Goal: Task Accomplishment & Management: Manage account settings

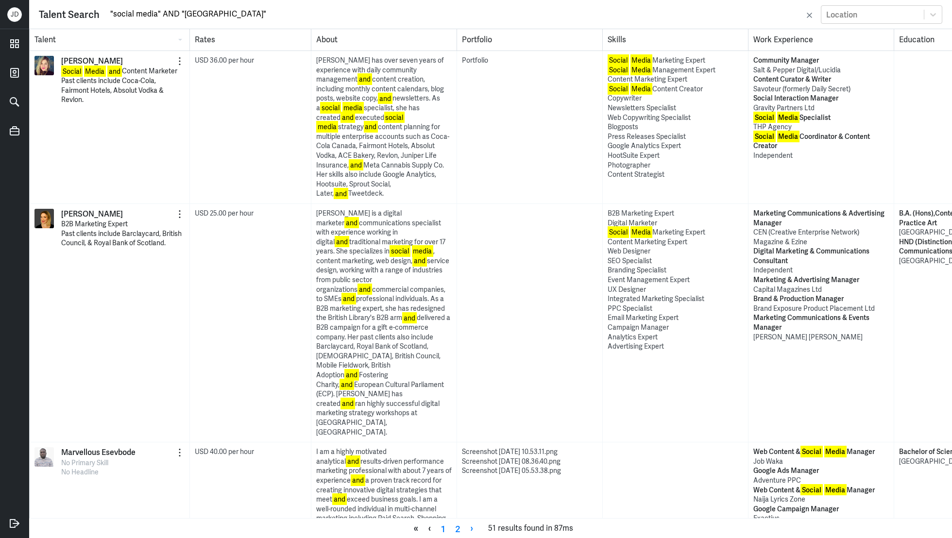
scroll to position [3559, 0]
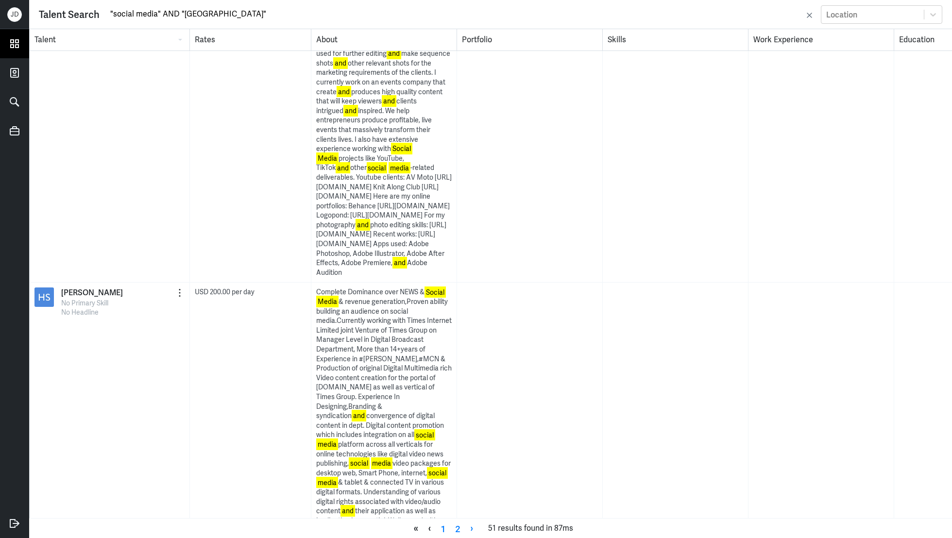
click at [19, 47] on icon at bounding box center [14, 43] width 15 height 15
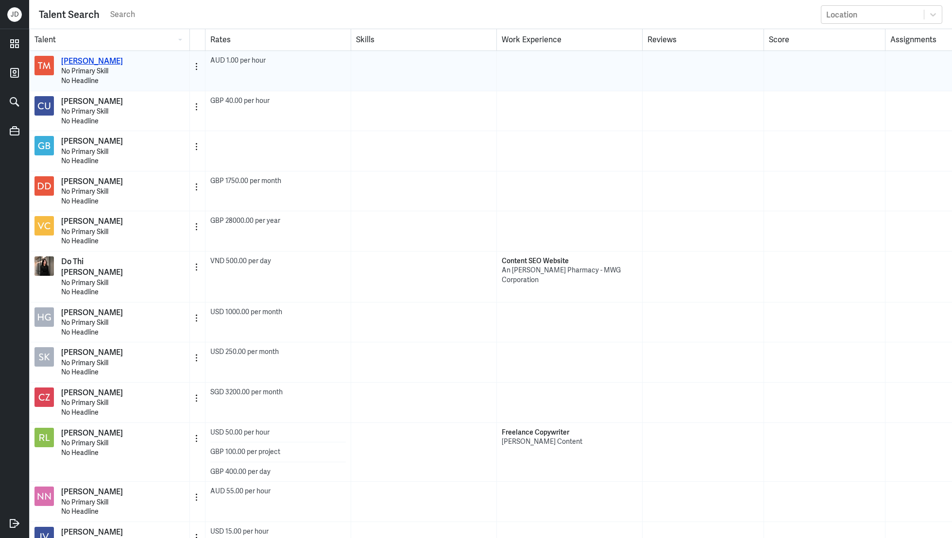
click at [71, 62] on p "[PERSON_NAME]" at bounding box center [92, 61] width 62 height 11
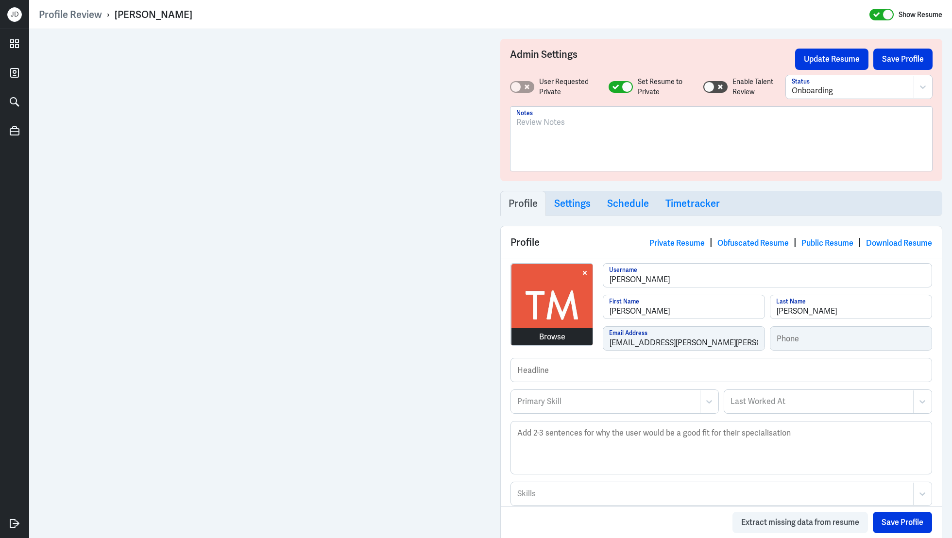
click at [554, 333] on div "Browse" at bounding box center [552, 337] width 26 height 12
click at [562, 409] on div "Primary Skill" at bounding box center [605, 401] width 188 height 22
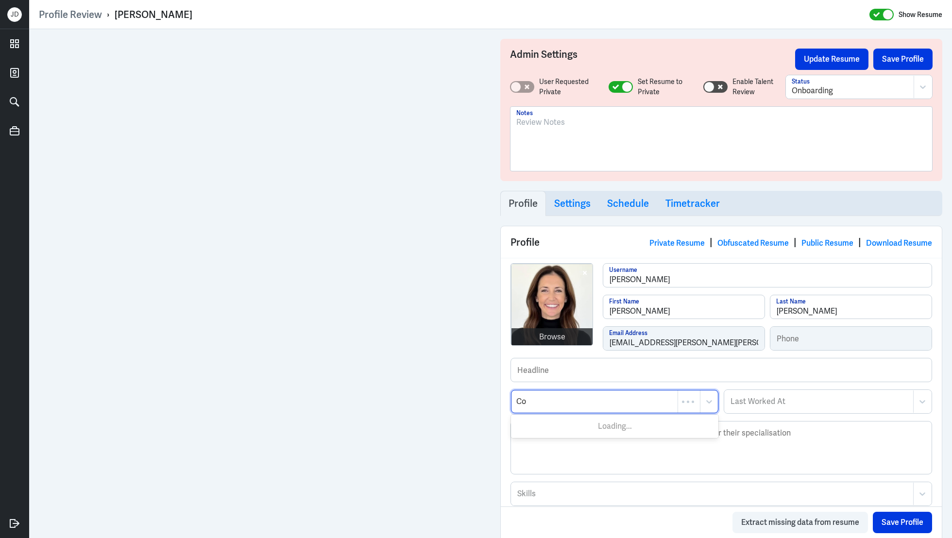
type input "C"
type input "H"
type input "Content Strat"
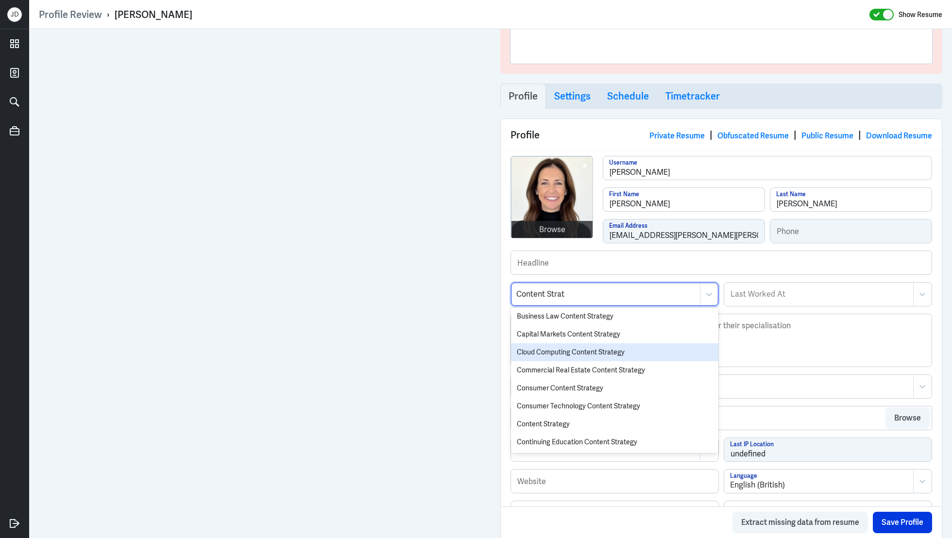
scroll to position [117, 0]
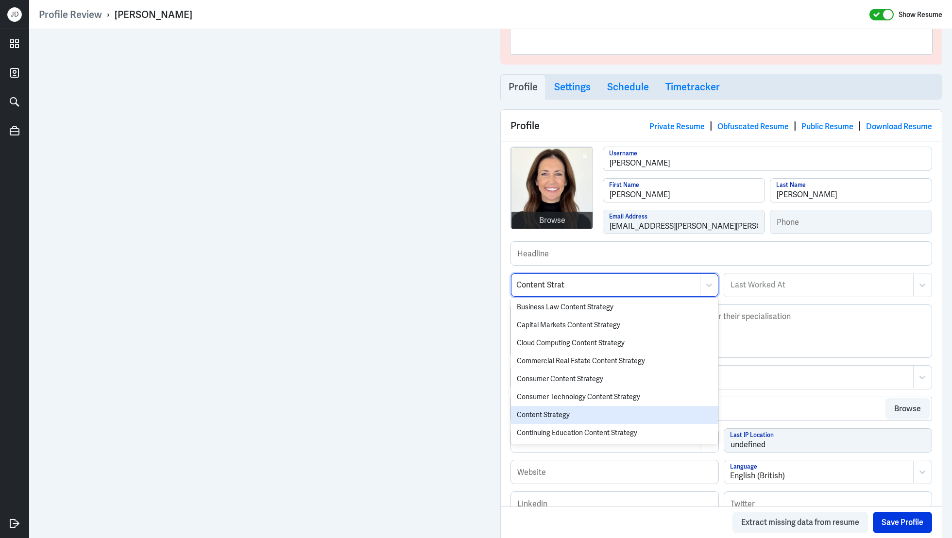
click at [570, 413] on div "Content Strategy" at bounding box center [614, 415] width 207 height 18
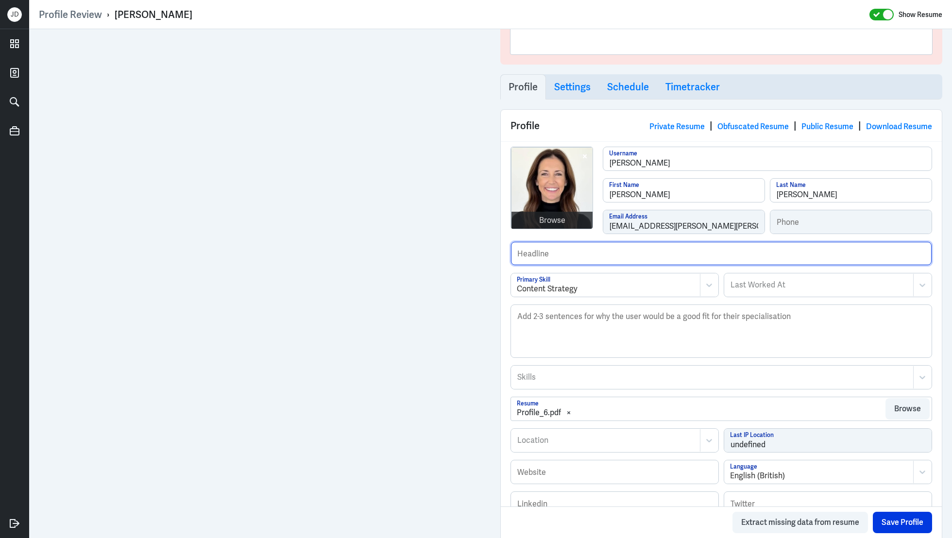
click at [585, 254] on input "text" at bounding box center [721, 253] width 421 height 23
type input "Previously from Fitbit and Digital Wellness."
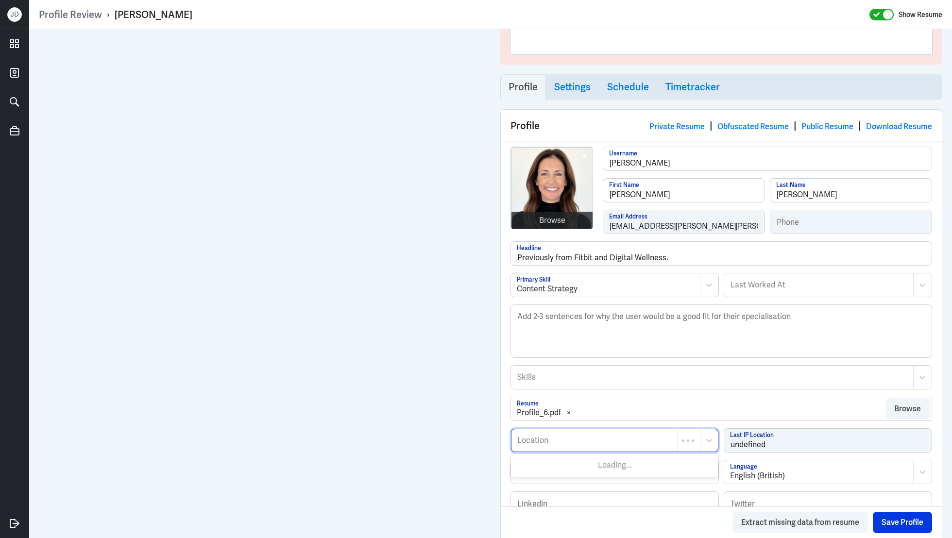
click at [543, 442] on div at bounding box center [594, 441] width 156 height 12
type input "Sydney"
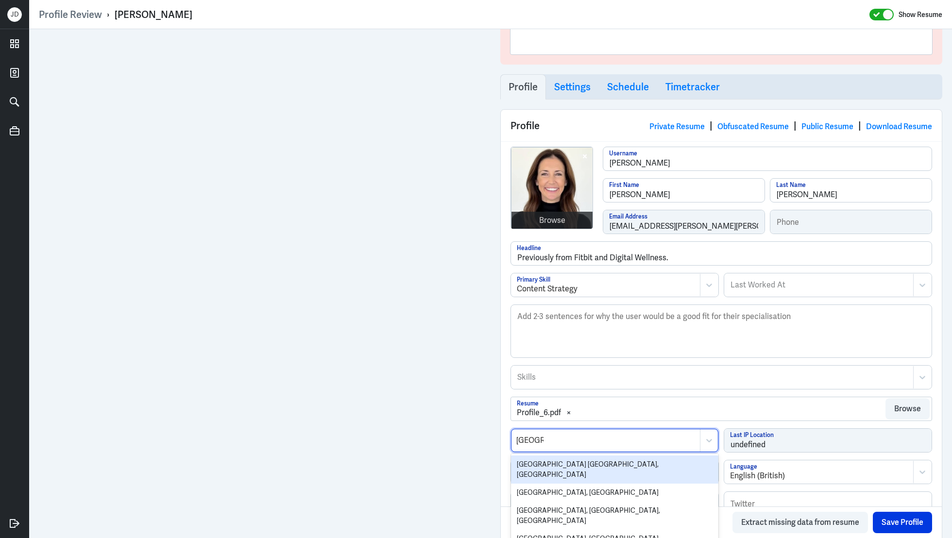
click at [572, 463] on div "Sydney NSW, Australia" at bounding box center [614, 470] width 207 height 28
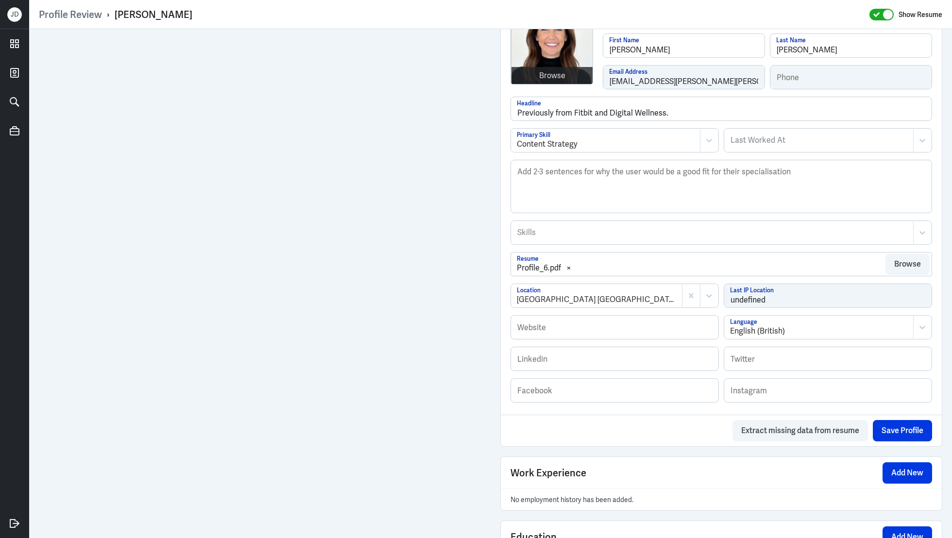
scroll to position [273, 0]
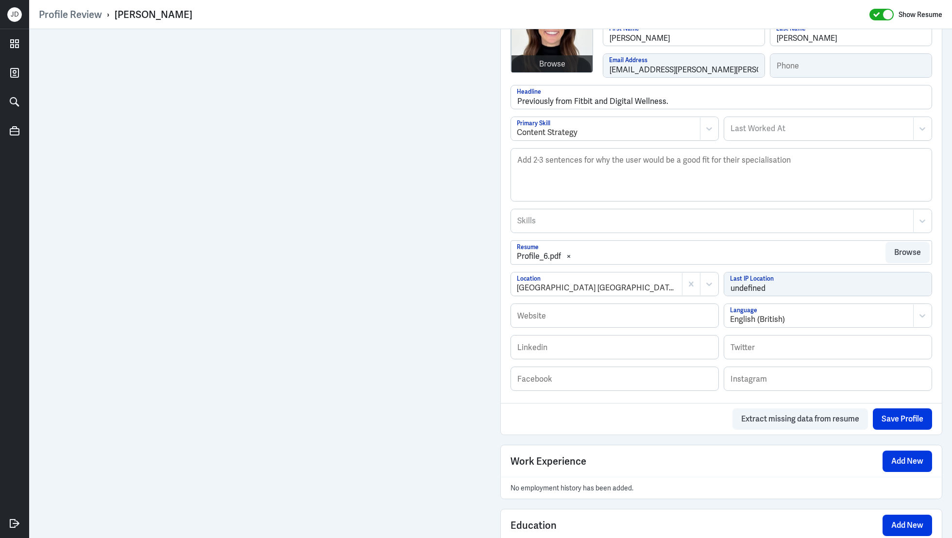
click at [559, 225] on div "Skills" at bounding box center [712, 221] width 402 height 22
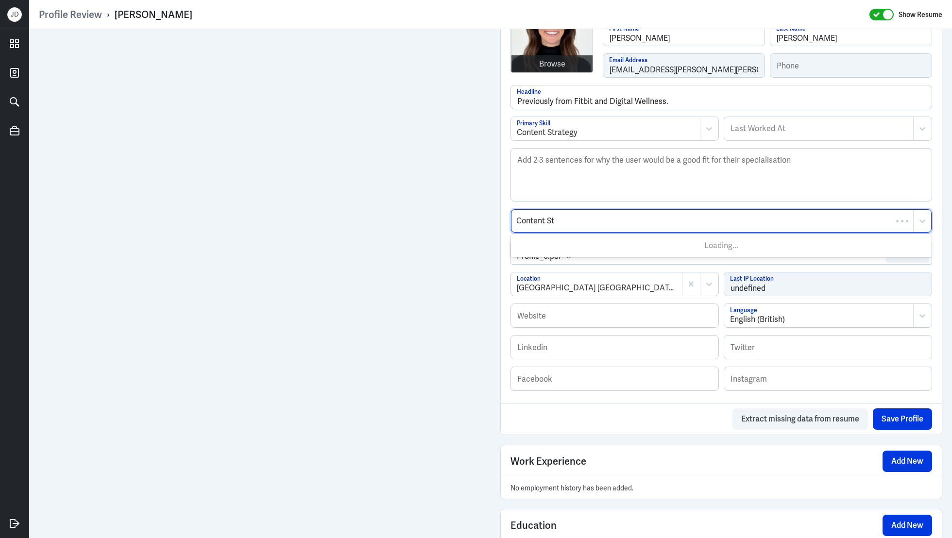
type input "Content Str"
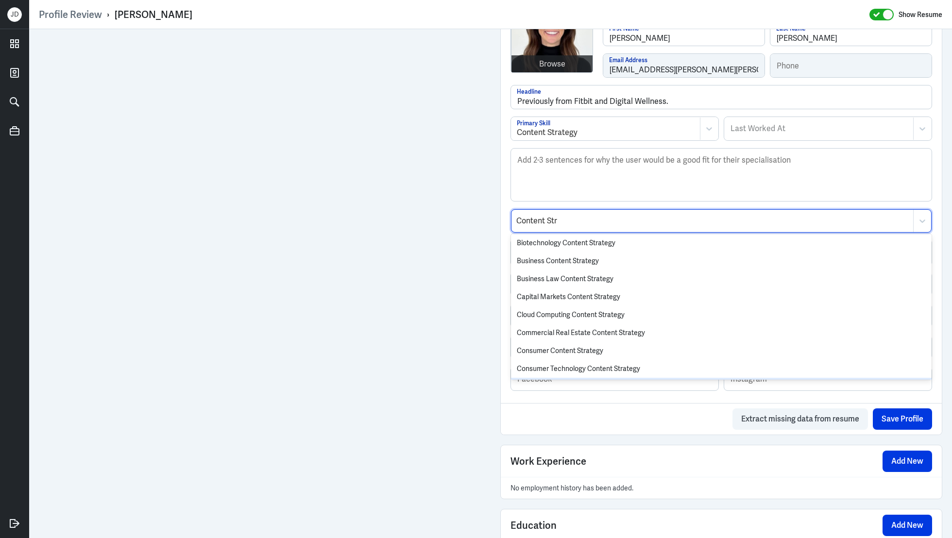
scroll to position [235, 0]
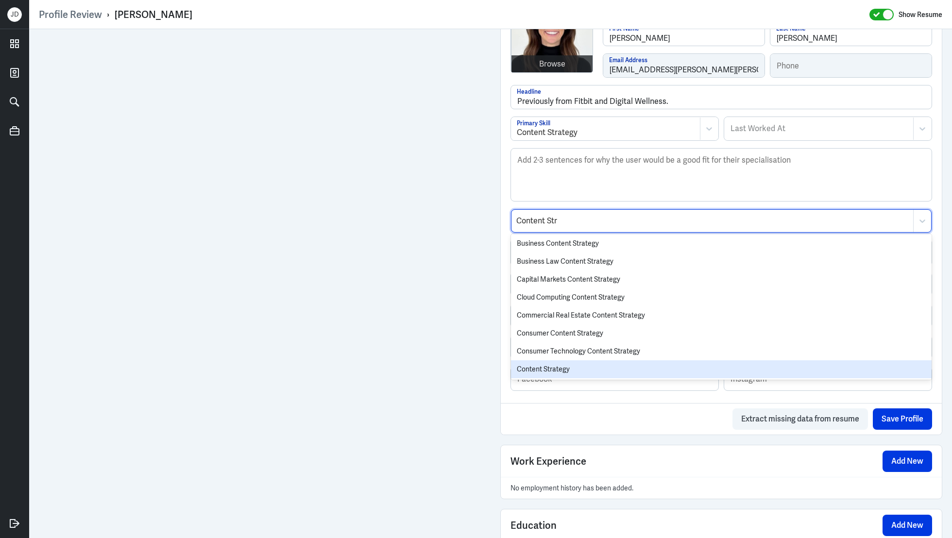
click at [567, 369] on div "Content Strategy" at bounding box center [721, 369] width 421 height 18
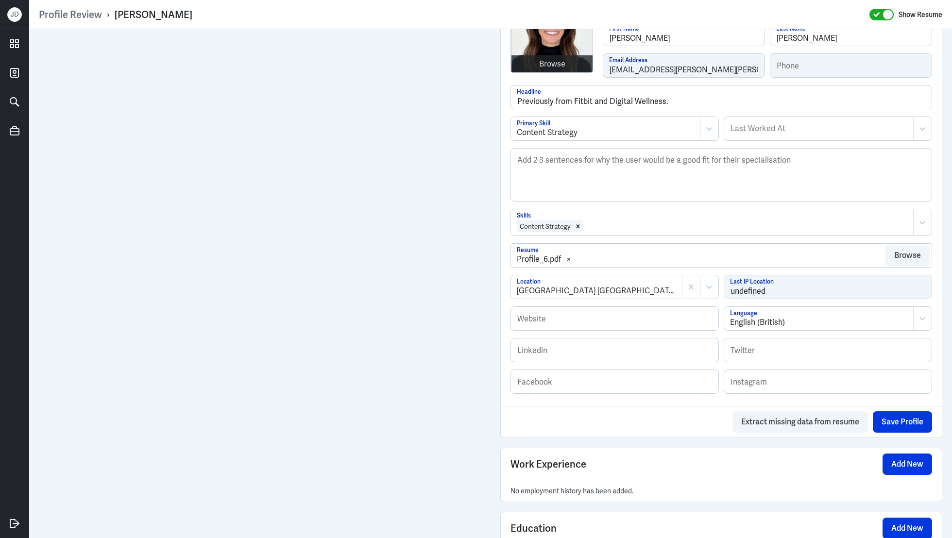
click at [615, 226] on div at bounding box center [746, 226] width 324 height 12
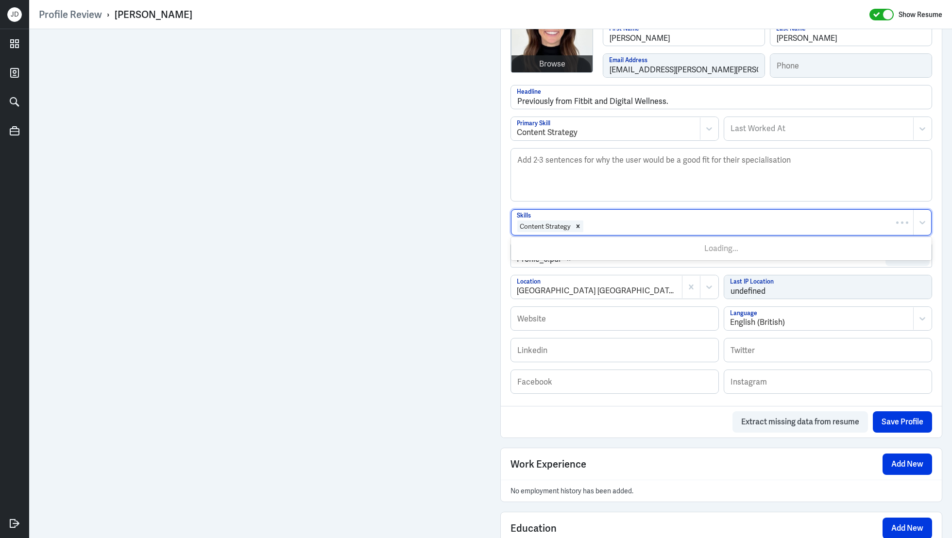
click at [615, 226] on div at bounding box center [746, 226] width 324 height 12
type input "Wellness"
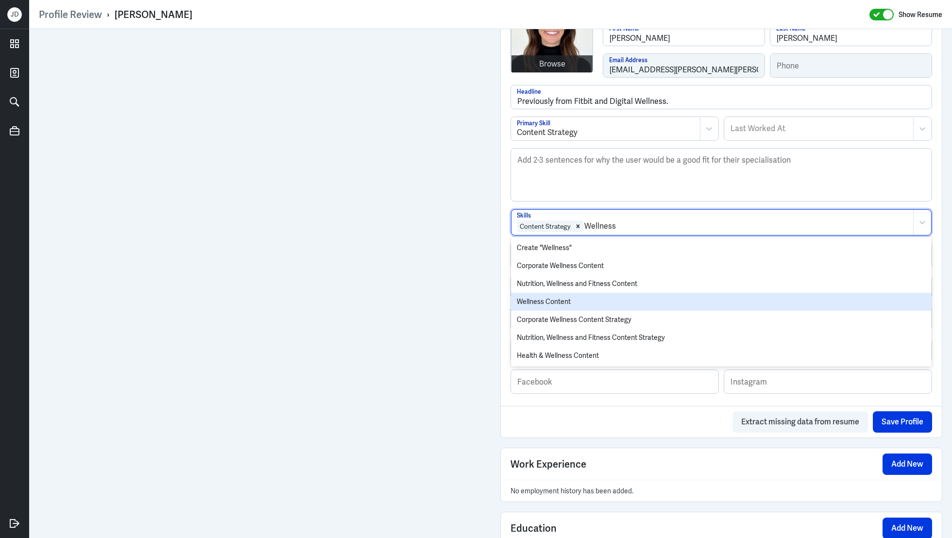
click at [595, 304] on div "Wellness Content" at bounding box center [721, 302] width 421 height 18
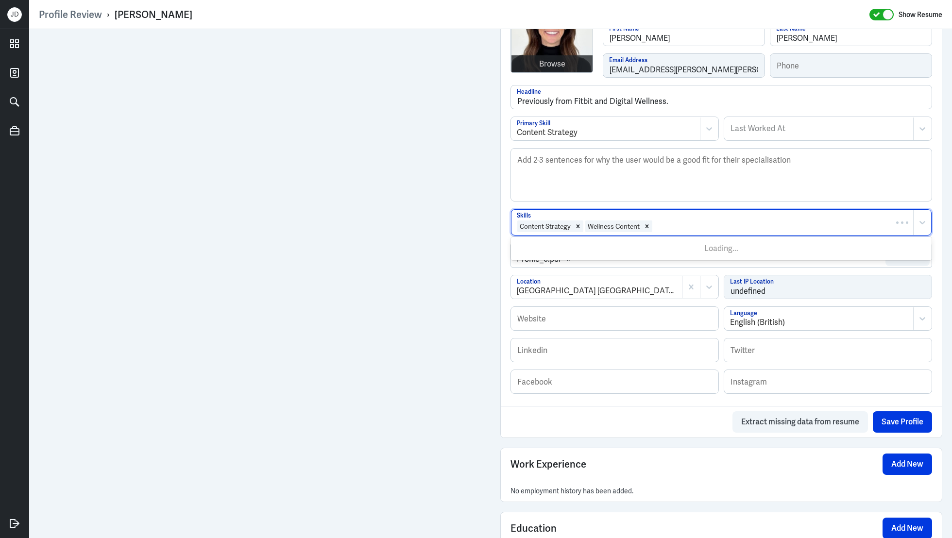
click at [678, 220] on div at bounding box center [780, 226] width 255 height 12
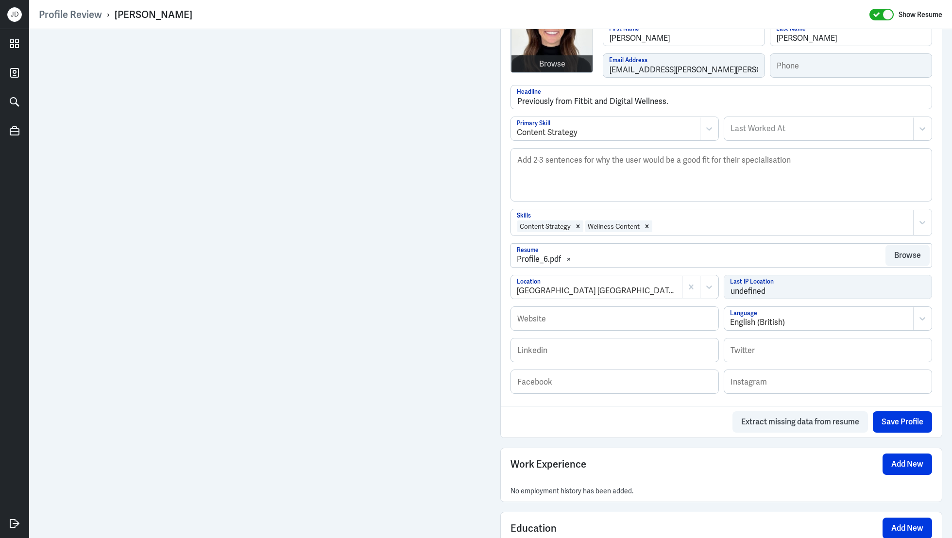
click at [678, 223] on div at bounding box center [780, 226] width 255 height 12
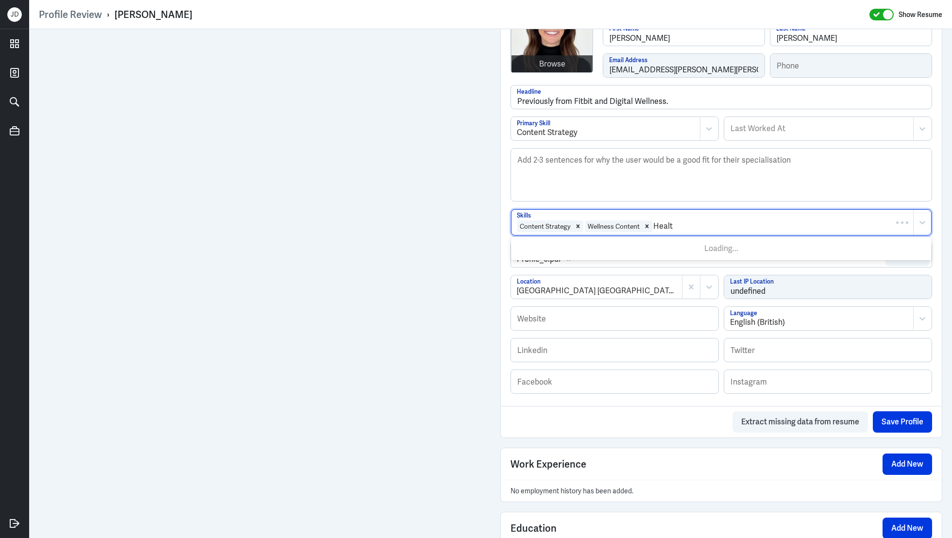
type input "Health"
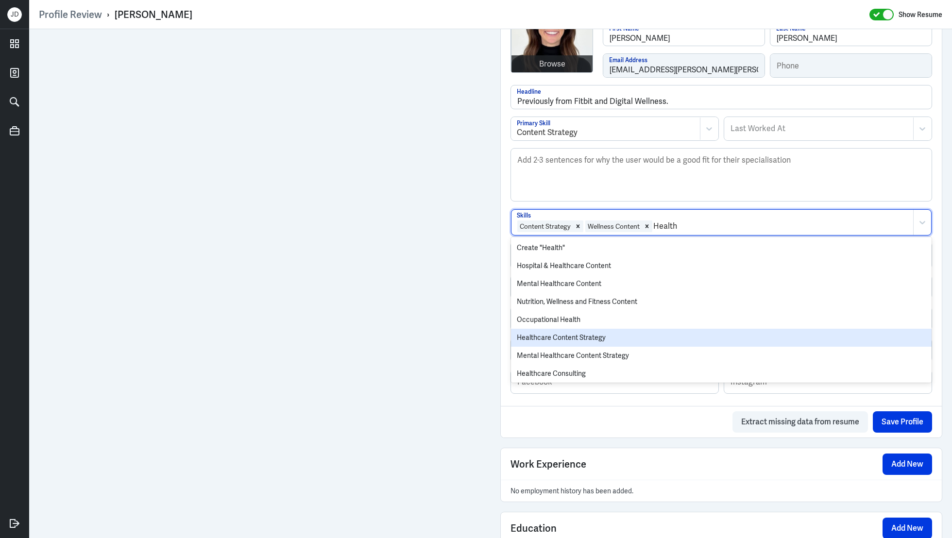
click at [621, 334] on div "Healthcare Content Strategy" at bounding box center [721, 338] width 421 height 18
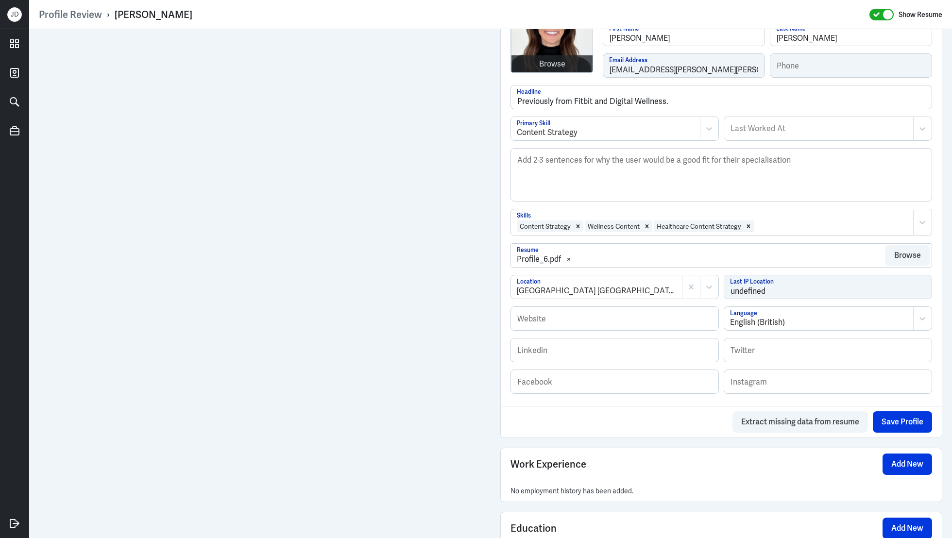
scroll to position [270, 0]
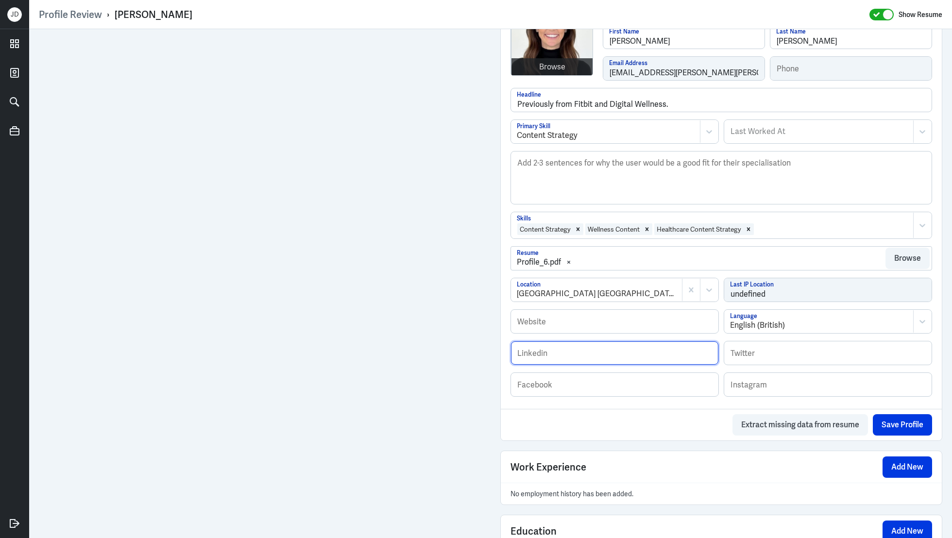
click at [604, 354] on input "text" at bounding box center [614, 352] width 207 height 23
paste input "[URL][DOMAIN_NAME][PERSON_NAME]"
type input "[URL][DOMAIN_NAME][PERSON_NAME]"
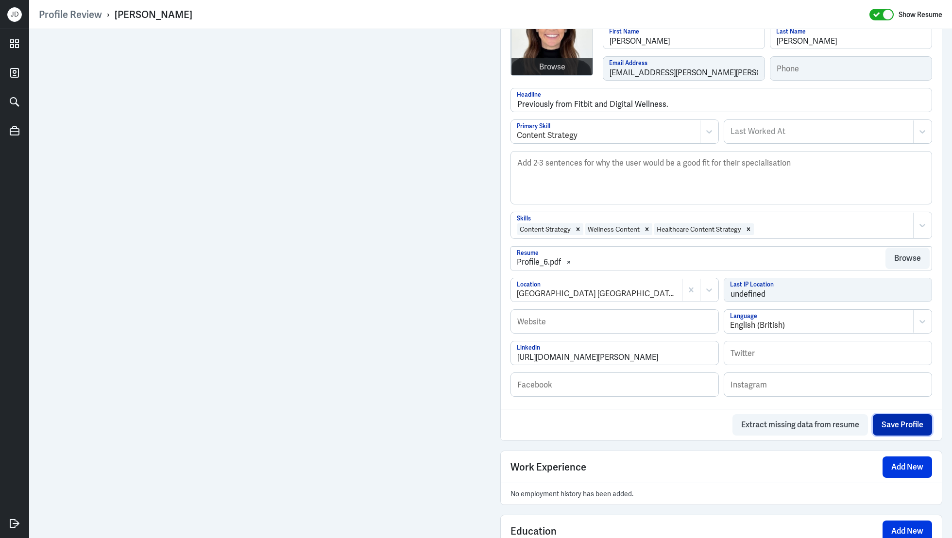
click at [899, 424] on button "Save Profile" at bounding box center [902, 424] width 59 height 21
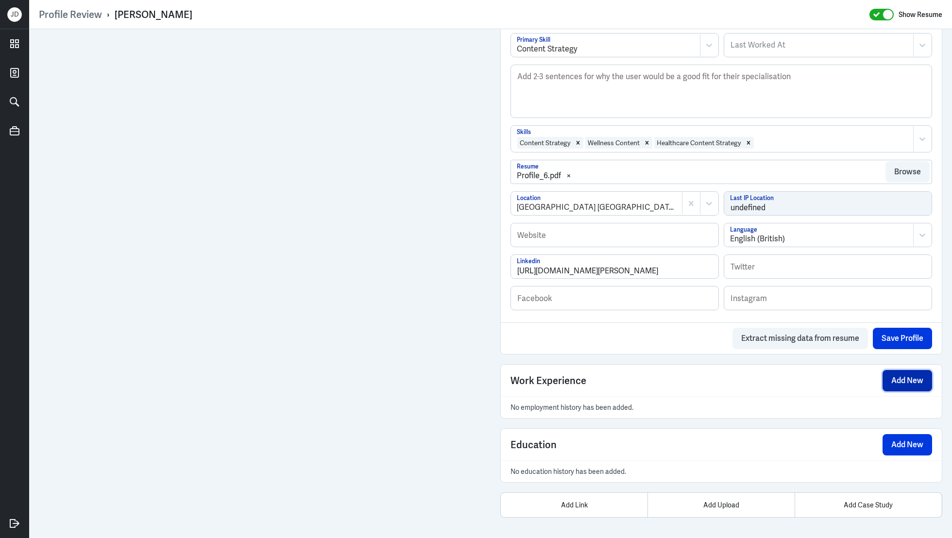
click at [909, 384] on button "Add New" at bounding box center [907, 380] width 50 height 21
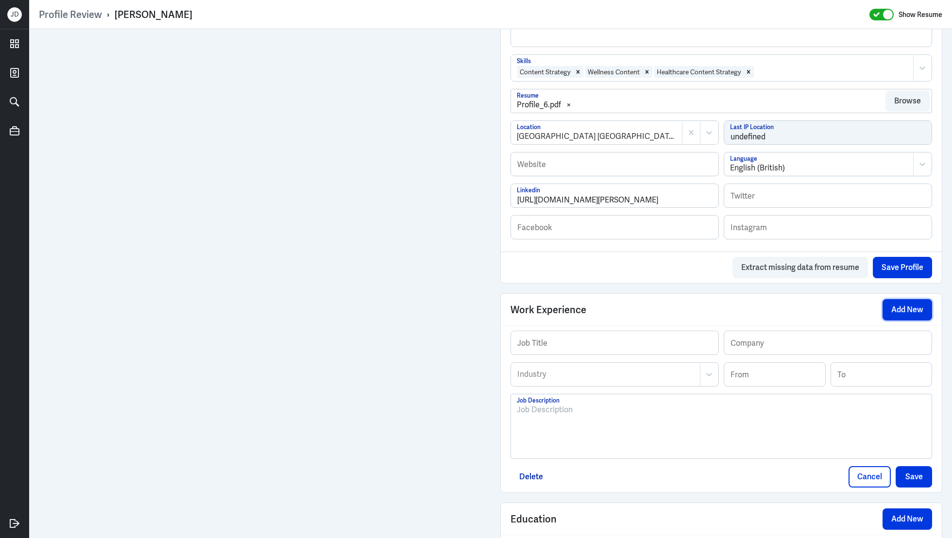
scroll to position [428, 0]
click at [603, 417] on div "To enrich screen reader interactions, please activate Accessibility in Grammarl…" at bounding box center [721, 429] width 409 height 52
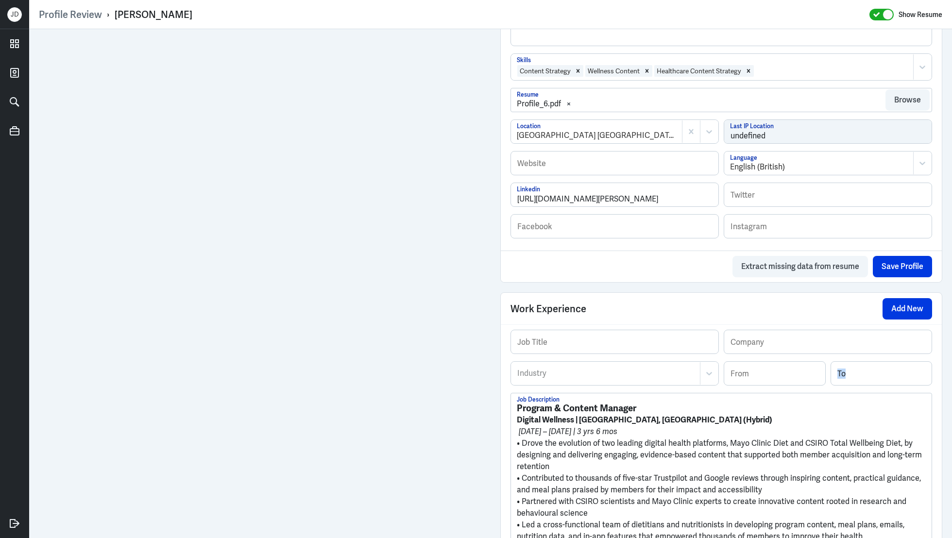
drag, startPoint x: 516, startPoint y: 407, endPoint x: 658, endPoint y: 404, distance: 141.8
click at [658, 404] on div "Program & Content Manager Digital Wellness | Sydney, NSW (Hybrid) Jun 2021 – No…" at bounding box center [721, 486] width 421 height 186
drag, startPoint x: 658, startPoint y: 404, endPoint x: 496, endPoint y: 403, distance: 161.7
click at [495, 403] on div "Admin Settings Update Resume Save Profile User Requested Private Set Resume to …" at bounding box center [721, 169] width 461 height 1136
click at [578, 334] on input "text" at bounding box center [614, 341] width 207 height 23
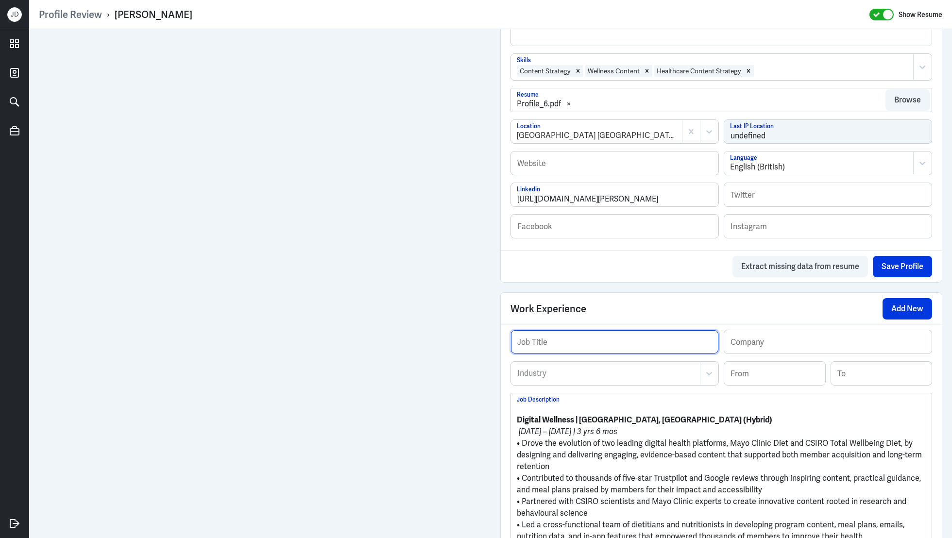
paste input "Program & Content Manager"
type input "Program & Content Manager"
drag, startPoint x: 575, startPoint y: 419, endPoint x: 516, endPoint y: 419, distance: 58.8
click at [516, 419] on div "Digital Wellness | Sydney, NSW (Hybrid) Jun 2021 – Nov 2024 | 3 yrs 6 mos • Dro…" at bounding box center [721, 486] width 421 height 186
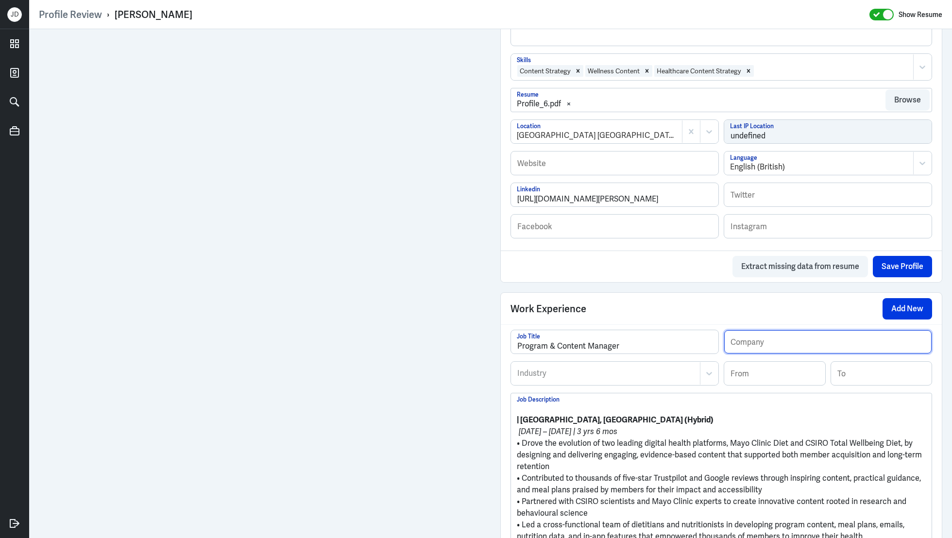
click at [759, 343] on input "text" at bounding box center [827, 341] width 207 height 23
paste input "Digital Wellness"
type input "Digital Wellness"
click at [659, 368] on div at bounding box center [605, 374] width 179 height 12
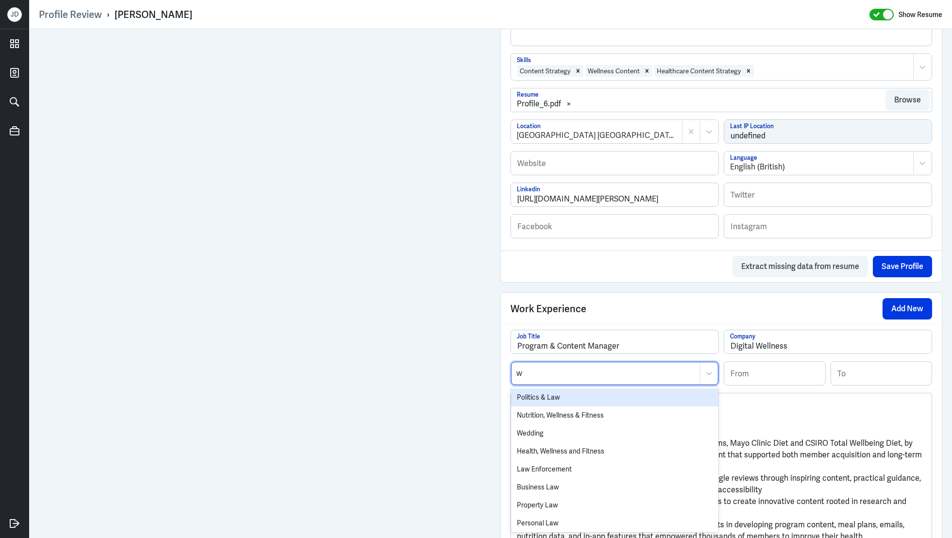
type input "we"
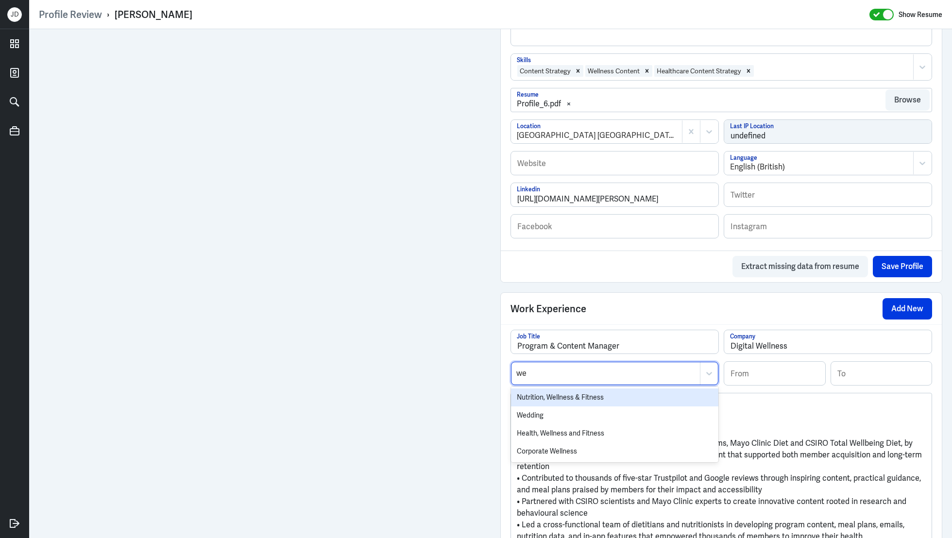
click at [539, 398] on div "Nutrition, Wellness & Fitness" at bounding box center [614, 398] width 207 height 18
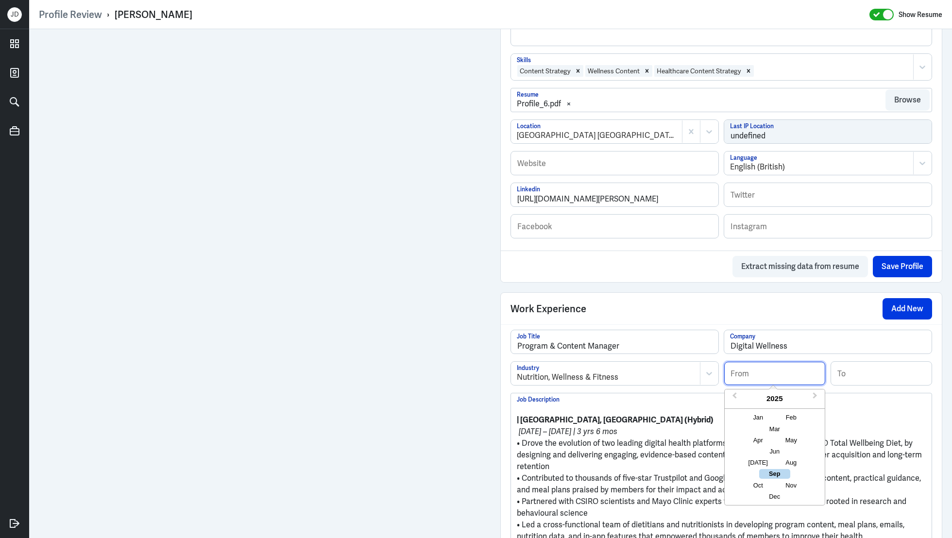
click at [743, 374] on input at bounding box center [774, 373] width 101 height 23
drag, startPoint x: 763, startPoint y: 373, endPoint x: 691, endPoint y: 373, distance: 72.9
click at [691, 373] on div "Nutrition, Wellness & Fitness Industry 11/2024 From Previous Year Next Year 202…" at bounding box center [721, 377] width 422 height 32
type input "06/2021"
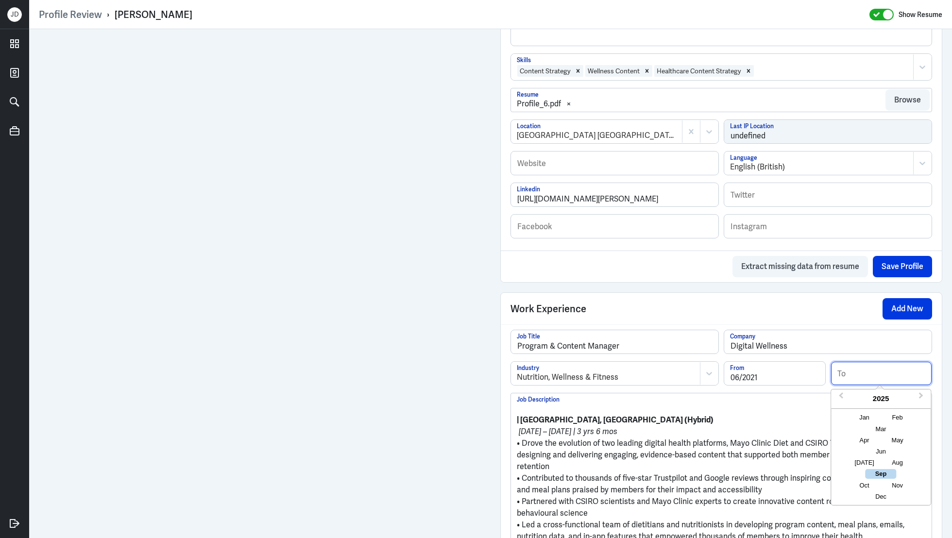
click at [864, 375] on input at bounding box center [881, 373] width 101 height 23
type input "11/2024"
click at [646, 454] on p "• Drove the evolution of two leading digital health platforms, Mayo Clinic Diet…" at bounding box center [721, 455] width 409 height 35
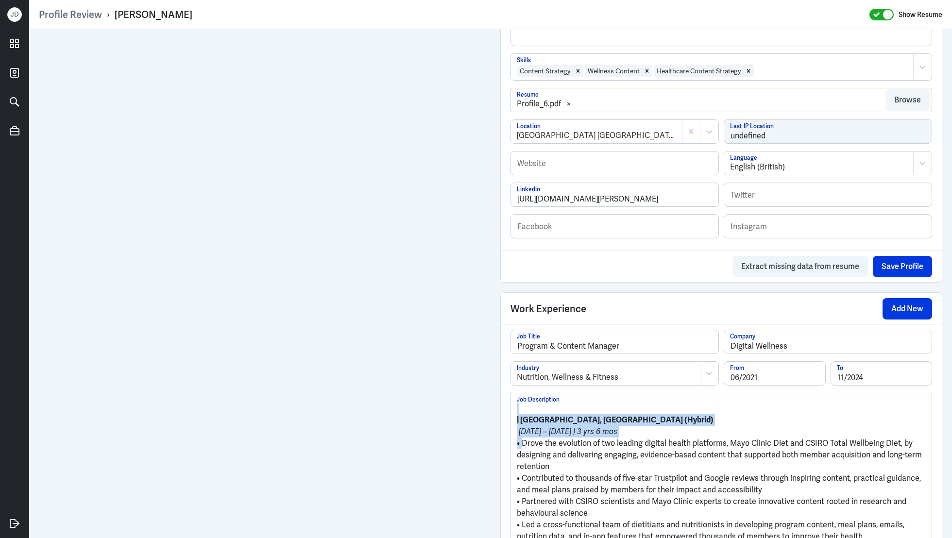
drag, startPoint x: 523, startPoint y: 442, endPoint x: 520, endPoint y: 403, distance: 39.0
click at [520, 403] on div "| Sydney, NSW (Hybrid) Jun 2021 – Nov 2024 | 3 yrs 6 mos • Drove the evolution …" at bounding box center [721, 490] width 409 height 174
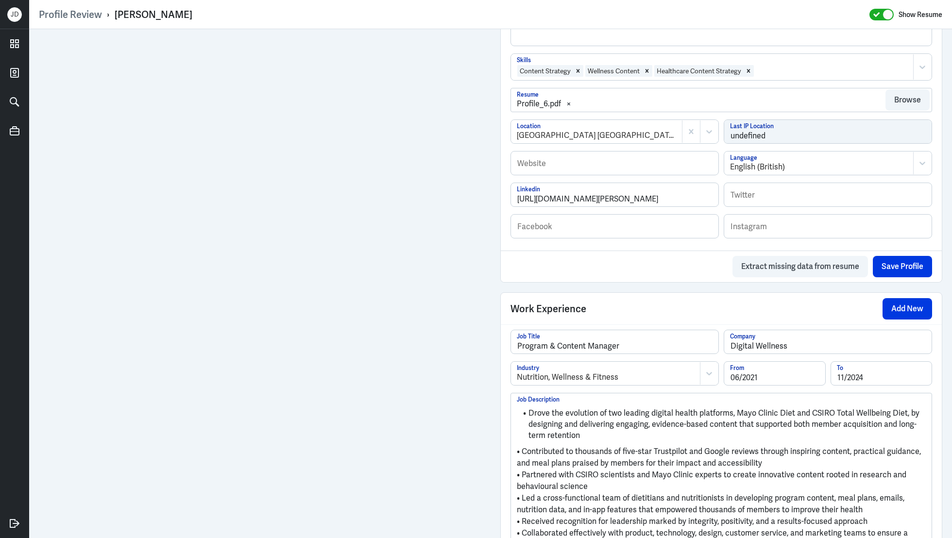
click at [522, 450] on p "• Contributed to thousands of five-star Trustpilot and Google reviews through i…" at bounding box center [721, 457] width 409 height 23
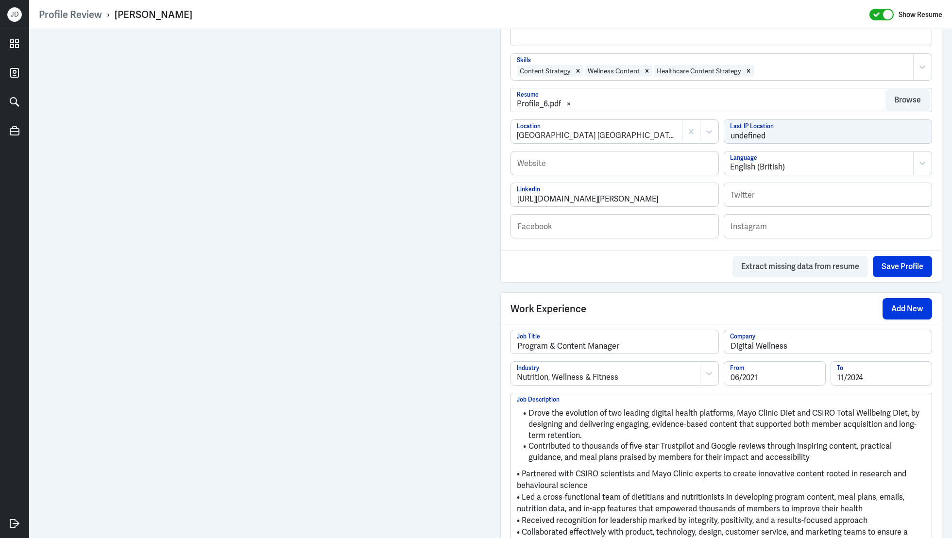
click at [524, 474] on p "• Partnered with CSIRO scientists and Mayo Clinic experts to create innovative …" at bounding box center [721, 479] width 409 height 23
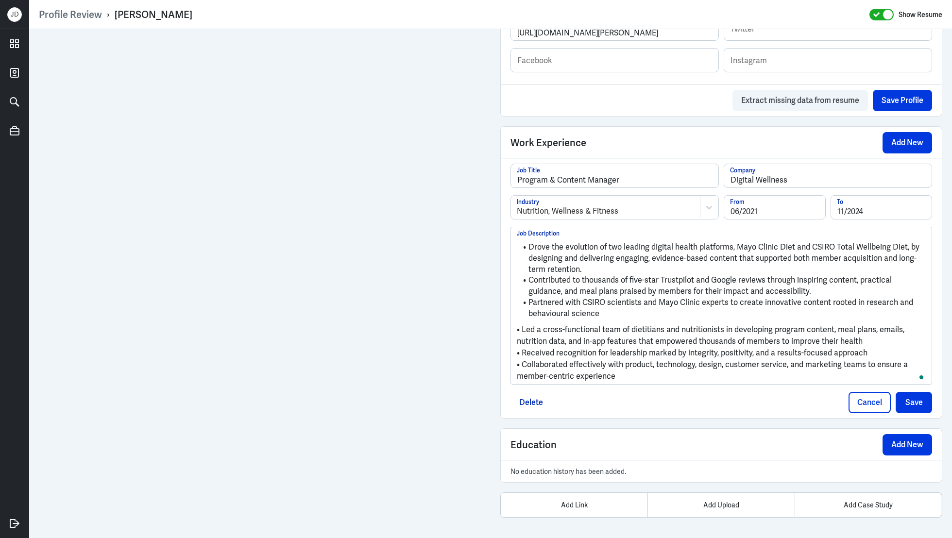
click at [522, 331] on p "• Led a cross-functional team of dietitians and nutritionists in developing pro…" at bounding box center [721, 335] width 409 height 23
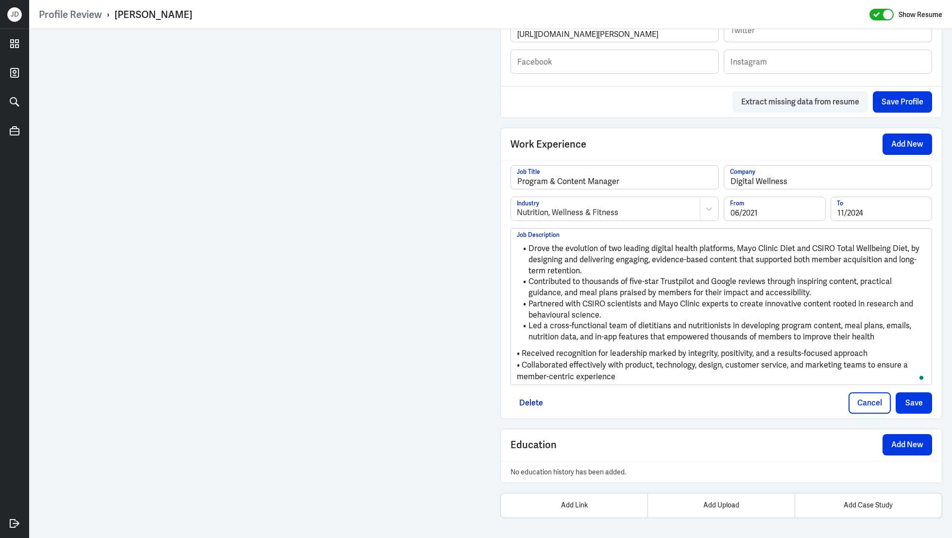
click at [524, 350] on p "• Received recognition for leadership marked by integrity, positivity, and a re…" at bounding box center [721, 354] width 409 height 12
click at [525, 362] on p "• Collaborated effectively with product, technology, design, customer service, …" at bounding box center [721, 370] width 409 height 23
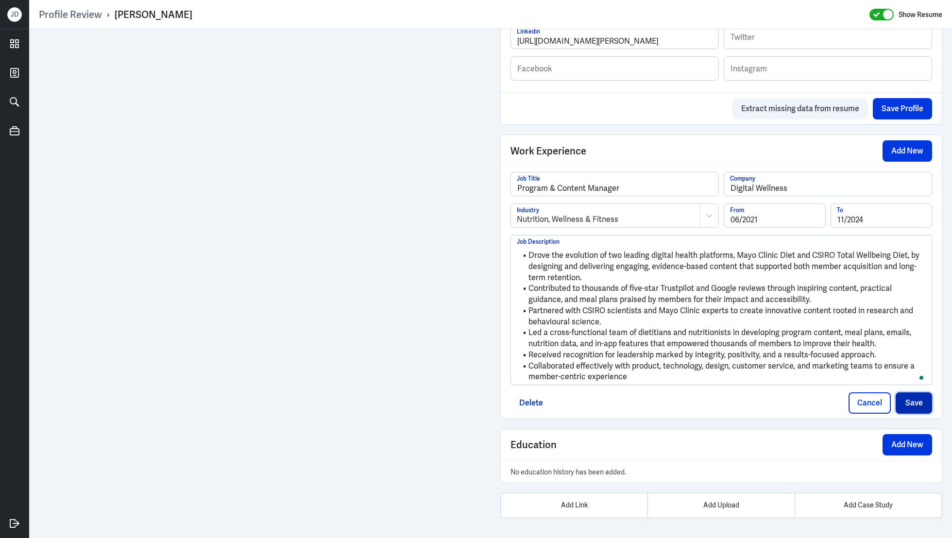
click at [911, 405] on button "Save" at bounding box center [914, 402] width 36 height 21
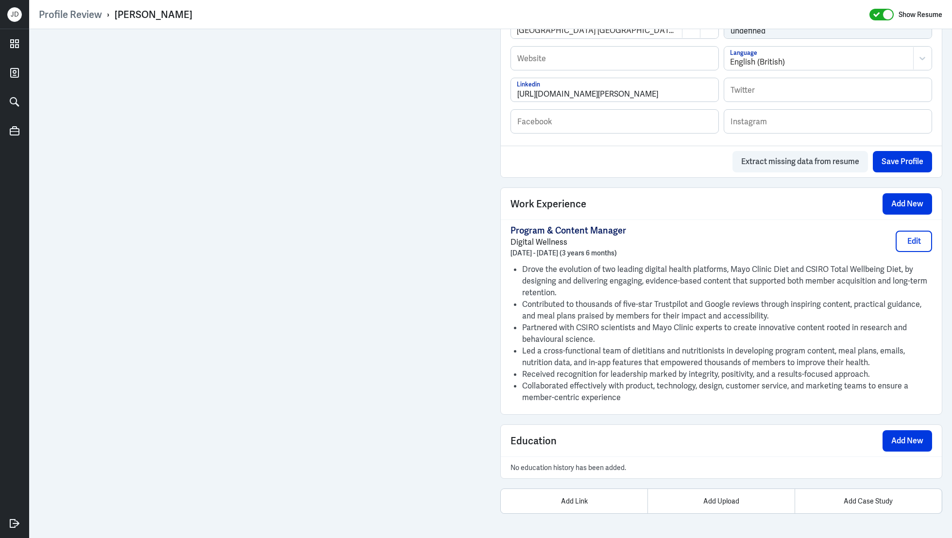
scroll to position [529, 0]
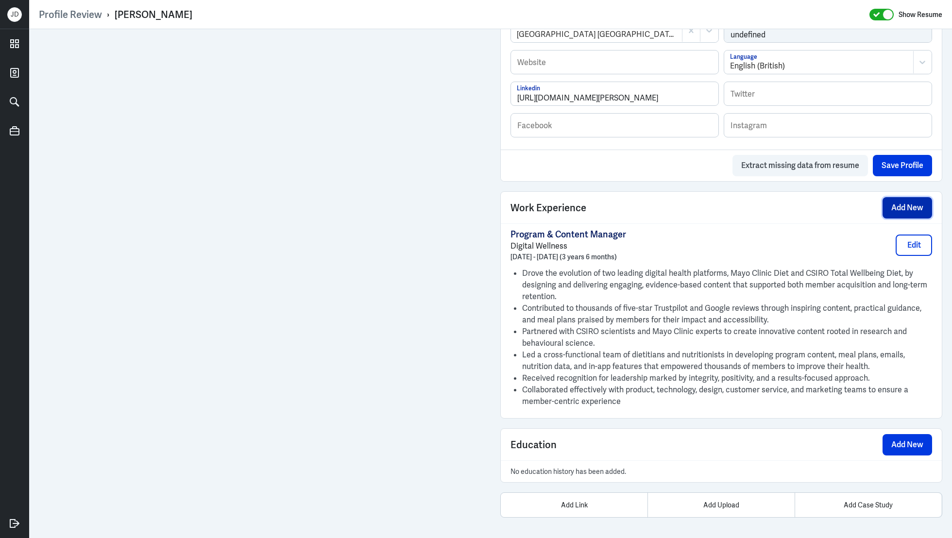
click at [891, 206] on button "Add New" at bounding box center [907, 207] width 50 height 21
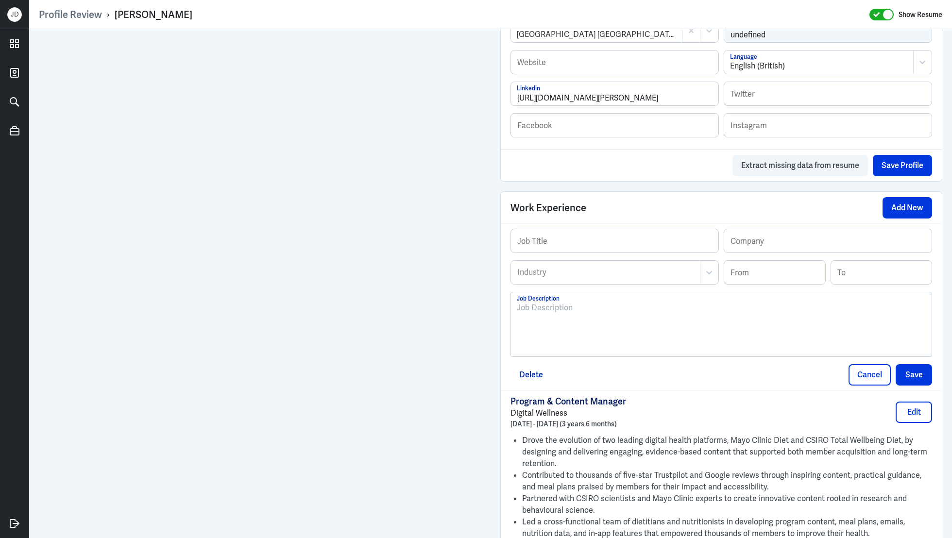
click at [644, 331] on div at bounding box center [721, 328] width 409 height 52
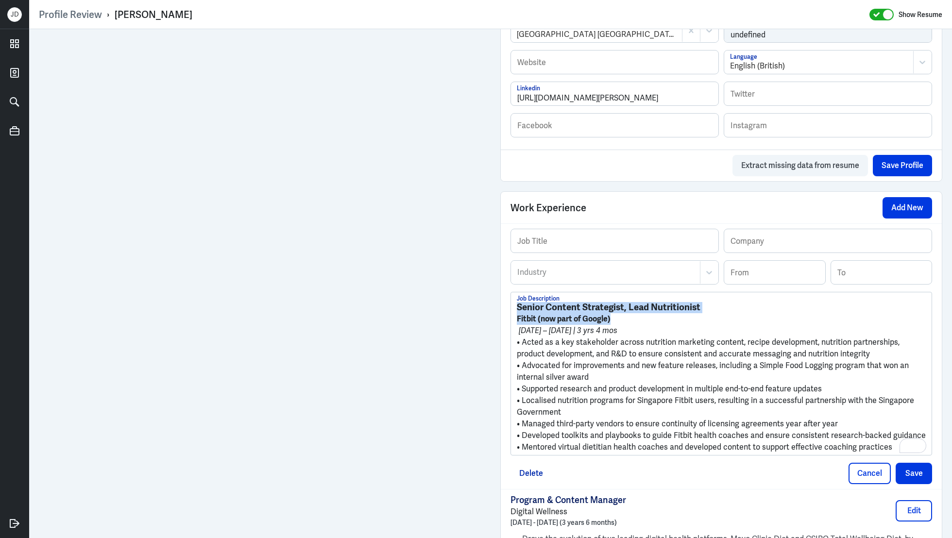
drag, startPoint x: 517, startPoint y: 304, endPoint x: 717, endPoint y: 306, distance: 200.6
click at [717, 306] on h3 "Senior Content Strategist, Lead Nutritionist" at bounding box center [721, 307] width 409 height 11
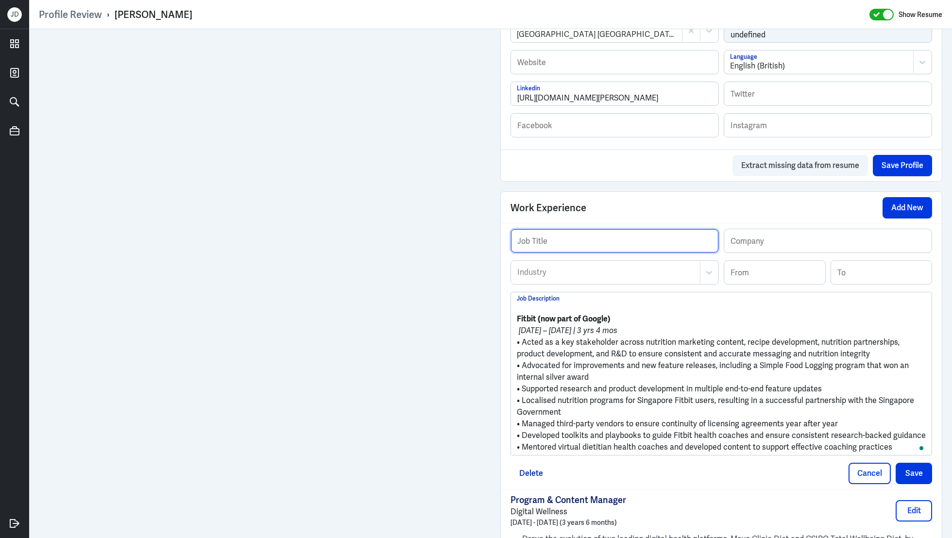
click at [624, 234] on input "text" at bounding box center [614, 240] width 207 height 23
paste input "Senior Content Strategist, Lead Nutritionist"
type input "Senior Content Strategist, Lead Nutritionist"
drag, startPoint x: 517, startPoint y: 316, endPoint x: 627, endPoint y: 316, distance: 110.2
click at [627, 316] on p "Fitbit (now part of Google)" at bounding box center [721, 319] width 409 height 12
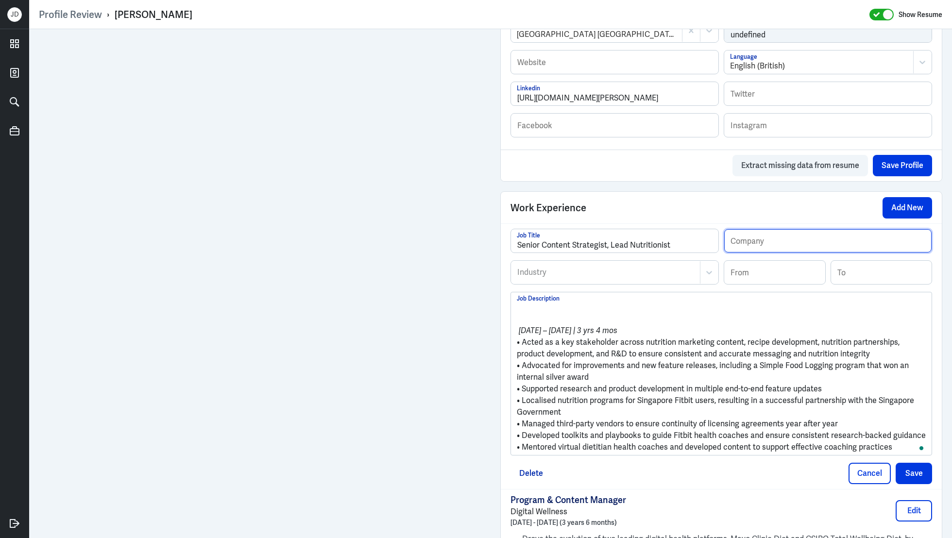
click at [751, 243] on input "text" at bounding box center [827, 240] width 207 height 23
paste input "Fitbit (now part of Google)"
type input "Fitbit (now part of Google)"
click at [752, 265] on input at bounding box center [774, 272] width 101 height 23
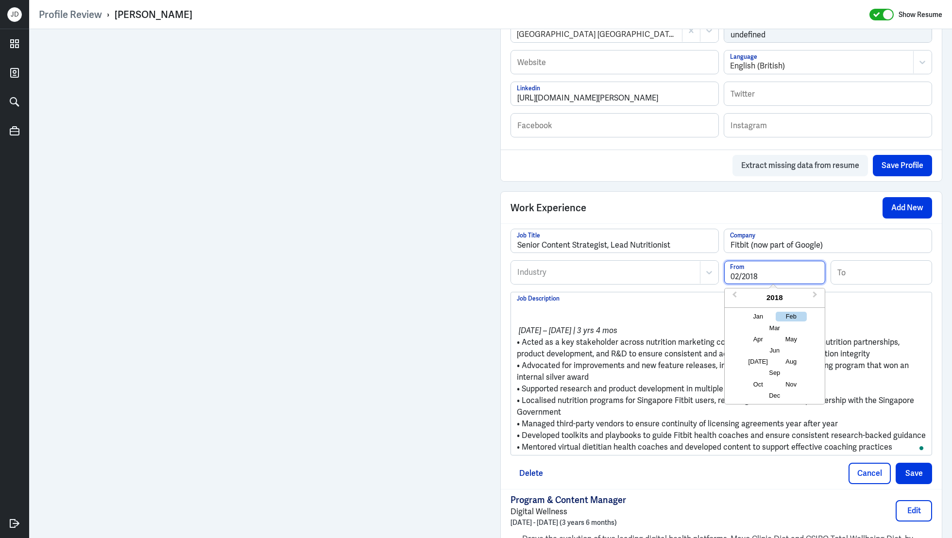
type input "02/2018"
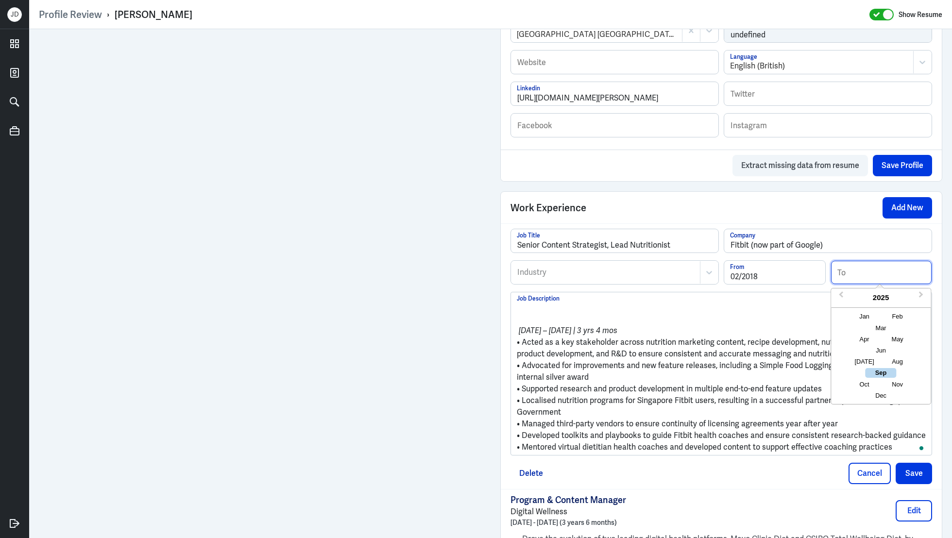
click at [875, 262] on input at bounding box center [881, 272] width 101 height 23
type input "05/2021"
click at [599, 315] on p "To enrich screen reader interactions, please activate Accessibility in Grammarl…" at bounding box center [721, 319] width 409 height 12
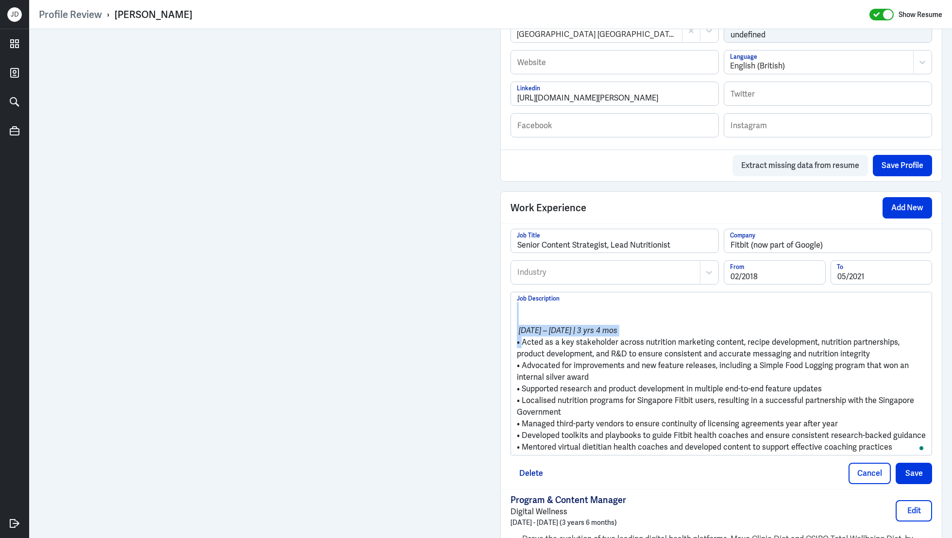
drag, startPoint x: 523, startPoint y: 341, endPoint x: 506, endPoint y: 302, distance: 43.0
click at [506, 302] on div "Senior Content Strategist, Lead Nutritionist Job Title Fitbit (now part of Goog…" at bounding box center [721, 355] width 441 height 265
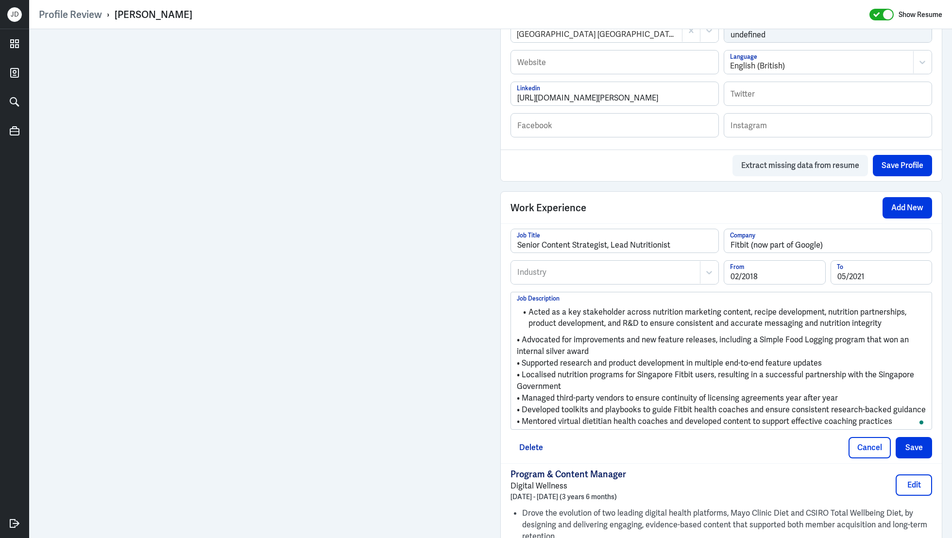
click at [524, 338] on p "• Advocated for improvements and new feature releases, including a Simple Food …" at bounding box center [721, 345] width 409 height 23
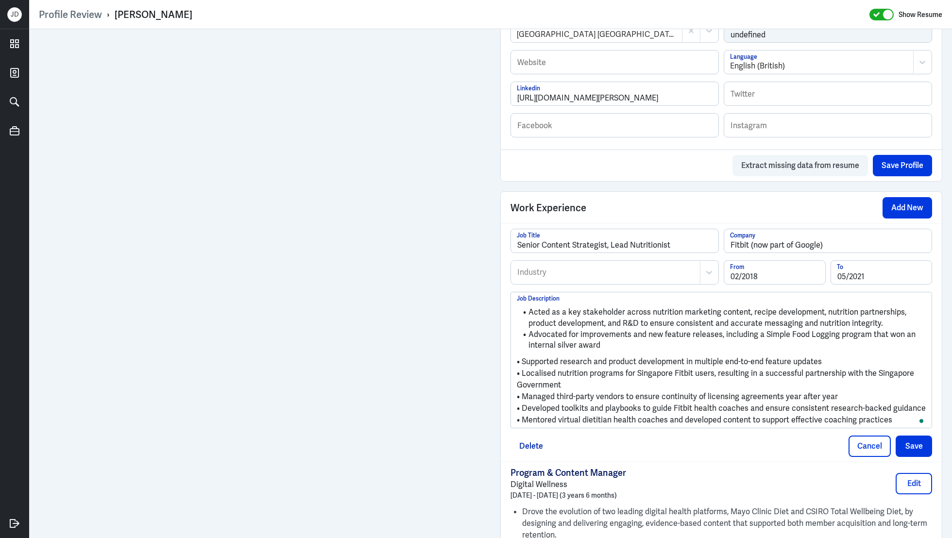
click at [524, 358] on p "• Supported research and product development in multiple end-to-end feature upd…" at bounding box center [721, 362] width 409 height 12
drag, startPoint x: 524, startPoint y: 369, endPoint x: 540, endPoint y: 389, distance: 25.3
click at [525, 370] on p "• Localised nutrition programs for Singapore Fitbit users, resulting in a succe…" at bounding box center [721, 378] width 409 height 23
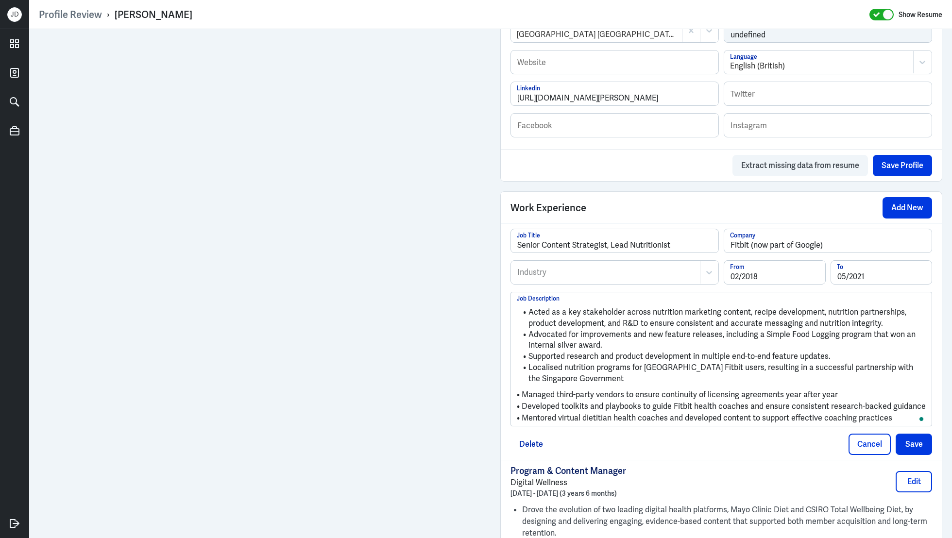
drag, startPoint x: 524, startPoint y: 391, endPoint x: 528, endPoint y: 413, distance: 22.3
click at [524, 391] on p "• Managed third-party vendors to ensure continuity of licensing agreements year…" at bounding box center [721, 395] width 409 height 12
click at [525, 405] on p "• Developed toolkits and playbooks to guide Fitbit health coaches and ensure co…" at bounding box center [721, 406] width 409 height 12
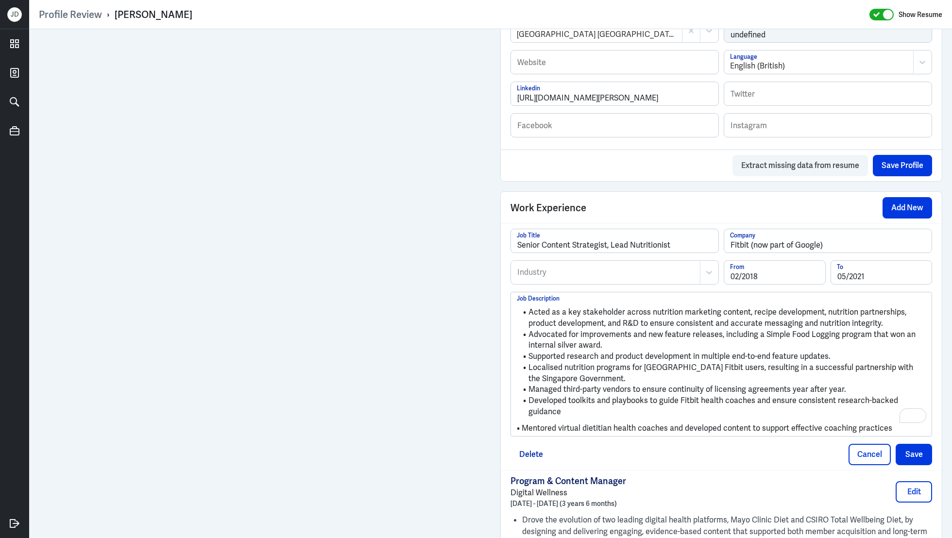
click at [525, 423] on p "• Mentored virtual dietitian health coaches and developed content to support ef…" at bounding box center [721, 429] width 409 height 12
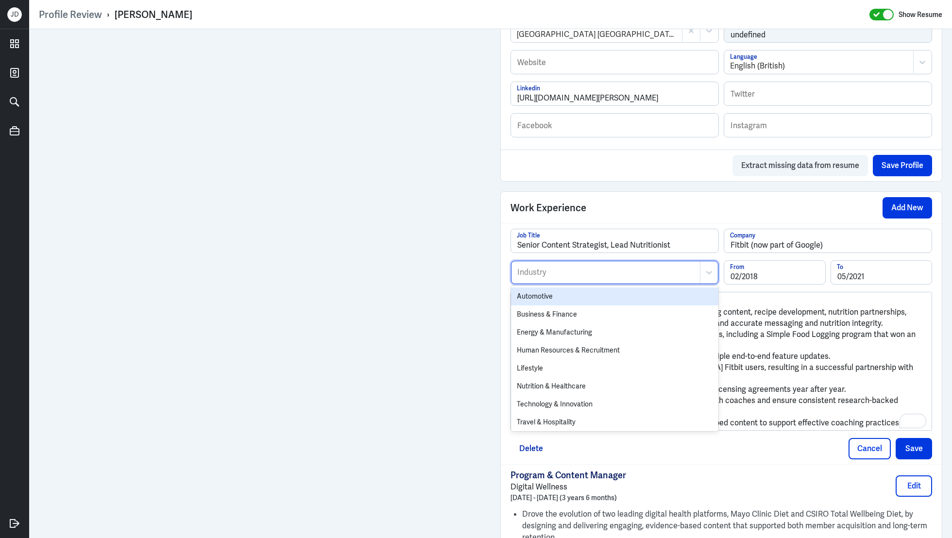
click at [604, 268] on div at bounding box center [605, 273] width 179 height 12
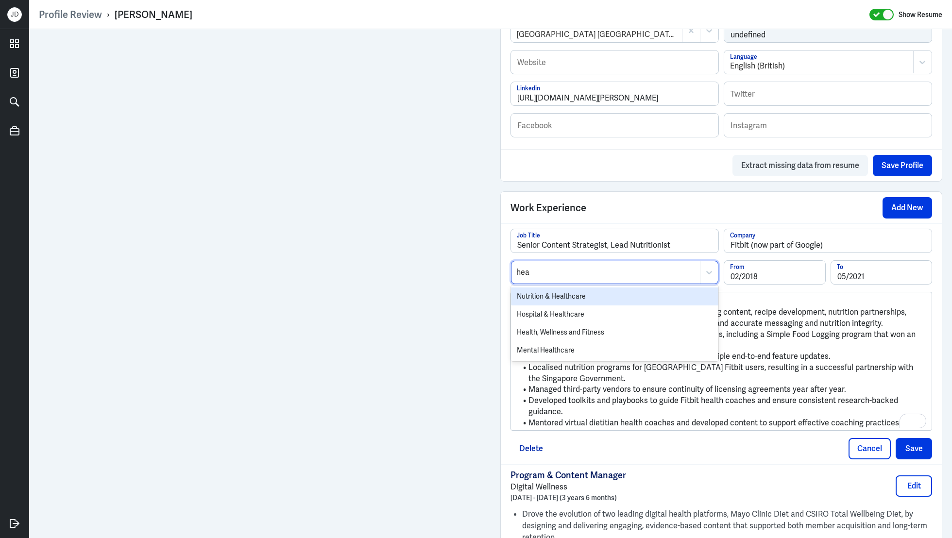
type input "heal"
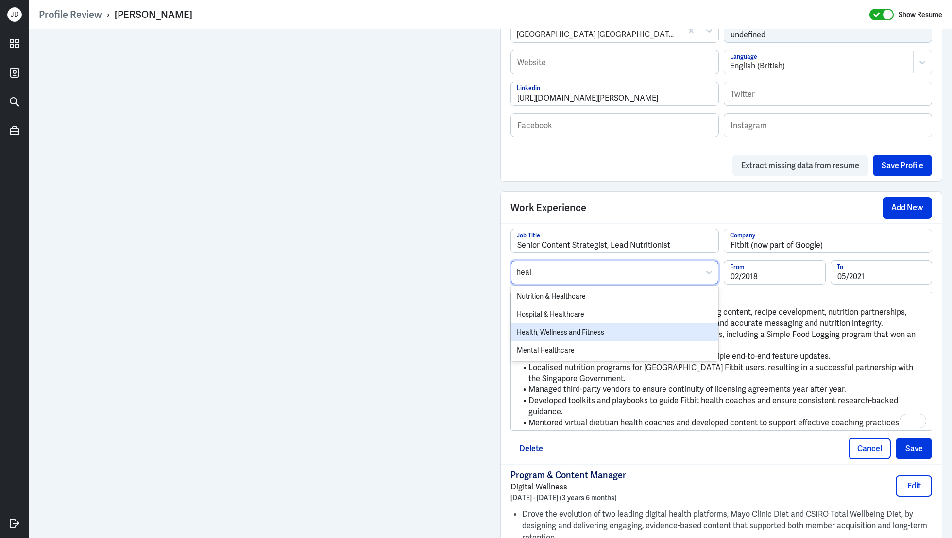
click at [578, 333] on div "Health, Wellness and Fitness" at bounding box center [614, 332] width 207 height 18
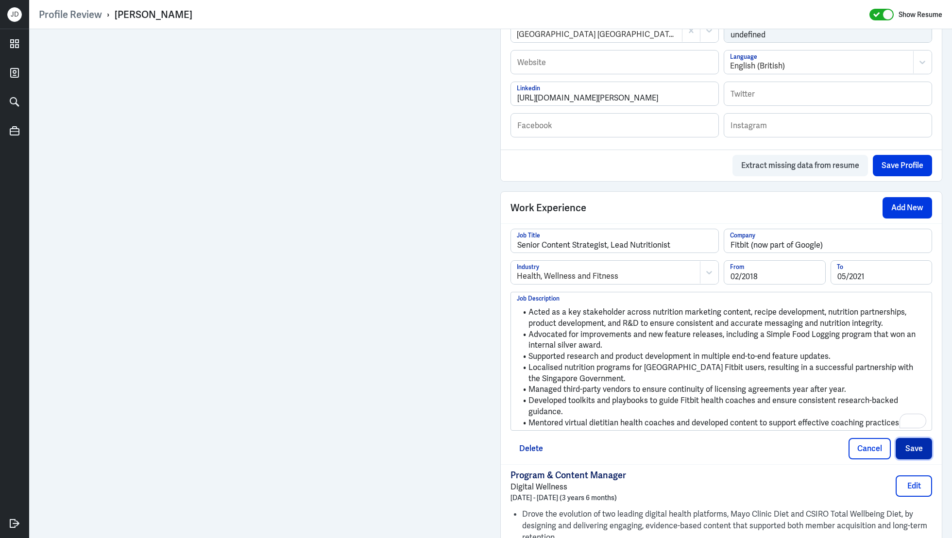
click at [915, 449] on button "Save" at bounding box center [914, 448] width 36 height 21
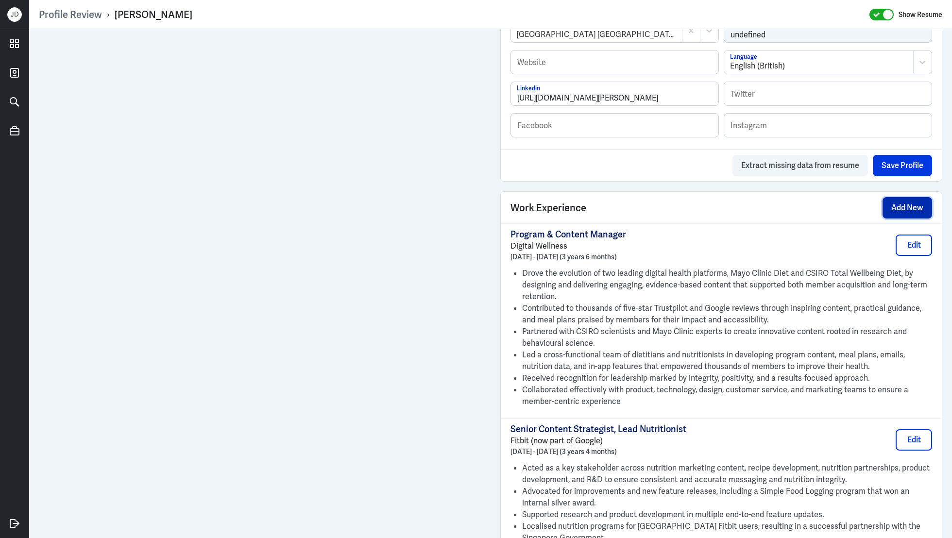
click at [894, 208] on button "Add New" at bounding box center [907, 207] width 50 height 21
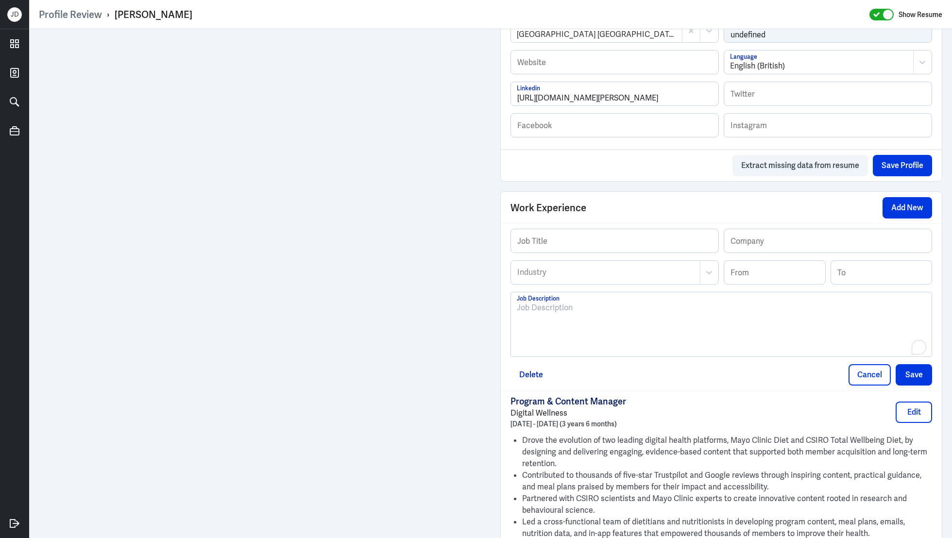
click at [601, 321] on div "To enrich screen reader interactions, please activate Accessibility in Grammarl…" at bounding box center [721, 328] width 409 height 52
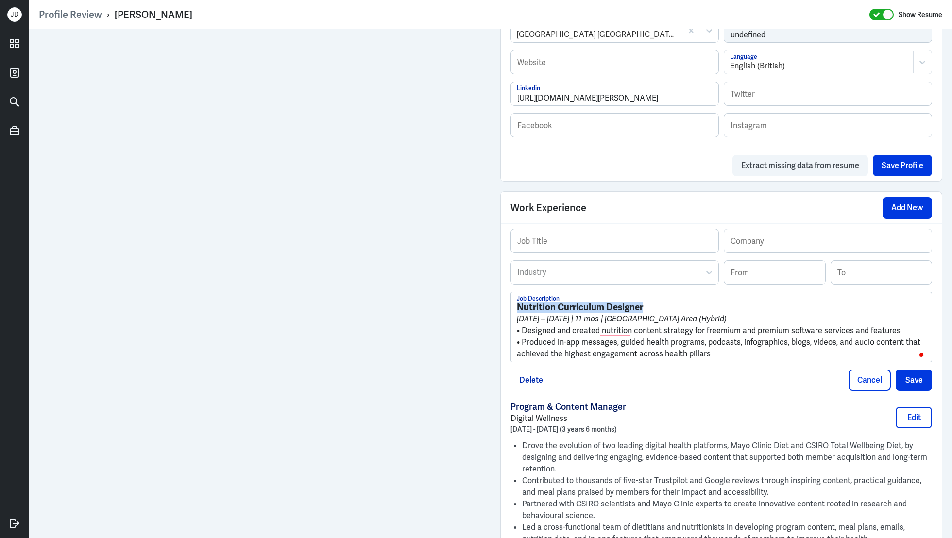
drag, startPoint x: 655, startPoint y: 308, endPoint x: 500, endPoint y: 302, distance: 155.0
click at [499, 302] on div "Admin Settings Update Resume Save Profile User Requested Private Set Resume to …" at bounding box center [721, 193] width 461 height 1386
click at [580, 235] on input "text" at bounding box center [614, 240] width 207 height 23
paste input "Nutrition Curriculum Designer"
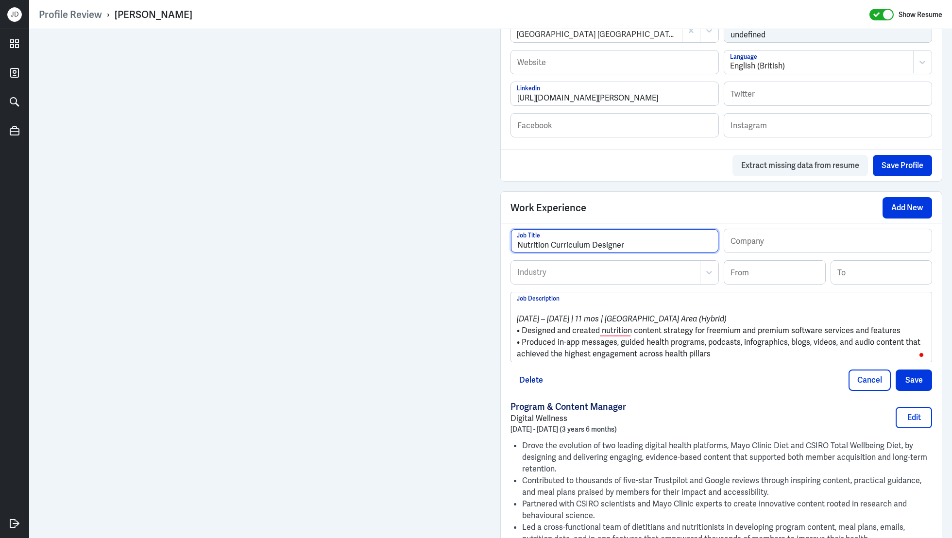
type input "Nutrition Curriculum Designer"
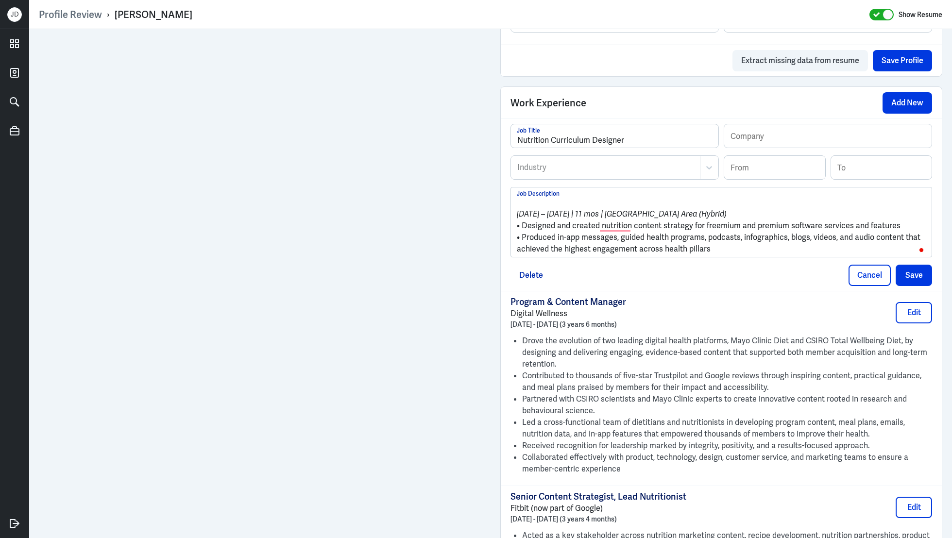
scroll to position [647, 0]
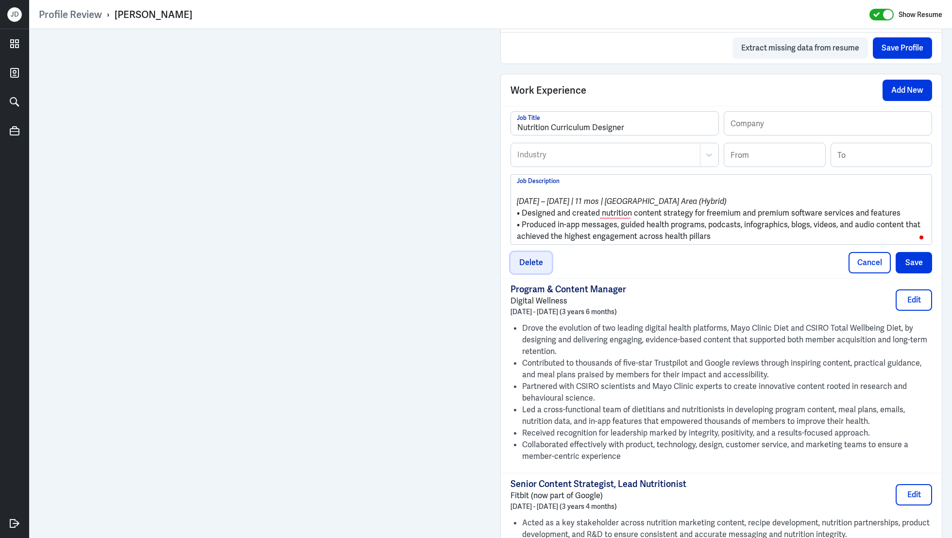
click at [536, 255] on button "Delete" at bounding box center [530, 262] width 41 height 21
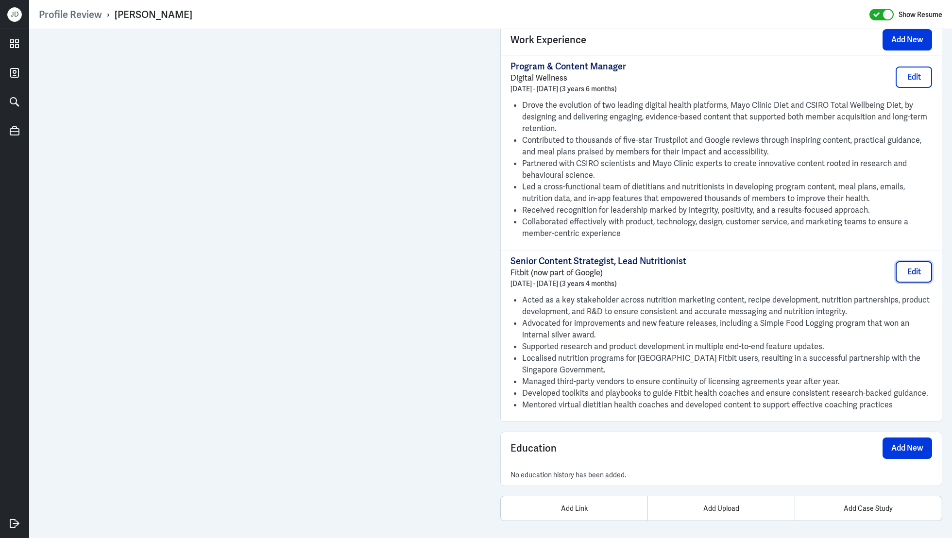
click at [918, 272] on button "Edit" at bounding box center [914, 271] width 36 height 21
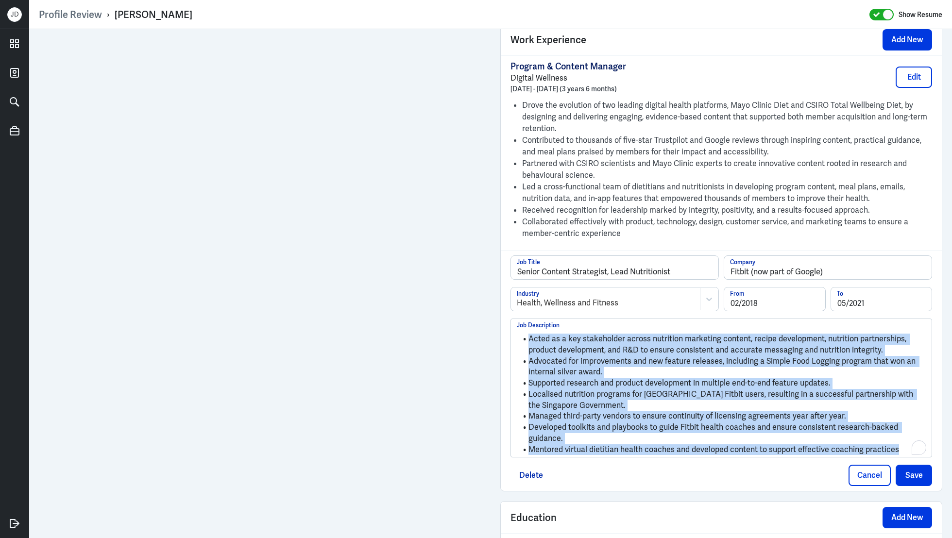
drag, startPoint x: 906, startPoint y: 448, endPoint x: 528, endPoint y: 279, distance: 413.9
click at [528, 279] on div "Senior Content Strategist, Lead Nutritionist Job Title Fitbit (now part of Goog…" at bounding box center [721, 356] width 422 height 202
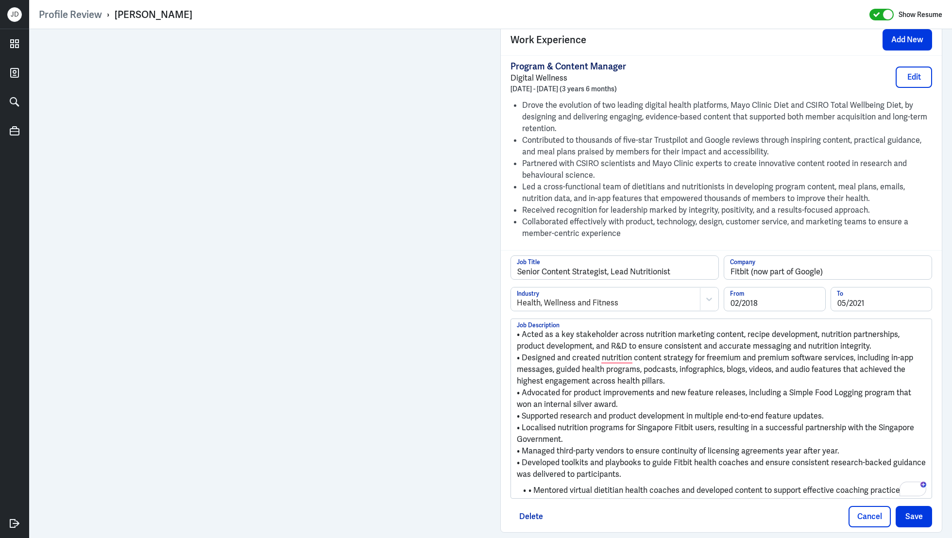
click at [522, 333] on p "• Acted as a key stakeholder across nutrition marketing content, recipe develop…" at bounding box center [721, 340] width 409 height 23
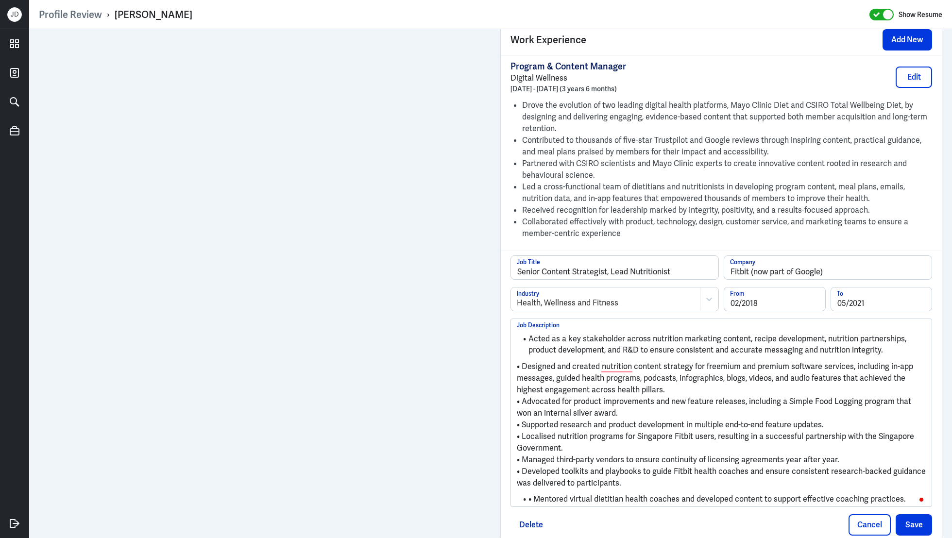
click at [523, 365] on p "• Designed and created nutrition content strategy for freemium and premium soft…" at bounding box center [721, 378] width 409 height 35
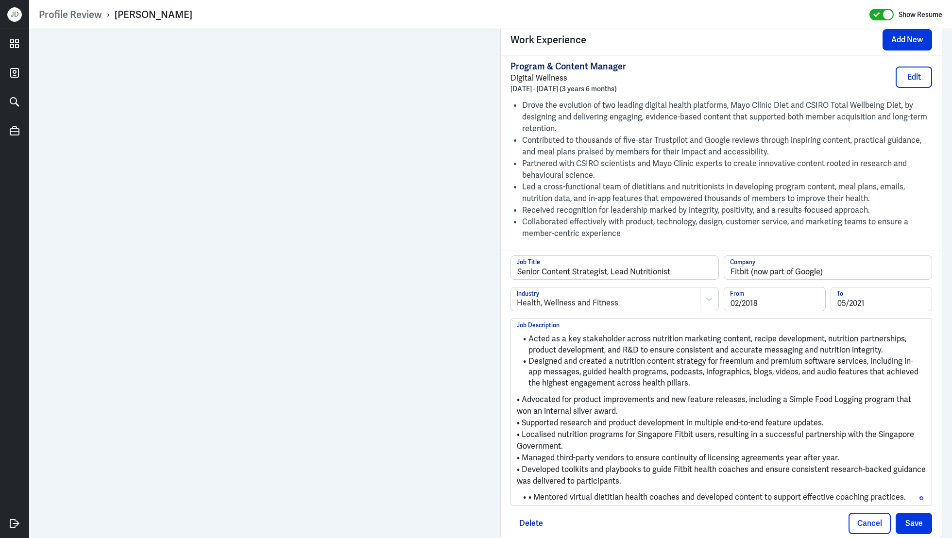
click at [524, 396] on p "• Advocated for product improvements and new feature releases, including a Simp…" at bounding box center [721, 405] width 409 height 23
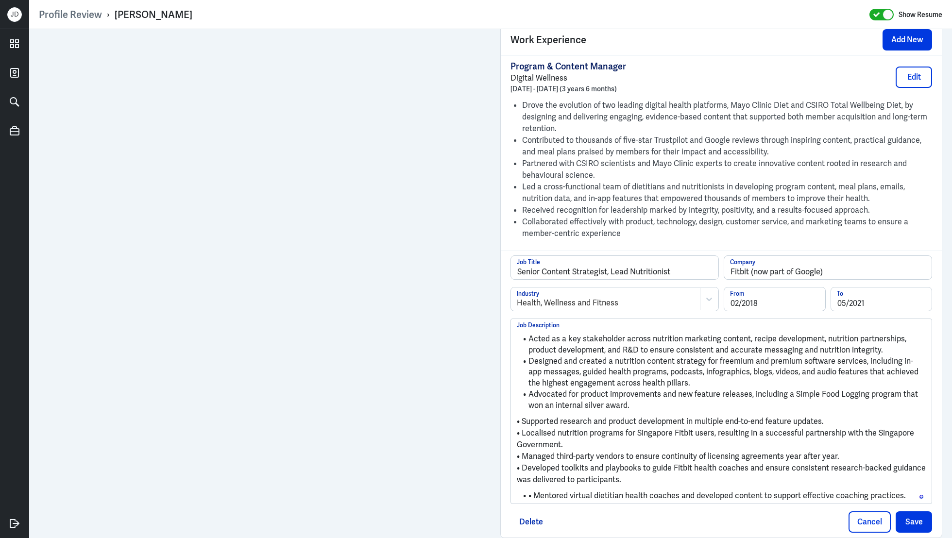
click at [523, 418] on p "• Supported research and product development in multiple end-to-end feature upd…" at bounding box center [721, 422] width 409 height 12
click at [525, 429] on p "• Localised nutrition programs for Singapore Fitbit users, resulting in a succe…" at bounding box center [721, 438] width 409 height 23
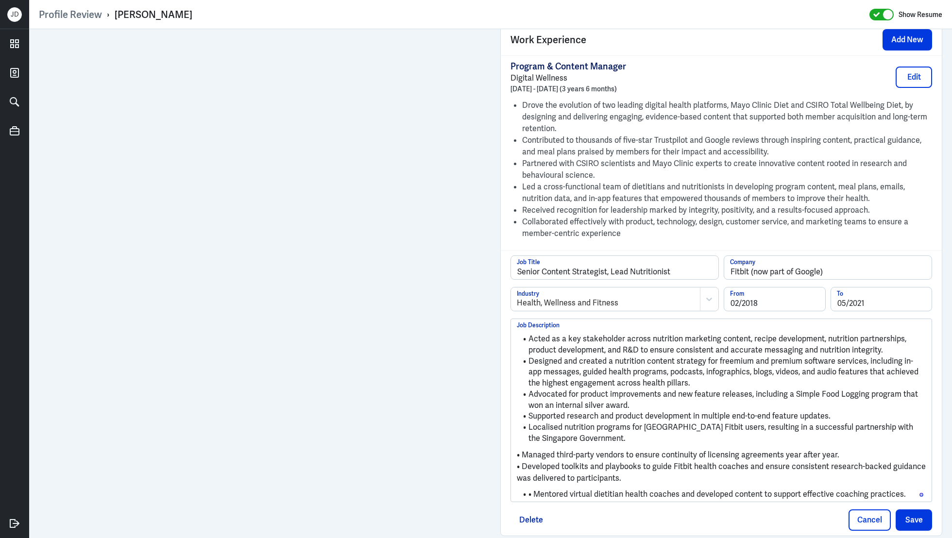
click at [525, 451] on p "• Managed third-party vendors to ensure continuity of licensing agreements year…" at bounding box center [721, 455] width 409 height 12
click at [525, 460] on p "• Developed toolkits and playbooks to guide Fitbit health coaches and ensure co…" at bounding box center [721, 471] width 409 height 23
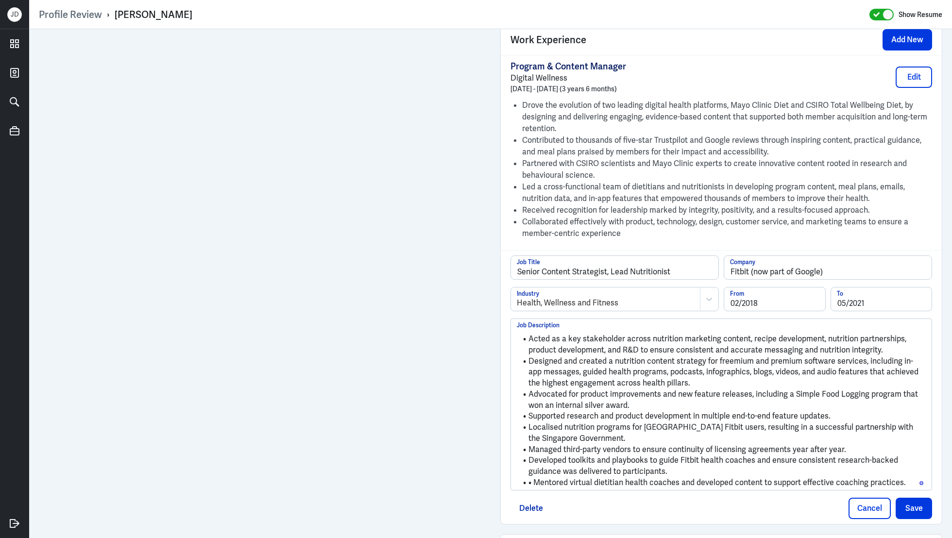
click at [537, 480] on li "• Mentored virtual dietitian health coaches and developed content to support ef…" at bounding box center [721, 482] width 409 height 11
click at [915, 506] on button "Save" at bounding box center [914, 508] width 36 height 21
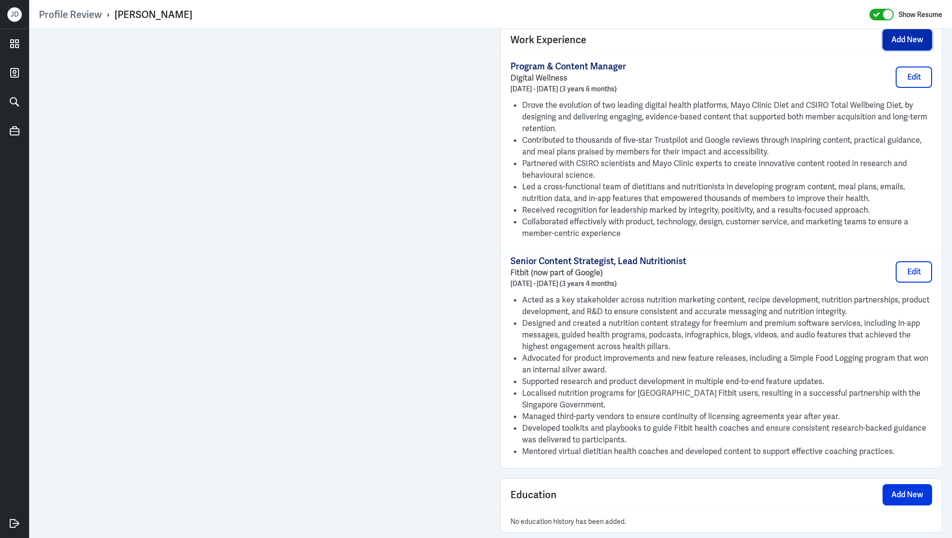
click at [905, 45] on button "Add New" at bounding box center [907, 39] width 50 height 21
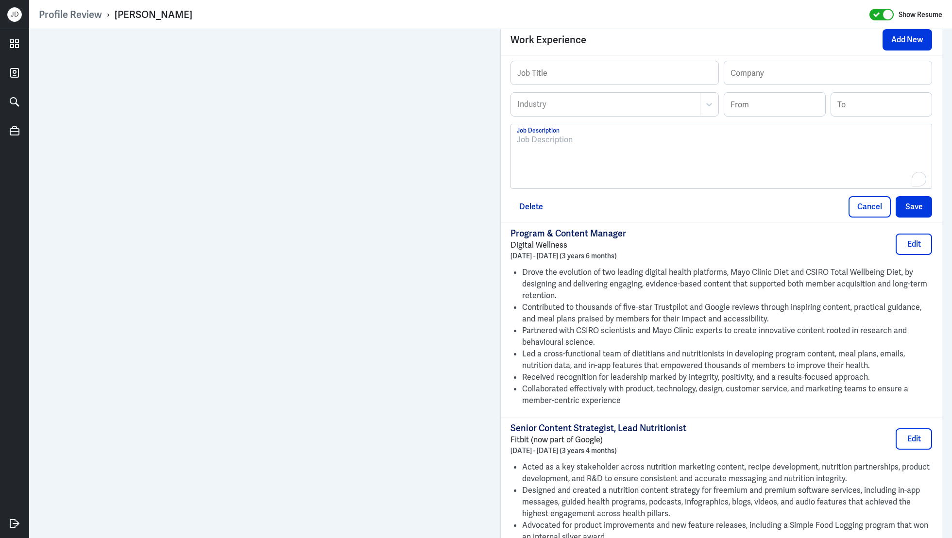
click at [613, 155] on div "To enrich screen reader interactions, please activate Accessibility in Grammarl…" at bounding box center [721, 160] width 409 height 52
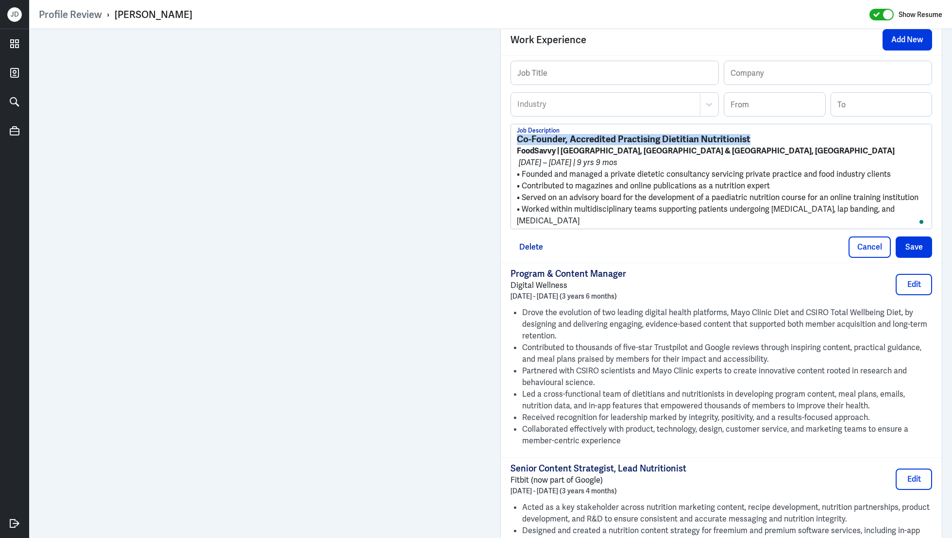
drag, startPoint x: 516, startPoint y: 135, endPoint x: 765, endPoint y: 138, distance: 249.2
click at [765, 138] on h3 "Co-Founder, Accredited Practising Dietitian Nutritionist" at bounding box center [721, 139] width 409 height 11
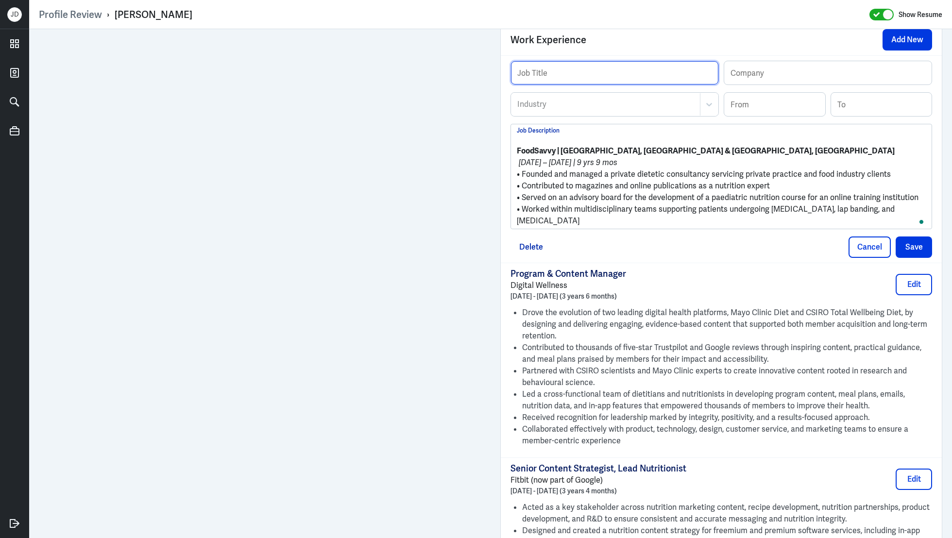
click at [587, 73] on input "text" at bounding box center [614, 72] width 207 height 23
paste input "Co-Founder, Accredited Practising Dietitian Nutritionist"
type input "Co-Founder, Accredited Practising Dietitian Nutritionist"
drag, startPoint x: 516, startPoint y: 150, endPoint x: 554, endPoint y: 149, distance: 37.4
click at [554, 149] on strong "FoodSavvy | Sydney, Australia & Cape Town, South Africa" at bounding box center [706, 151] width 378 height 10
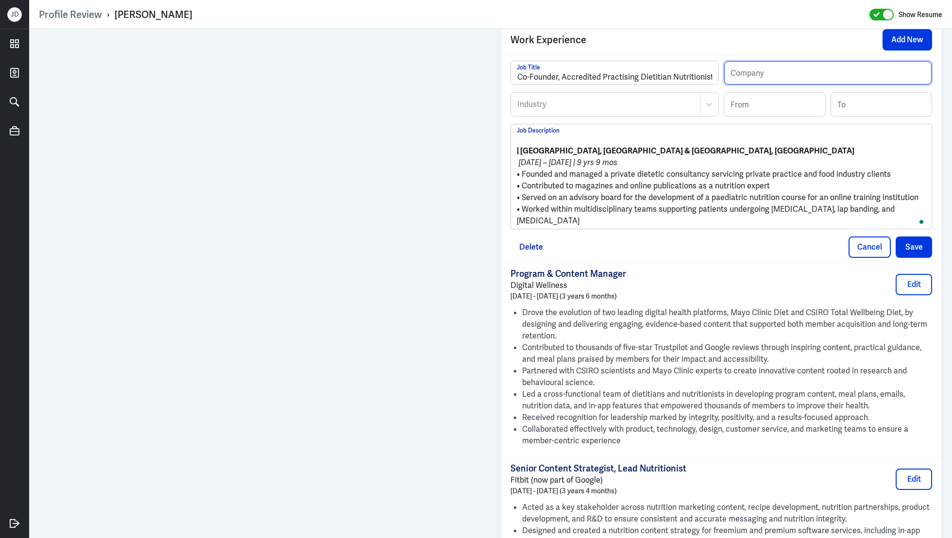
click at [779, 70] on input "text" at bounding box center [827, 72] width 207 height 23
paste input "FoodSavvy"
type input "FoodSavvy"
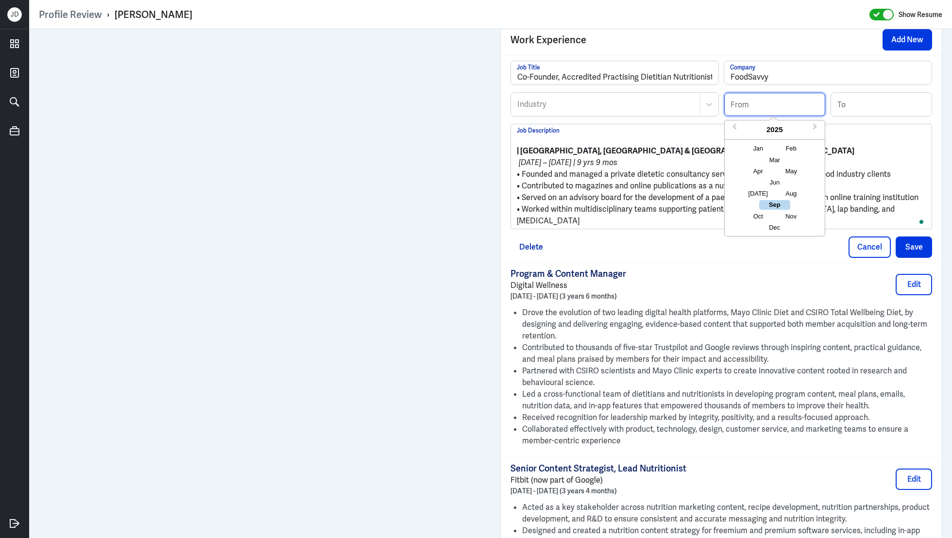
click at [751, 102] on input at bounding box center [774, 104] width 101 height 23
type input "04/2004"
click at [881, 103] on input at bounding box center [881, 104] width 101 height 23
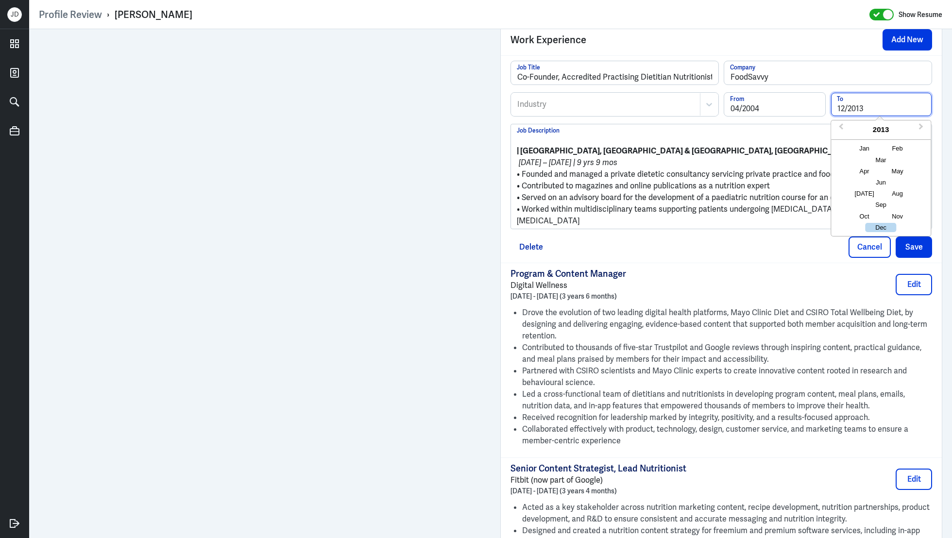
type input "12/2013"
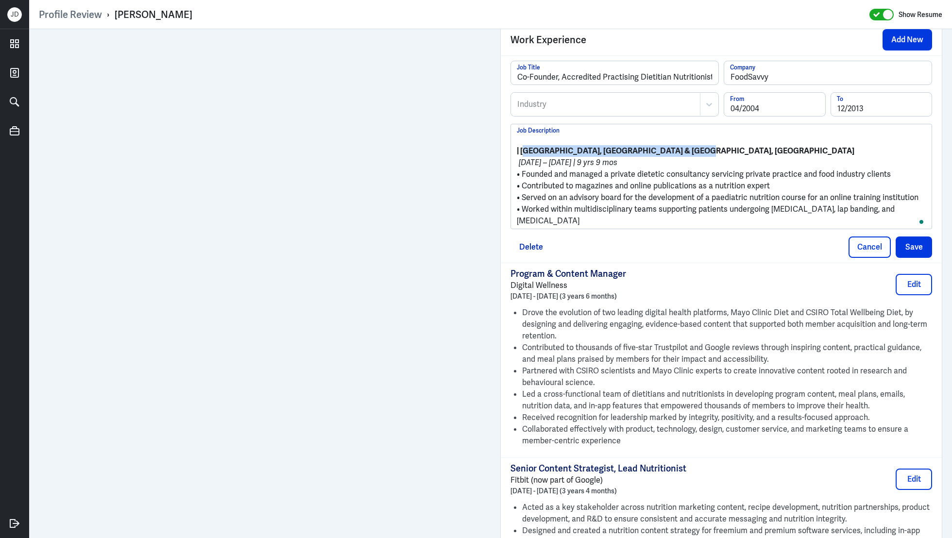
drag, startPoint x: 683, startPoint y: 147, endPoint x: 524, endPoint y: 145, distance: 159.3
click at [524, 145] on p "| Sydney, Australia & Cape Town, South Africa" at bounding box center [721, 151] width 409 height 12
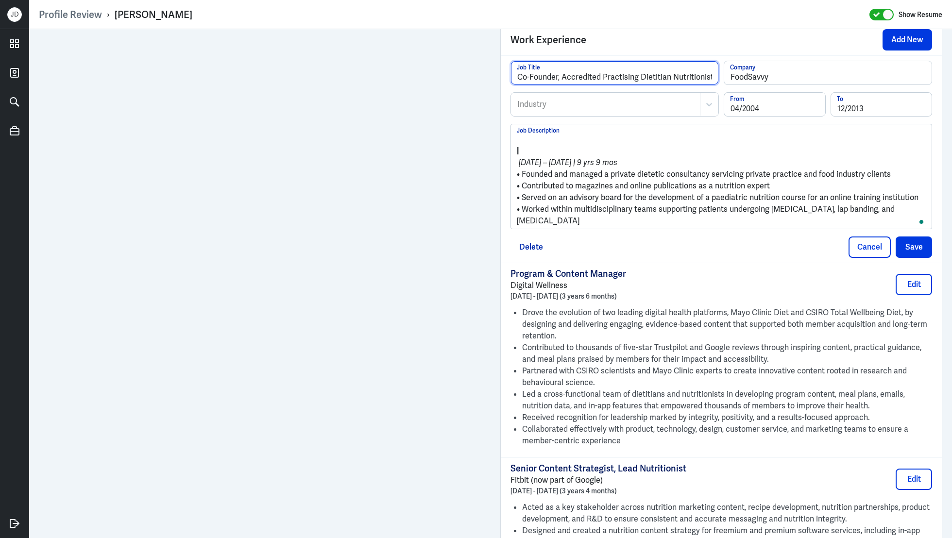
click at [708, 73] on input "Co-Founder, Accredited Practising Dietitian Nutritionist" at bounding box center [614, 72] width 207 height 23
click at [575, 100] on div at bounding box center [605, 105] width 179 height 12
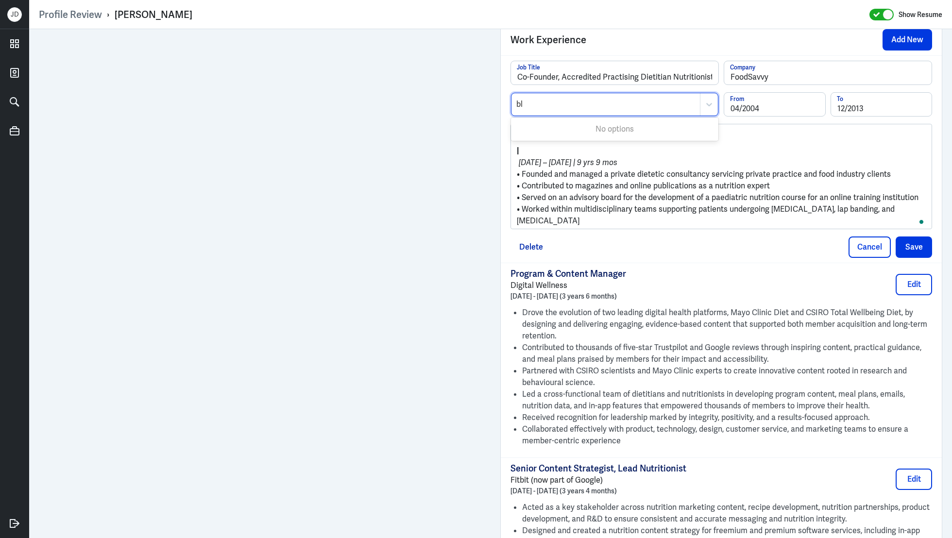
type input "b"
type input "marke"
click at [549, 147] on div "Marketing" at bounding box center [614, 146] width 207 height 18
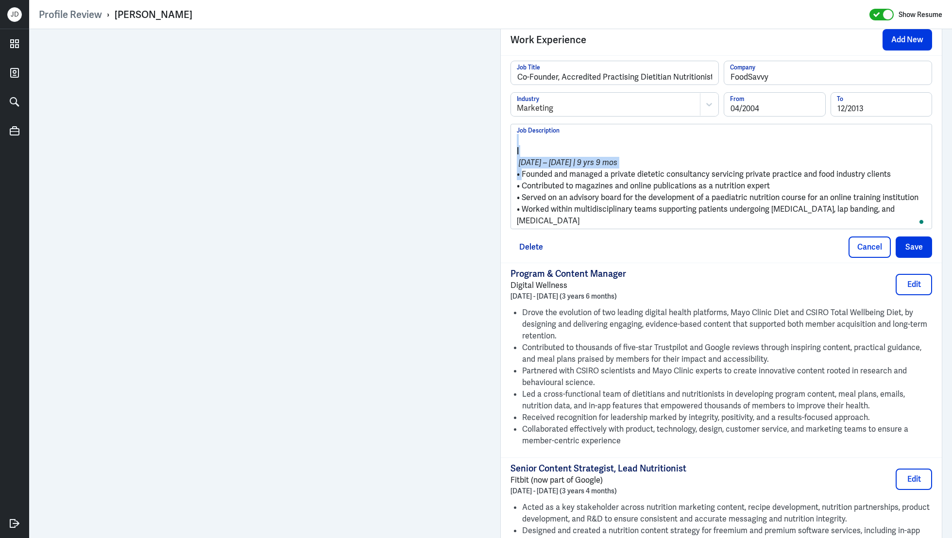
drag, startPoint x: 523, startPoint y: 171, endPoint x: 491, endPoint y: 118, distance: 62.7
click at [491, 118] on div "Admin Settings Update Resume Save Profile User Requested Private Set Resume to …" at bounding box center [721, 66] width 461 height 1468
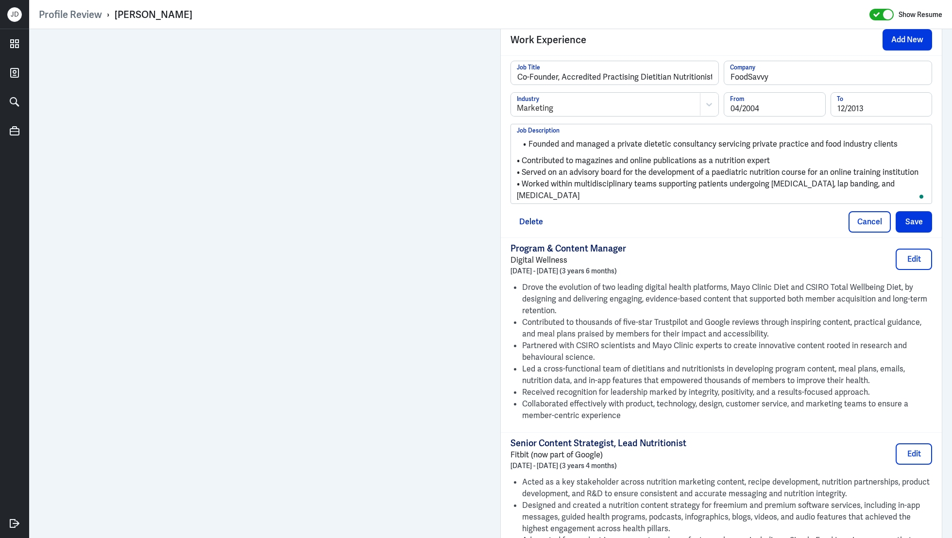
click at [525, 156] on p "• Contributed to magazines and online publications as a nutrition expert" at bounding box center [721, 161] width 409 height 12
click at [524, 170] on p "• Served on an advisory board for the development of a paediatric nutrition cou…" at bounding box center [721, 172] width 409 height 12
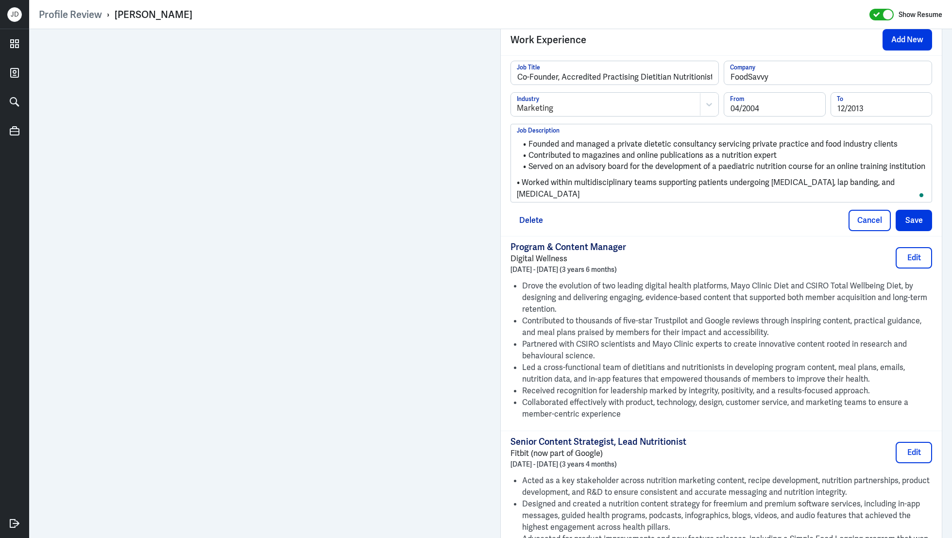
click at [525, 181] on p "• Worked within multidisciplinary teams supporting patients undergoing gastric …" at bounding box center [721, 188] width 409 height 23
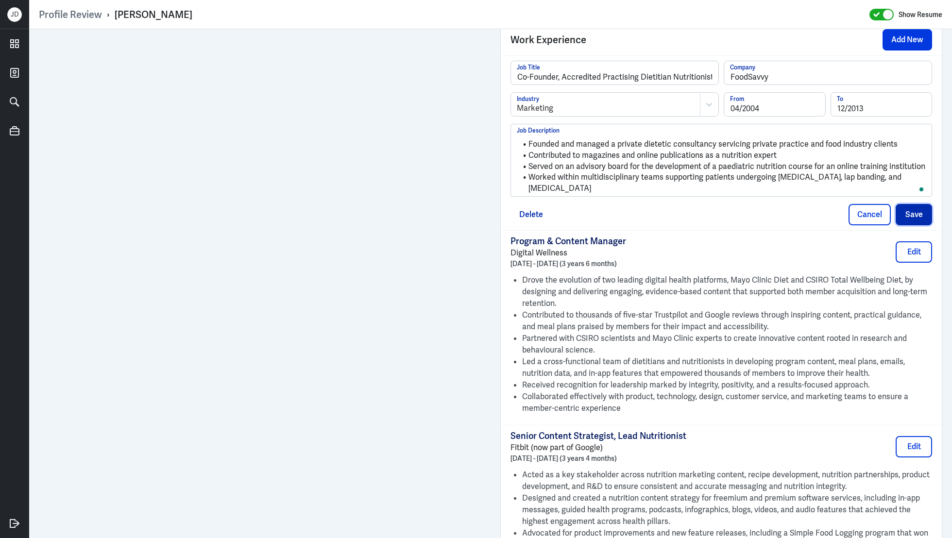
click at [916, 209] on button "Save" at bounding box center [914, 214] width 36 height 21
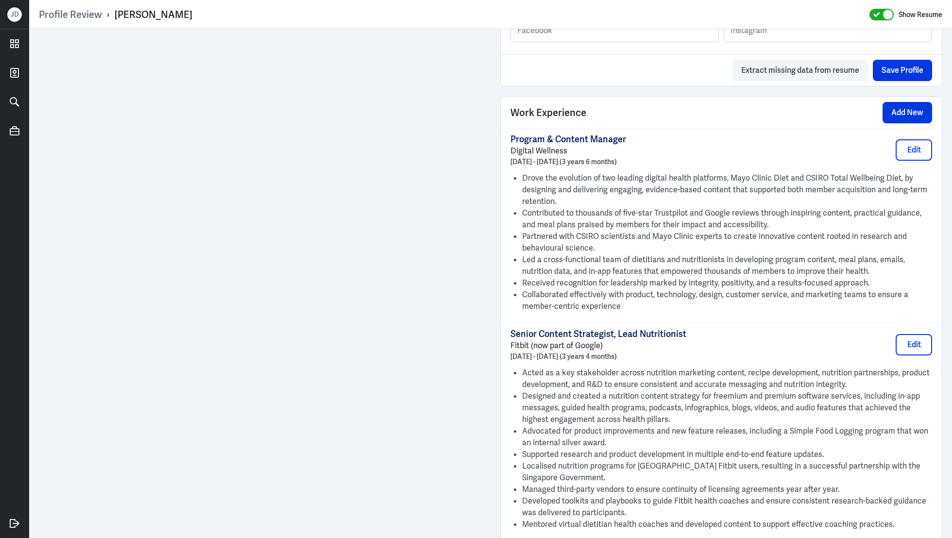
scroll to position [407, 0]
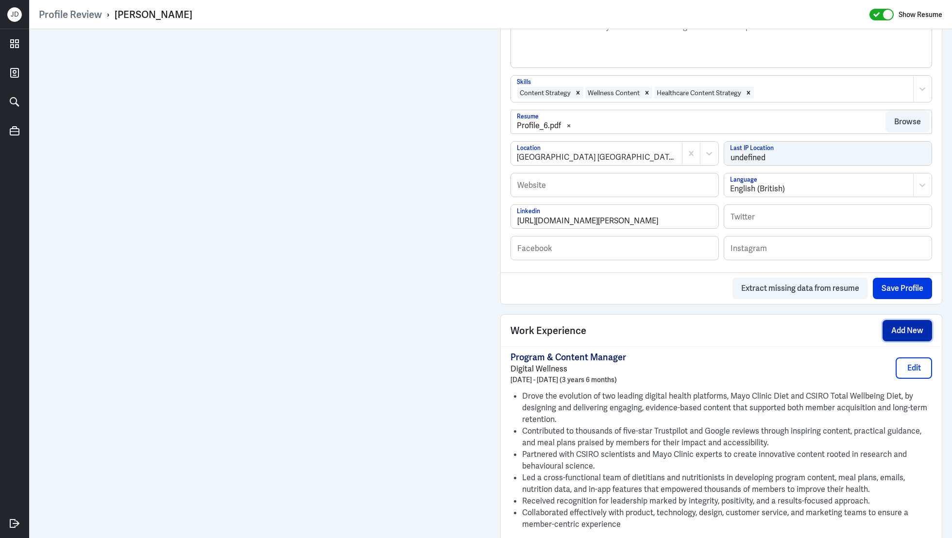
click at [913, 325] on button "Add New" at bounding box center [907, 330] width 50 height 21
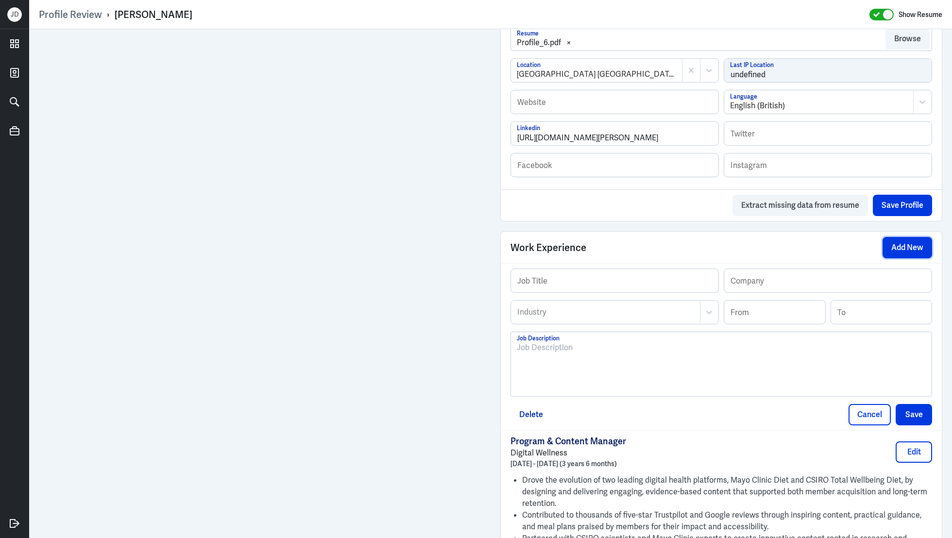
scroll to position [515, 0]
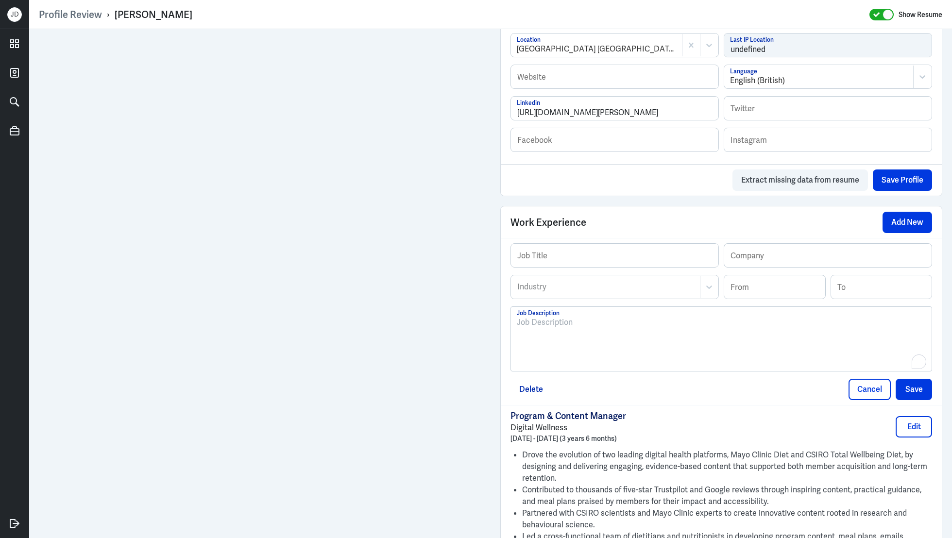
click at [572, 331] on div "To enrich screen reader interactions, please activate Accessibility in Grammarl…" at bounding box center [721, 343] width 409 height 52
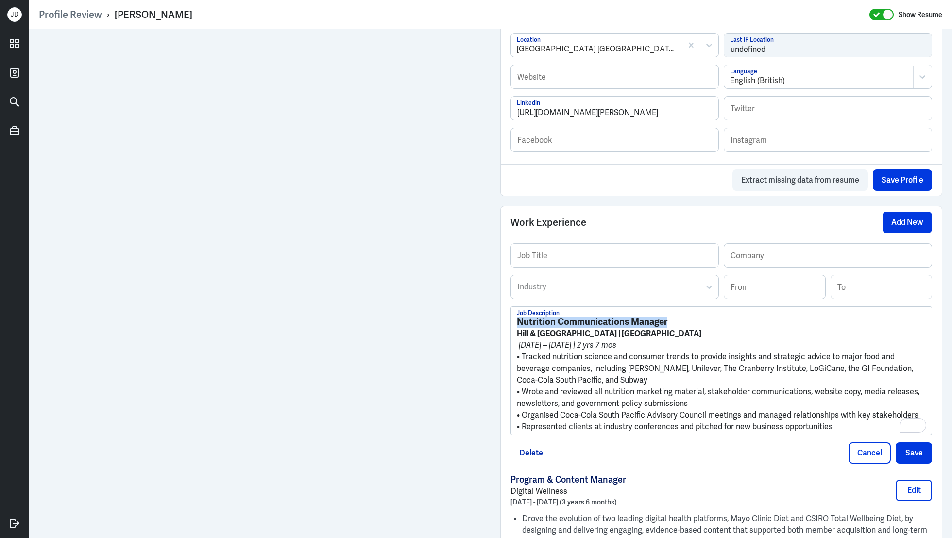
drag, startPoint x: 670, startPoint y: 316, endPoint x: 468, endPoint y: 313, distance: 202.1
click at [383, 238] on div "Admin Settings Update Resume Save Profile User Requested Private Set Resume to …" at bounding box center [490, 316] width 923 height 1604
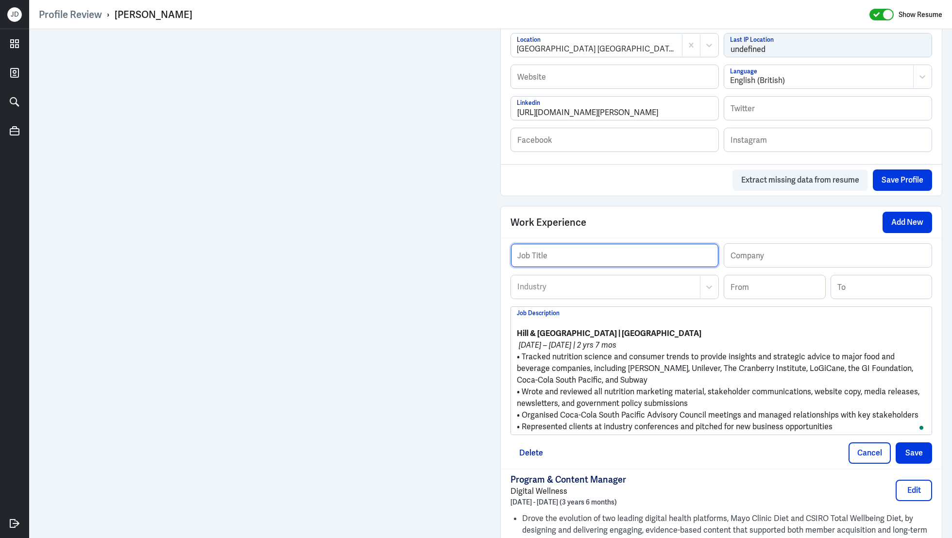
click at [617, 261] on input "text" at bounding box center [614, 255] width 207 height 23
paste input "Nutrition Communications Manager"
type input "Nutrition Communications Manager"
drag, startPoint x: 517, startPoint y: 332, endPoint x: 571, endPoint y: 333, distance: 53.9
click at [571, 333] on strong "Hill & Knowlton | Greater Sydney Area" at bounding box center [609, 333] width 185 height 10
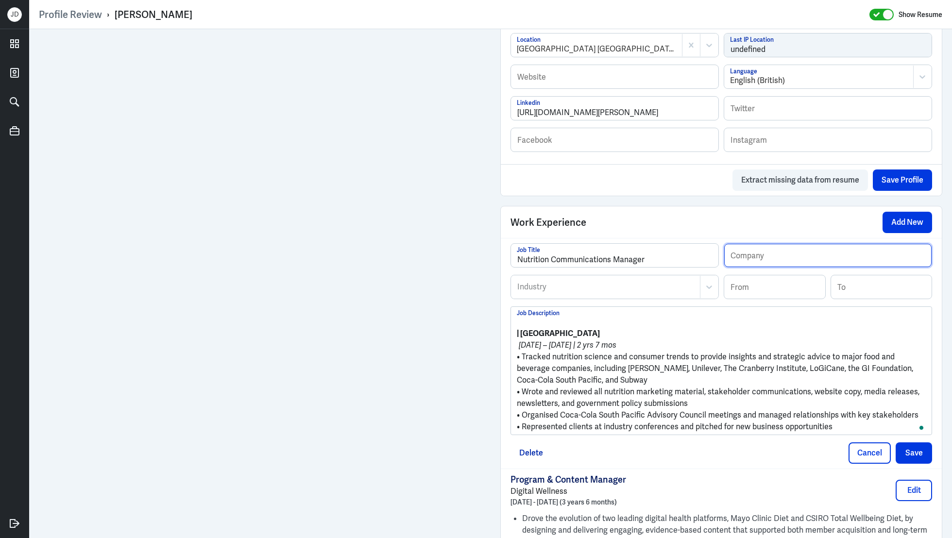
click at [757, 254] on input "text" at bounding box center [827, 255] width 207 height 23
paste input "Hill & [PERSON_NAME]"
type input "Hill & [PERSON_NAME]"
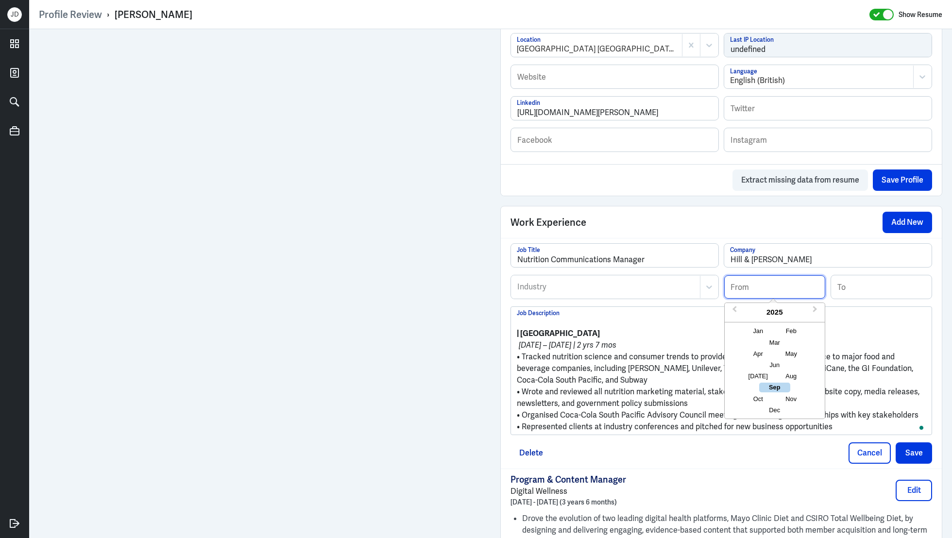
click at [752, 280] on input at bounding box center [774, 286] width 101 height 23
type input "06/2007"
click at [860, 288] on input at bounding box center [881, 286] width 101 height 23
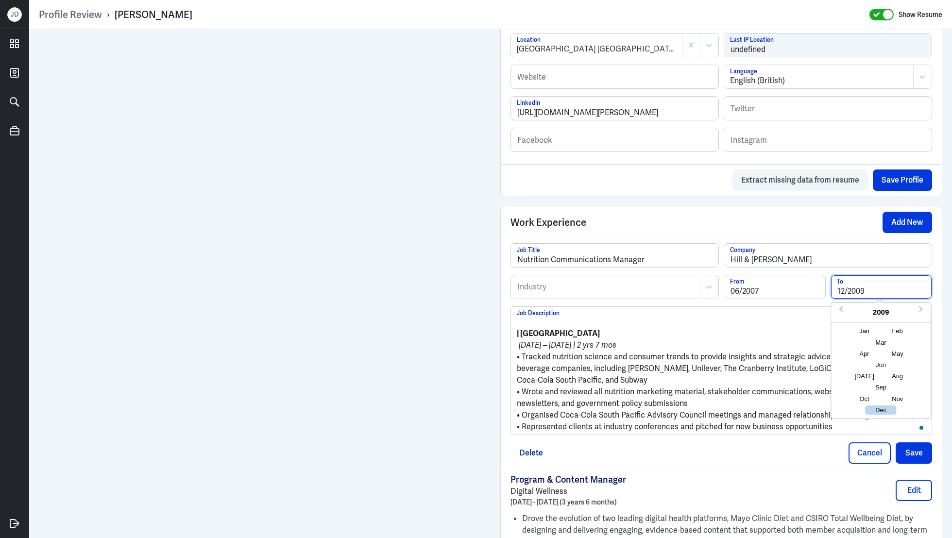
type input "12/2009"
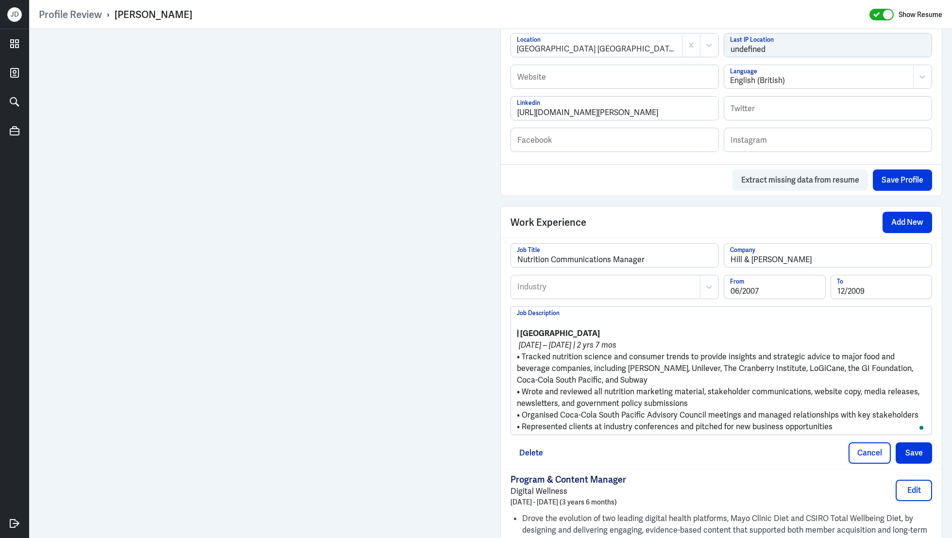
drag, startPoint x: 603, startPoint y: 331, endPoint x: 474, endPoint y: 324, distance: 129.3
click at [414, 248] on div "Admin Settings Update Resume Save Profile User Requested Private Set Resume to …" at bounding box center [490, 316] width 923 height 1604
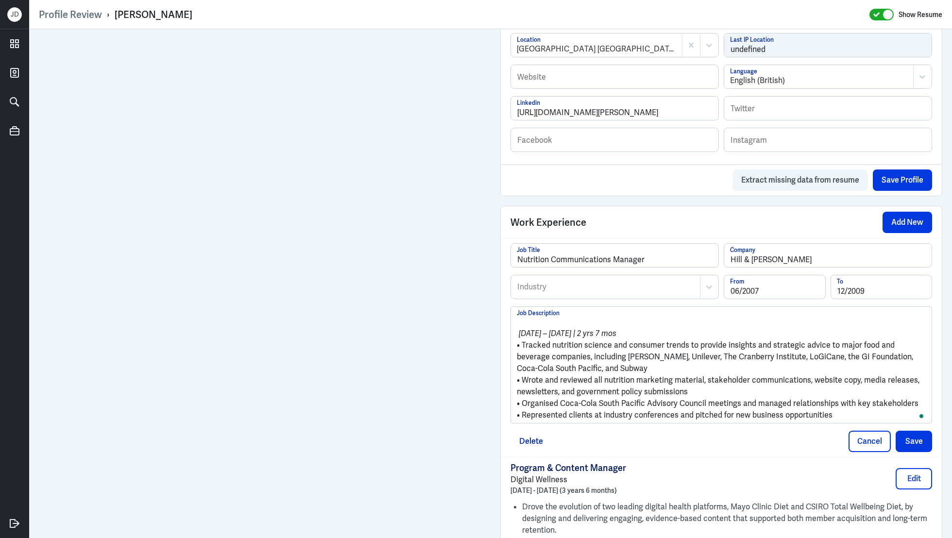
drag, startPoint x: 662, startPoint y: 332, endPoint x: 480, endPoint y: 307, distance: 183.8
click at [439, 229] on div "Admin Settings Update Resume Save Profile User Requested Private Set Resume to …" at bounding box center [490, 310] width 923 height 1592
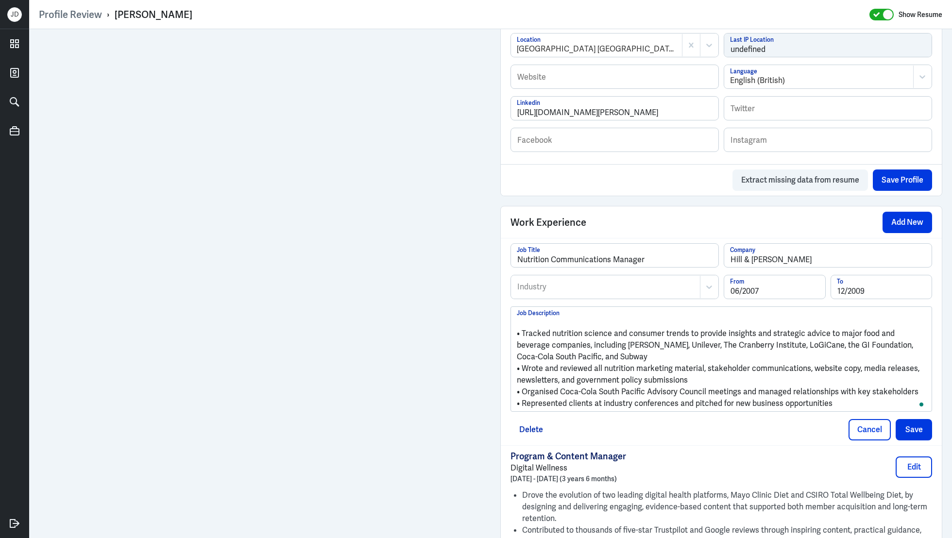
click at [521, 332] on p "• Tracked nutrition science and consumer trends to provide insights and strateg…" at bounding box center [721, 345] width 409 height 35
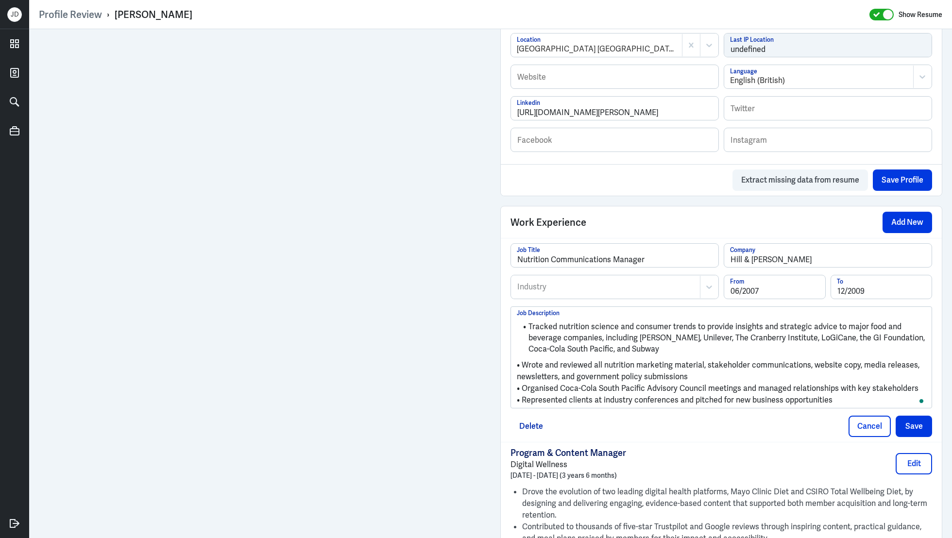
click at [524, 364] on p "• Wrote and reviewed all nutrition marketing material, stakeholder communicatio…" at bounding box center [721, 370] width 409 height 23
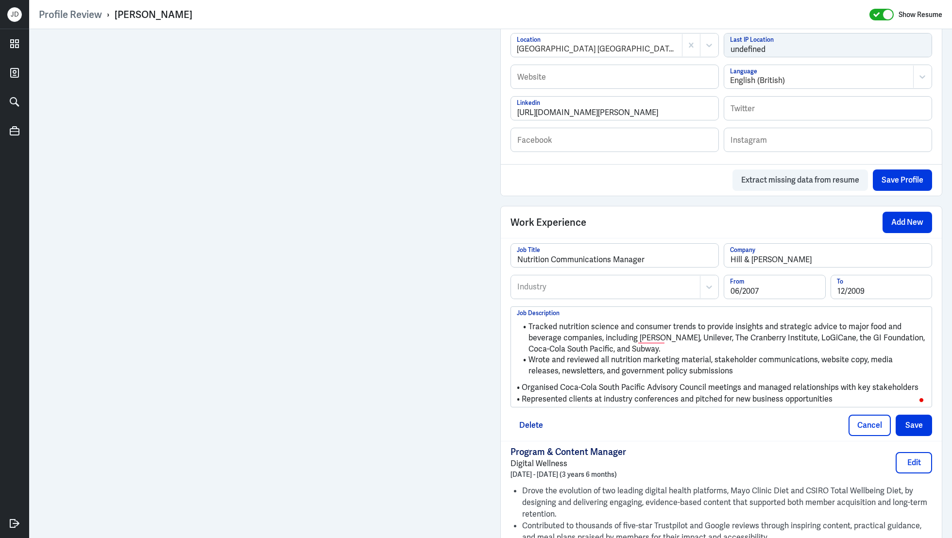
click at [524, 386] on p "• Organised Coca-Cola South Pacific Advisory Council meetings and managed relat…" at bounding box center [721, 388] width 409 height 12
click at [525, 396] on p "• Represented clients at industry conferences and pitched for new business oppo…" at bounding box center [721, 399] width 409 height 12
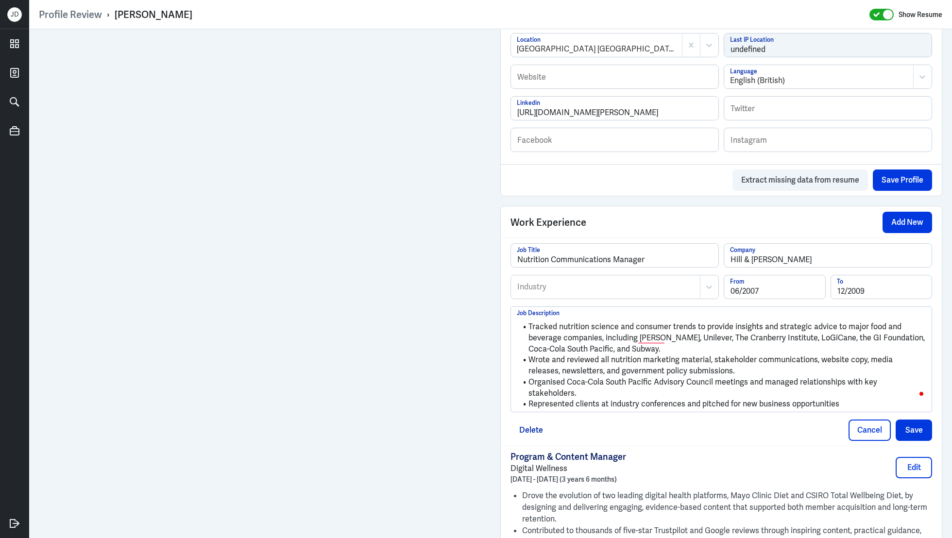
click at [607, 284] on div at bounding box center [605, 287] width 179 height 12
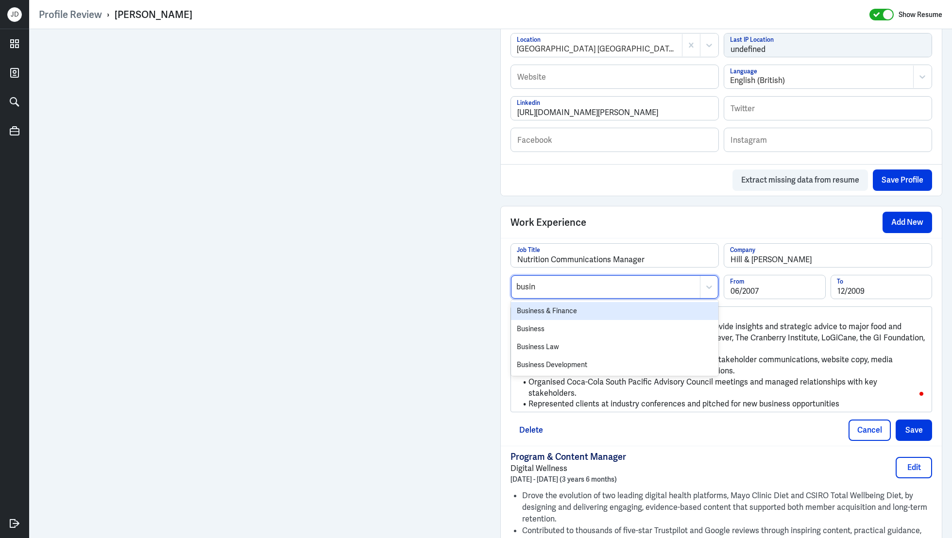
type input "busine"
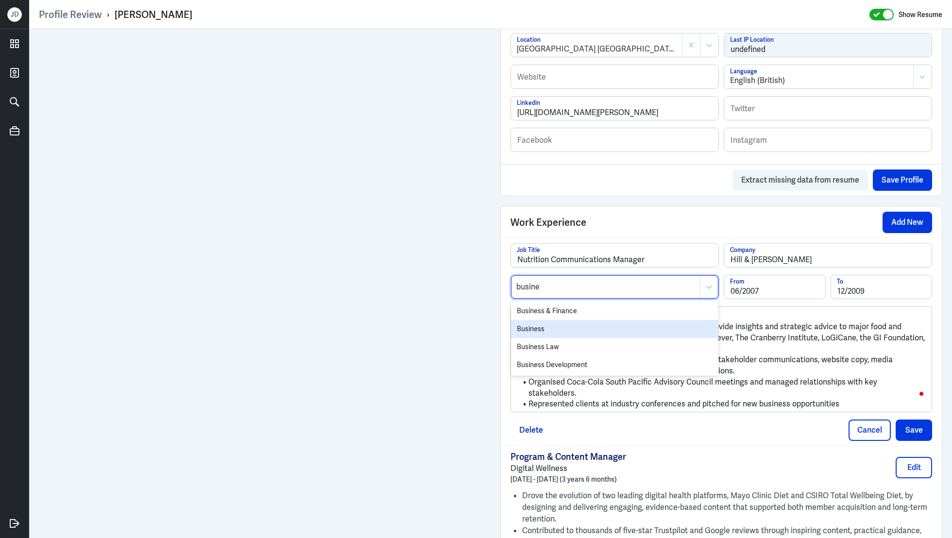
click at [603, 322] on div "Business" at bounding box center [614, 329] width 207 height 18
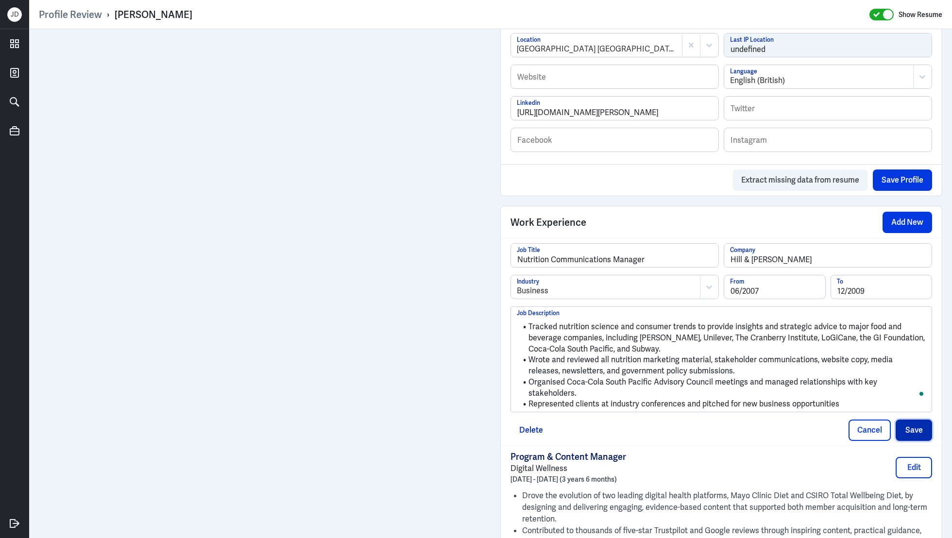
click at [920, 420] on button "Save" at bounding box center [914, 430] width 36 height 21
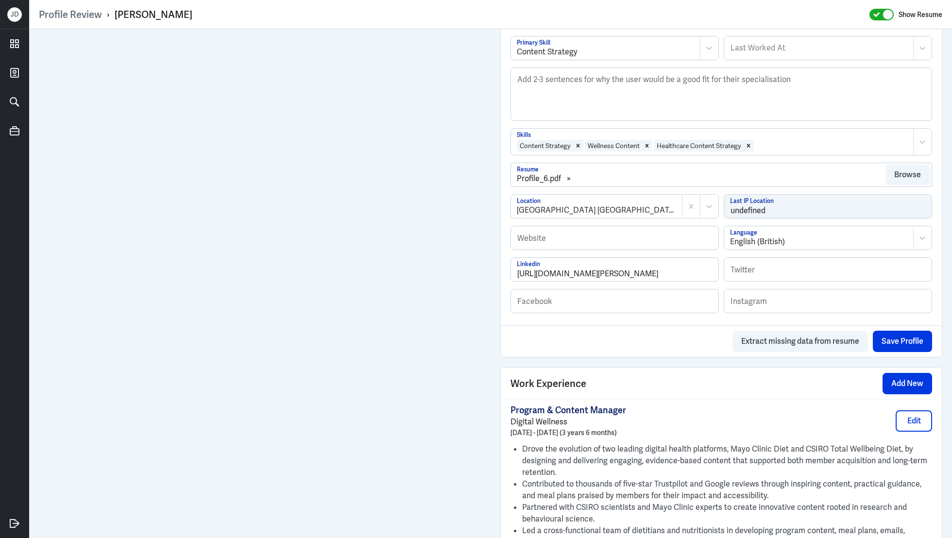
scroll to position [383, 0]
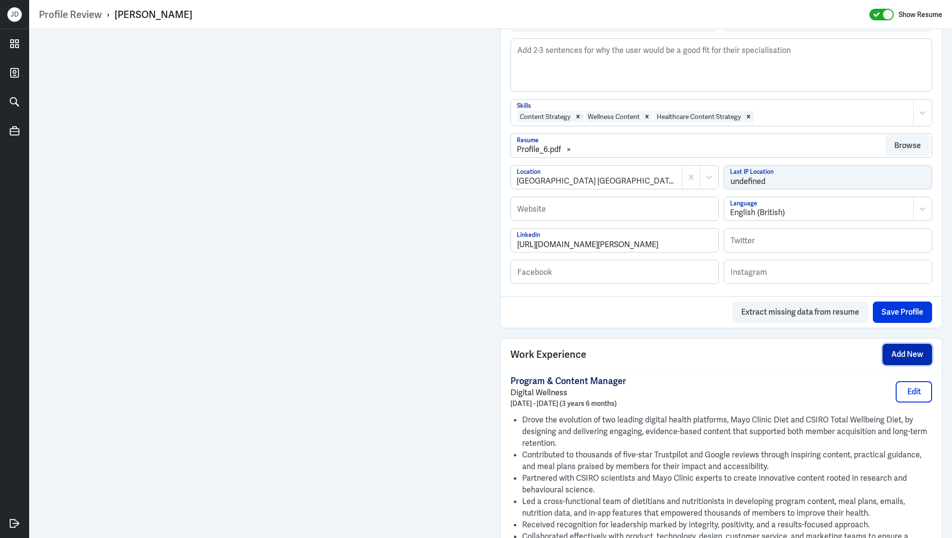
click at [910, 355] on button "Add New" at bounding box center [907, 354] width 50 height 21
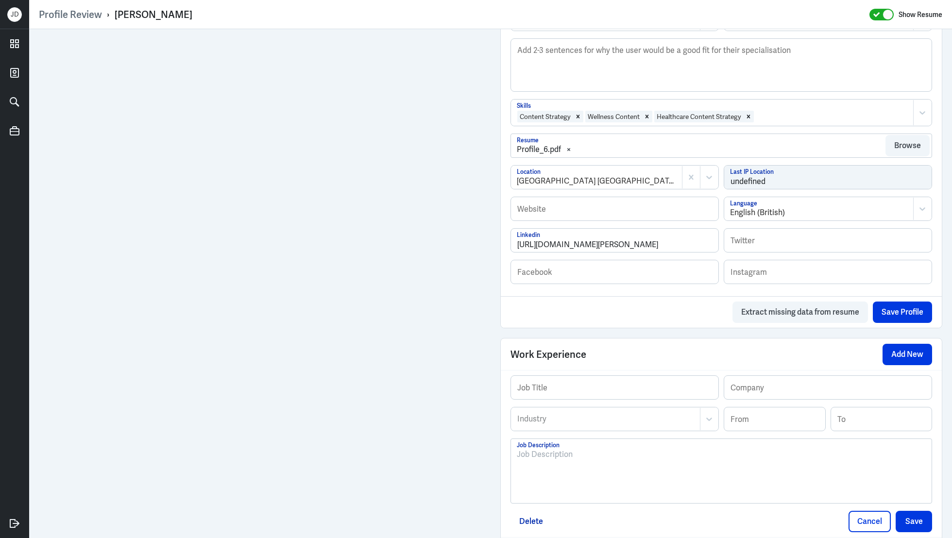
click at [577, 455] on p at bounding box center [721, 455] width 409 height 12
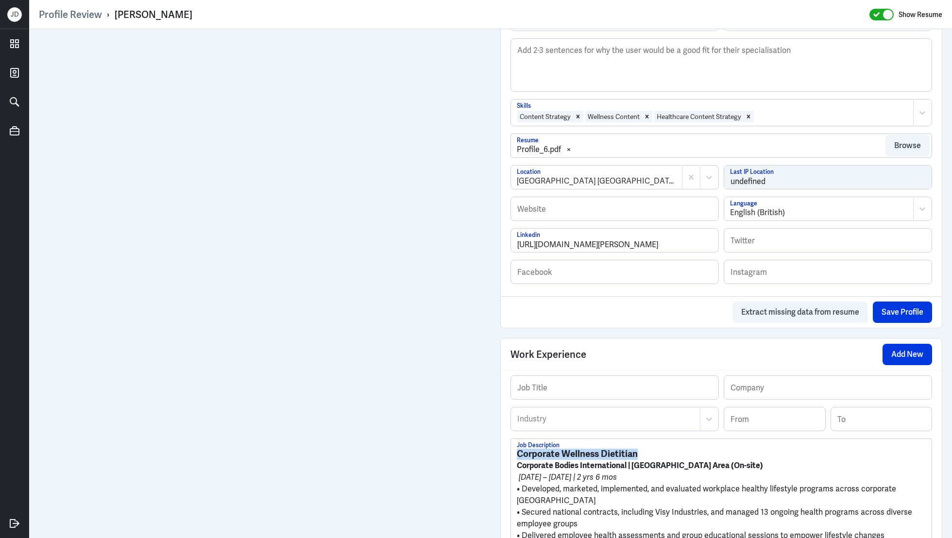
drag, startPoint x: 649, startPoint y: 452, endPoint x: 515, endPoint y: 449, distance: 133.6
click at [515, 449] on div "Corporate Wellness Dietitian Corporate Bodies International | Greater Sydney Ar…" at bounding box center [721, 502] width 421 height 127
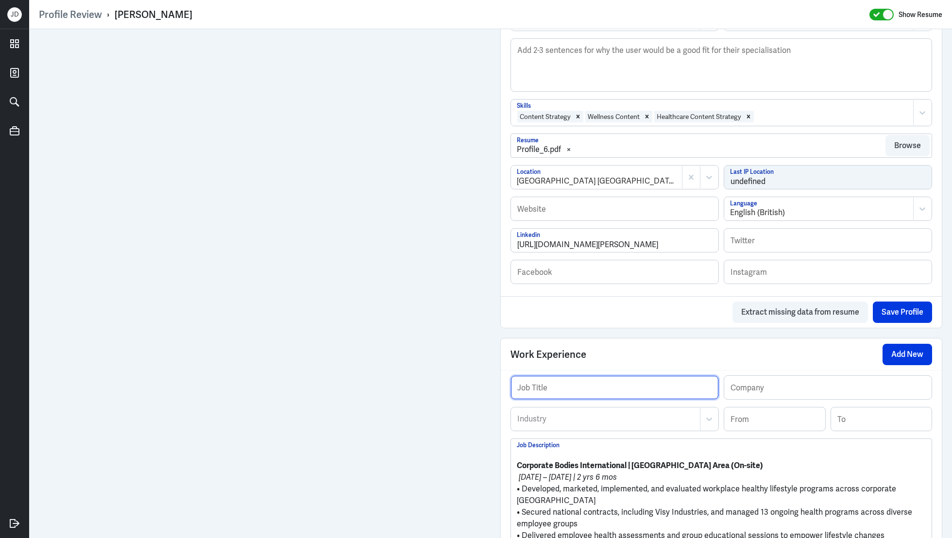
click at [575, 386] on input "text" at bounding box center [614, 387] width 207 height 23
paste input "Corporate Wellness Dietitian"
type input "Corporate Wellness Dietitian"
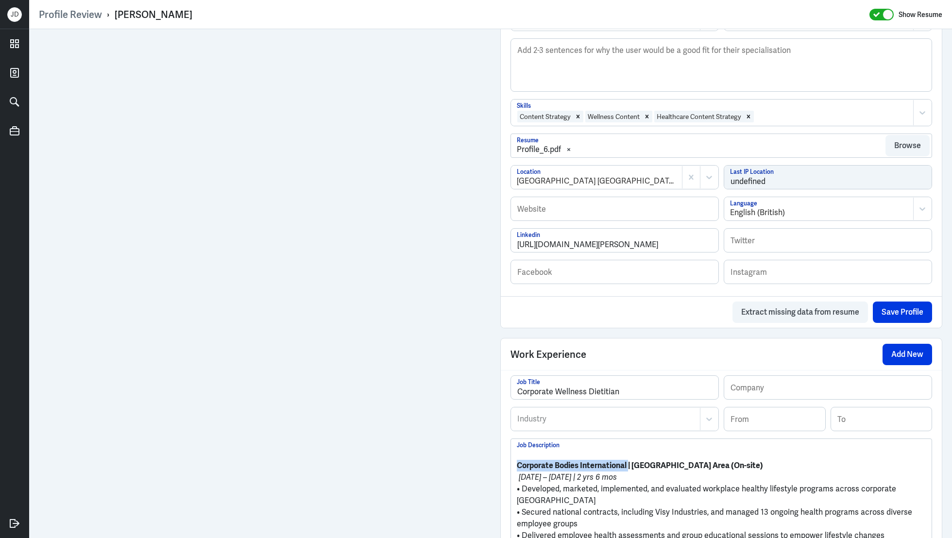
drag, startPoint x: 629, startPoint y: 463, endPoint x: 497, endPoint y: 461, distance: 132.1
click at [497, 462] on div "Admin Settings Update Resume Save Profile User Requested Private Set Resume to …" at bounding box center [721, 516] width 461 height 1741
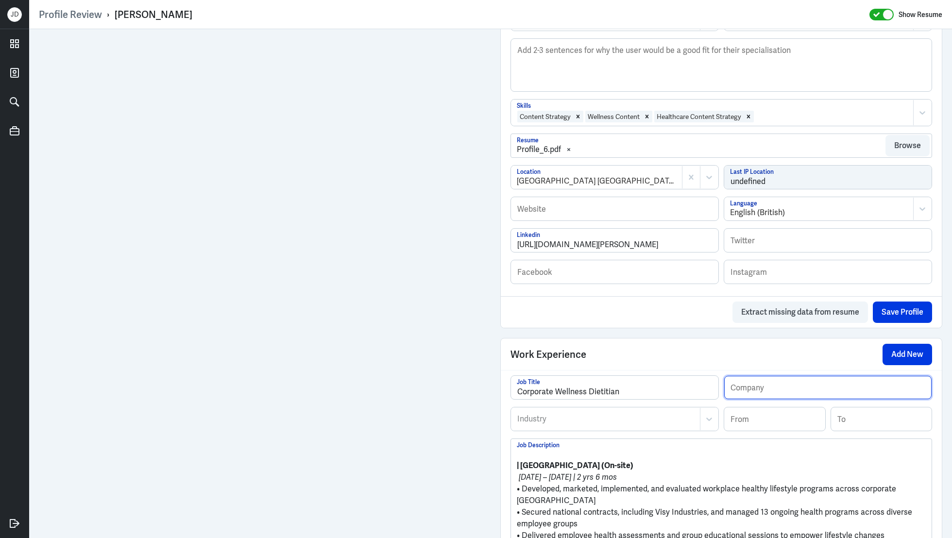
click at [783, 387] on input "text" at bounding box center [827, 387] width 207 height 23
paste input "Corporate Bodies International"
type input "Corporate Bodies International"
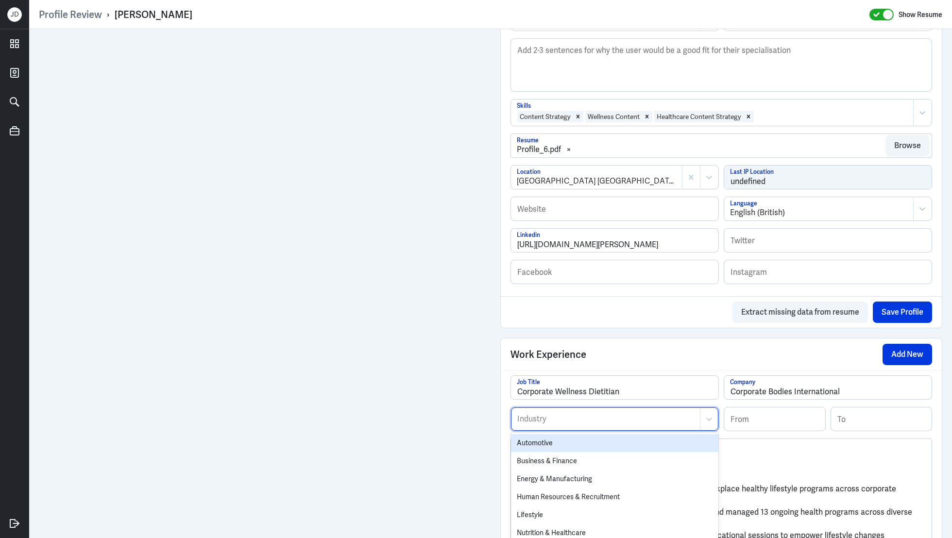
click at [586, 413] on div at bounding box center [605, 419] width 179 height 12
type input "heal"
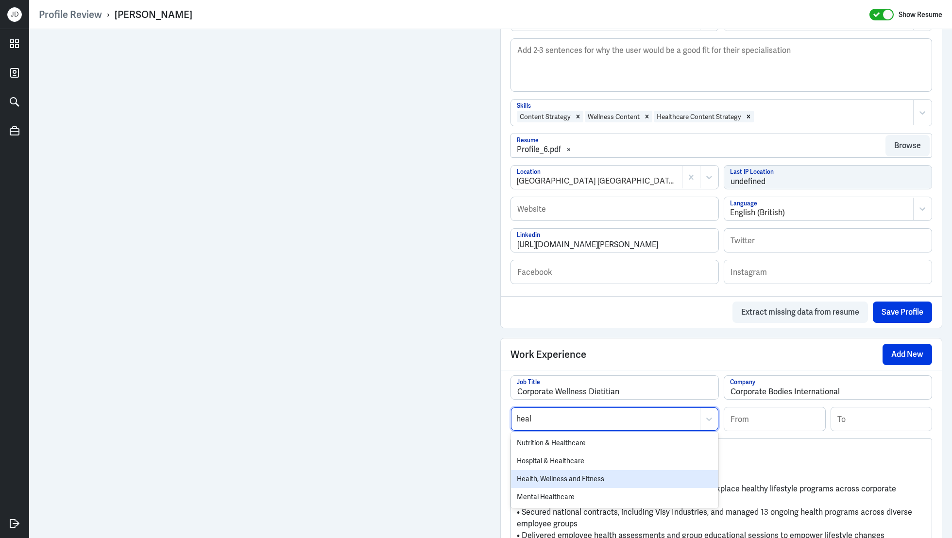
click at [559, 476] on div "Health, Wellness and Fitness" at bounding box center [614, 479] width 207 height 18
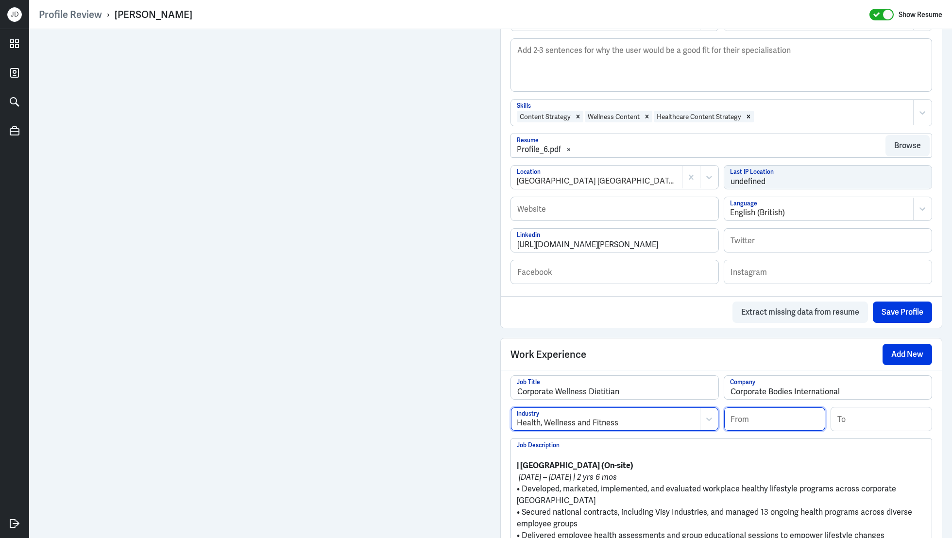
click at [794, 416] on input at bounding box center [774, 418] width 101 height 23
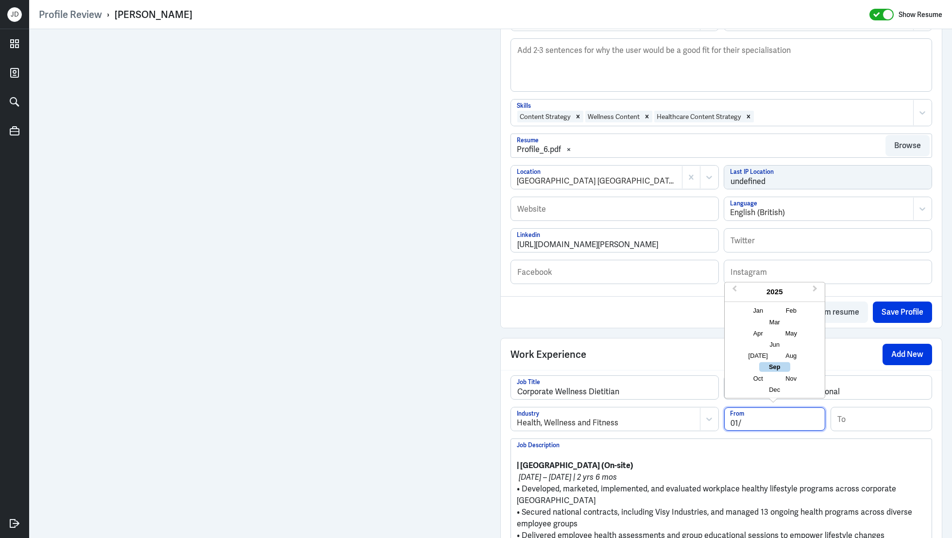
type input "01/2"
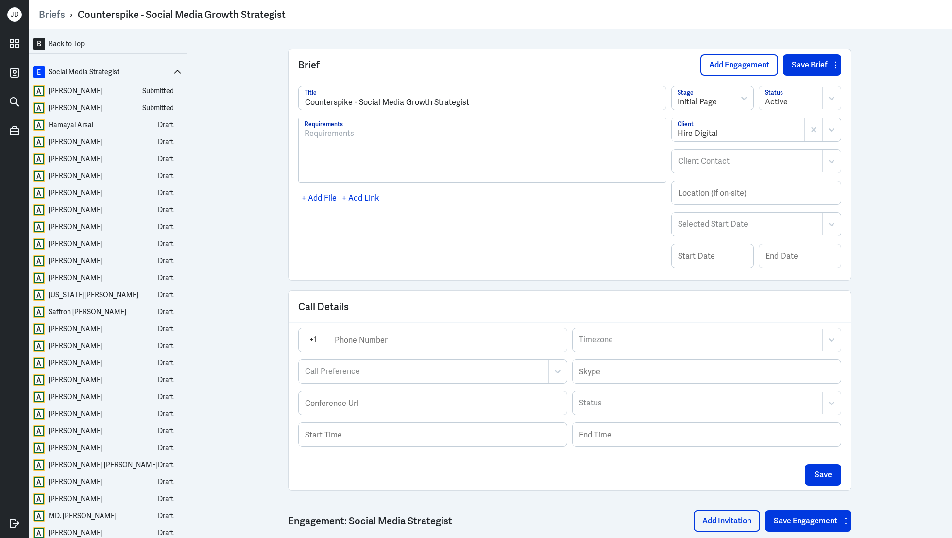
scroll to position [71, 0]
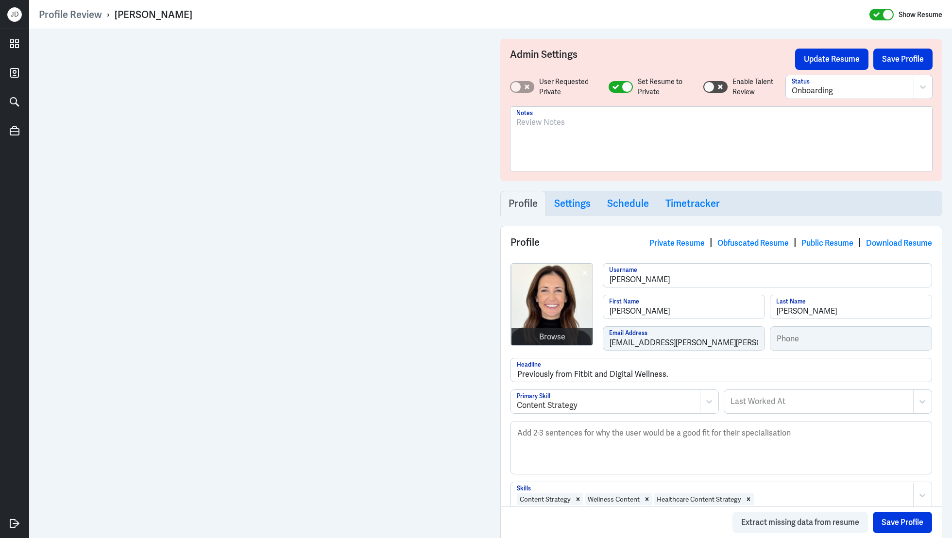
scroll to position [383, 0]
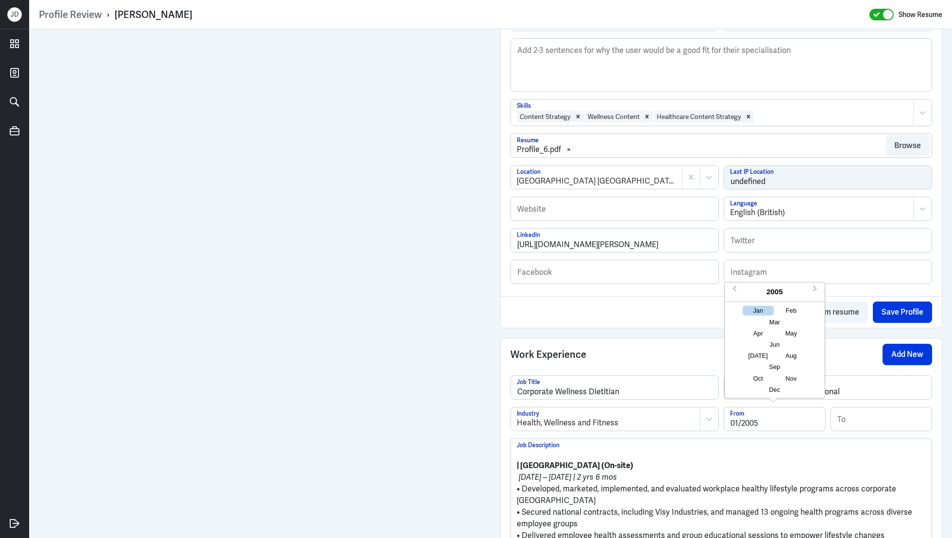
type input "01/2005"
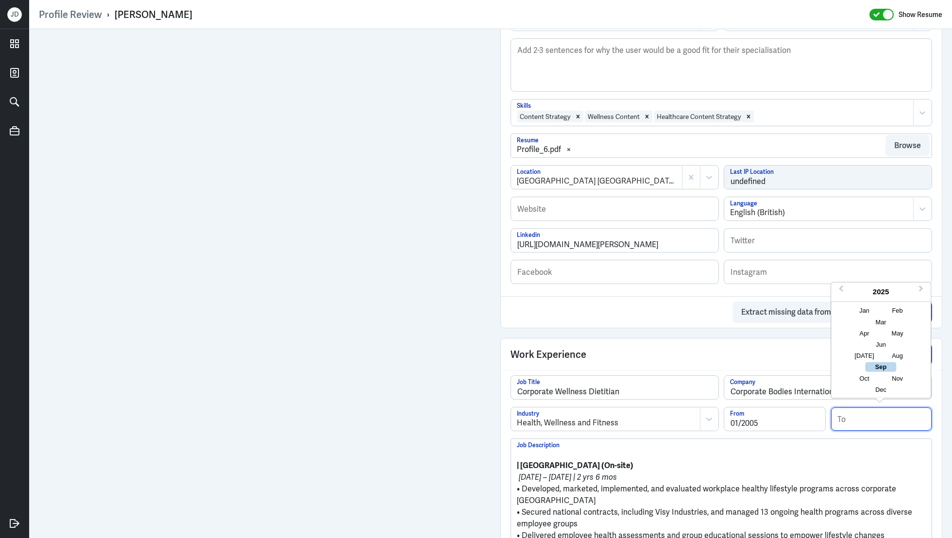
click at [895, 414] on input at bounding box center [881, 418] width 101 height 23
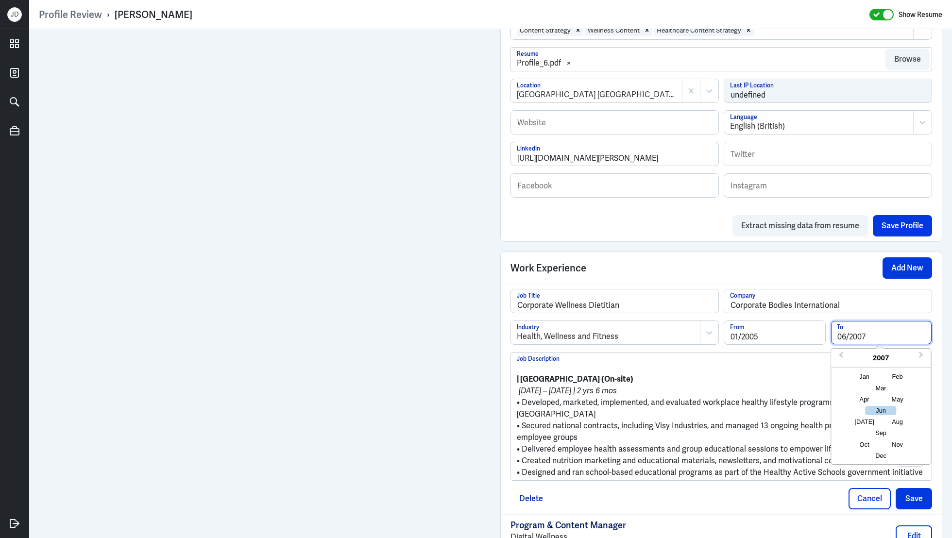
scroll to position [485, 0]
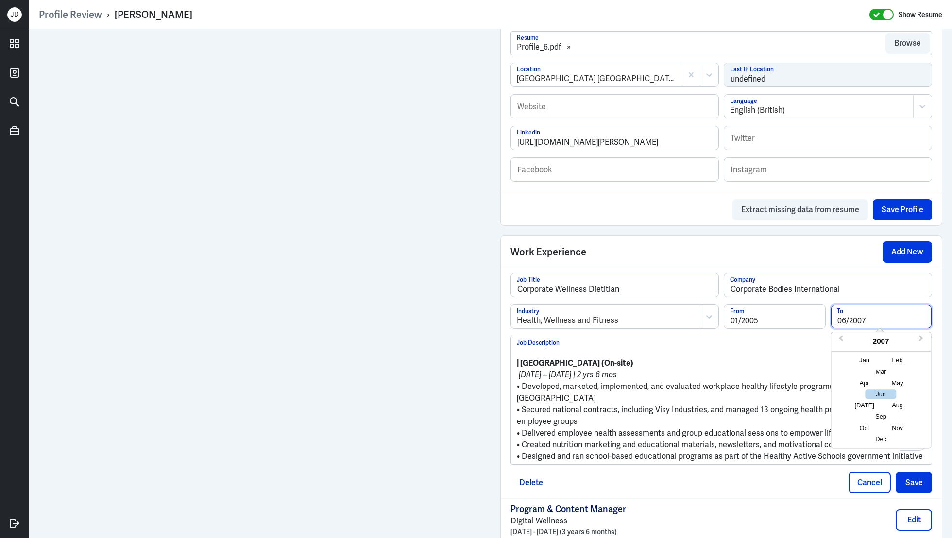
type input "06/2007"
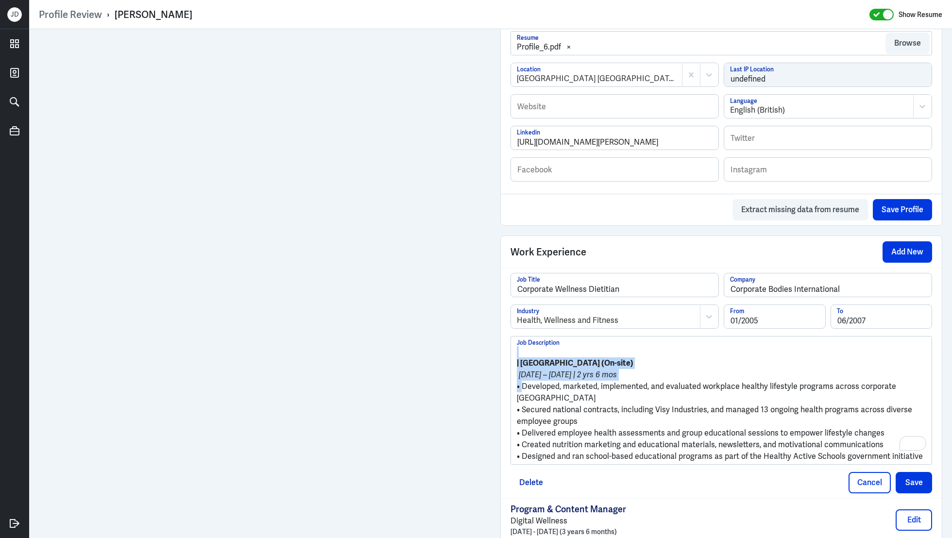
drag, startPoint x: 522, startPoint y: 385, endPoint x: 492, endPoint y: 336, distance: 57.3
click at [492, 336] on div "Admin Settings Update Resume Save Profile User Requested Private Set Resume to …" at bounding box center [721, 414] width 461 height 1741
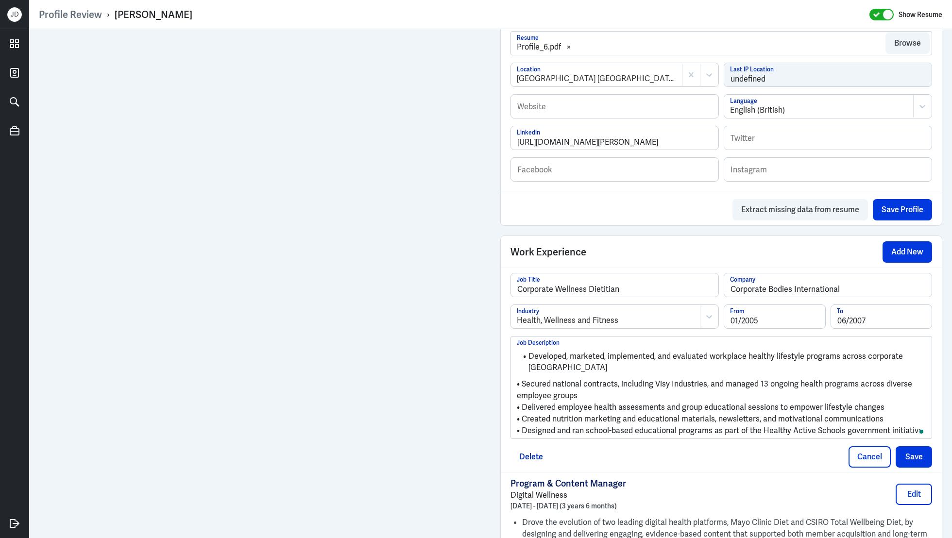
click at [524, 382] on p "• Secured national contracts, including Visy Industries, and managed 13 ongoing…" at bounding box center [721, 389] width 409 height 23
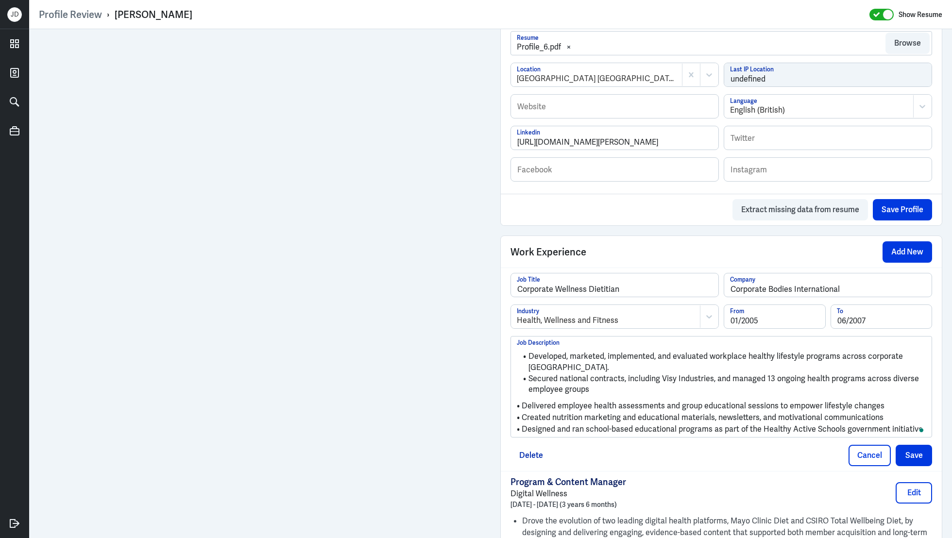
click at [525, 406] on p "• Delivered employee health assessments and group educational sessions to empow…" at bounding box center [721, 406] width 409 height 12
click at [524, 414] on p "• Created nutrition marketing and educational materials, newsletters, and motiv…" at bounding box center [721, 417] width 409 height 12
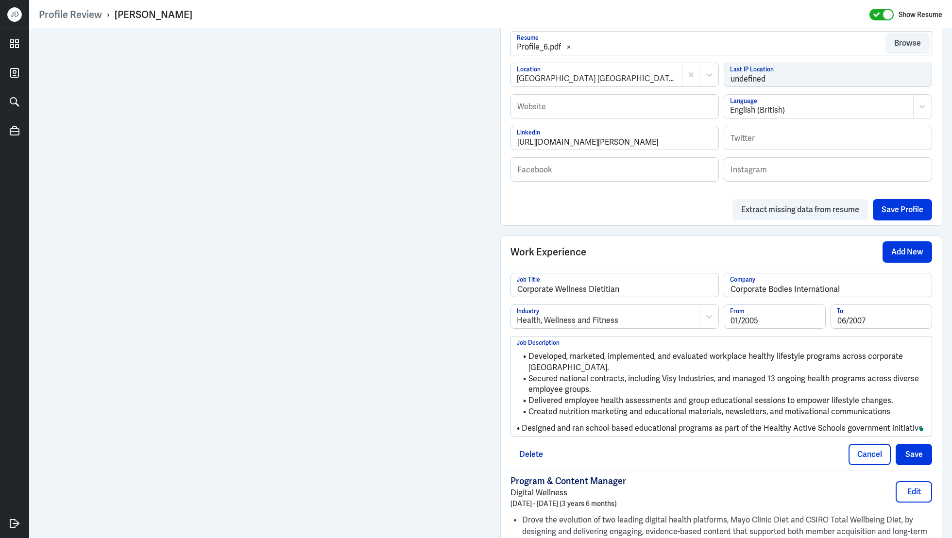
click at [525, 424] on p "• Designed and ran school-based educational programs as part of the Healthy Act…" at bounding box center [721, 429] width 409 height 12
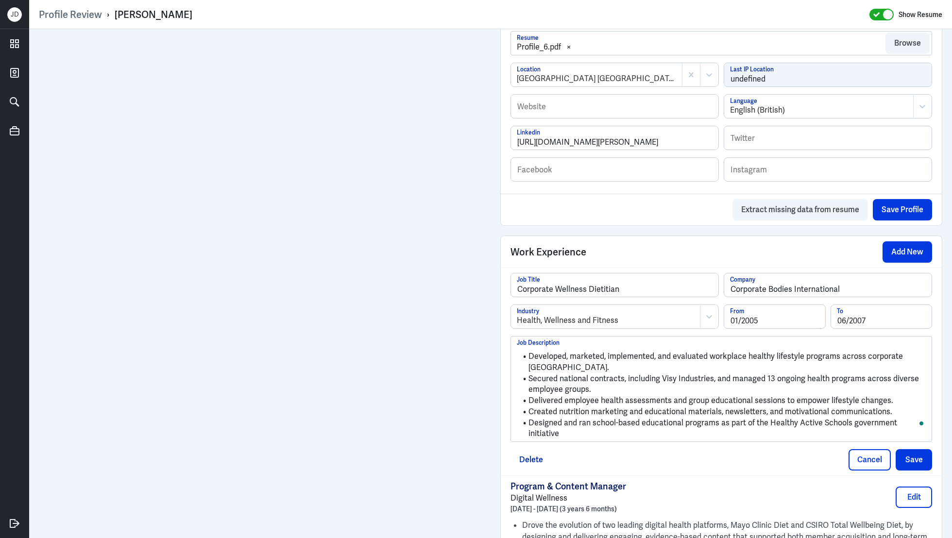
click at [932, 440] on div "Corporate Wellness Dietitian Job Title Corporate Bodies International Company H…" at bounding box center [721, 372] width 441 height 208
click at [923, 449] on button "Save" at bounding box center [914, 459] width 36 height 21
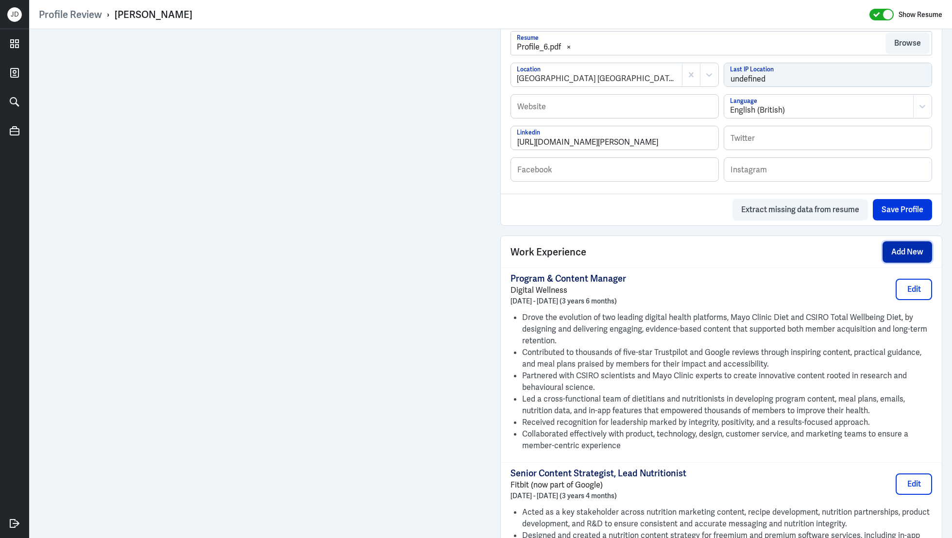
click at [906, 255] on button "Add New" at bounding box center [907, 251] width 50 height 21
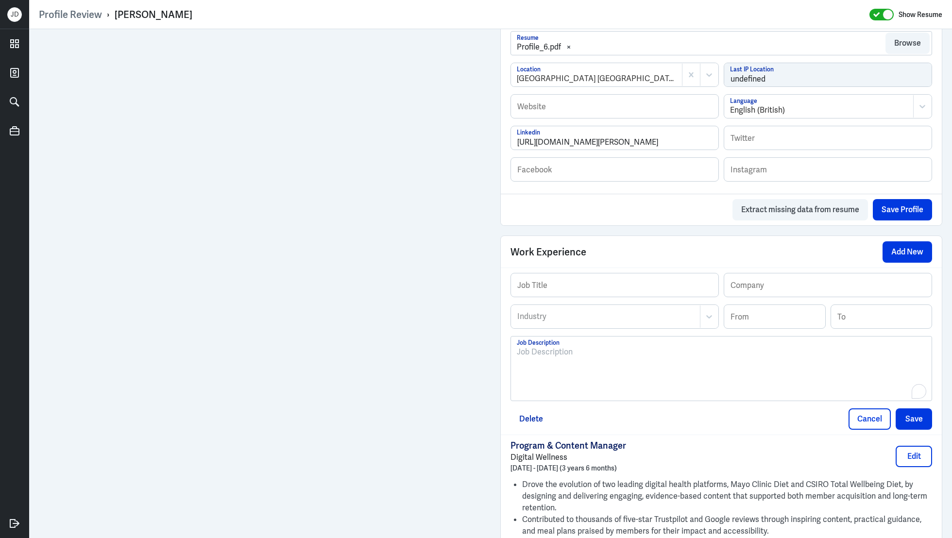
click at [608, 371] on div "To enrich screen reader interactions, please activate Accessibility in Grammarl…" at bounding box center [721, 372] width 409 height 52
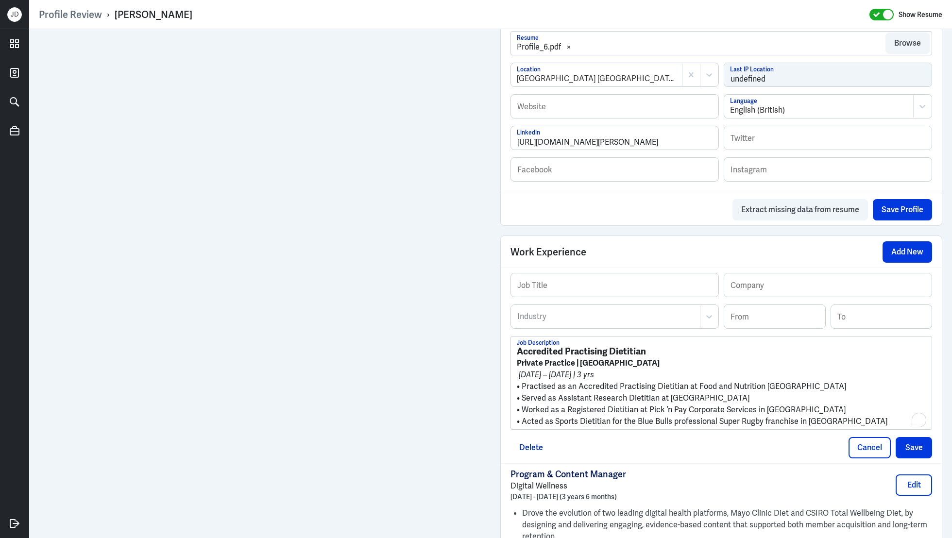
scroll to position [0, 0]
drag, startPoint x: 649, startPoint y: 345, endPoint x: 482, endPoint y: 337, distance: 167.3
click at [482, 337] on div "Admin Settings Update Resume Save Profile User Requested Private Set Resume to …" at bounding box center [490, 465] width 923 height 1842
click at [560, 277] on input "text" at bounding box center [614, 284] width 207 height 23
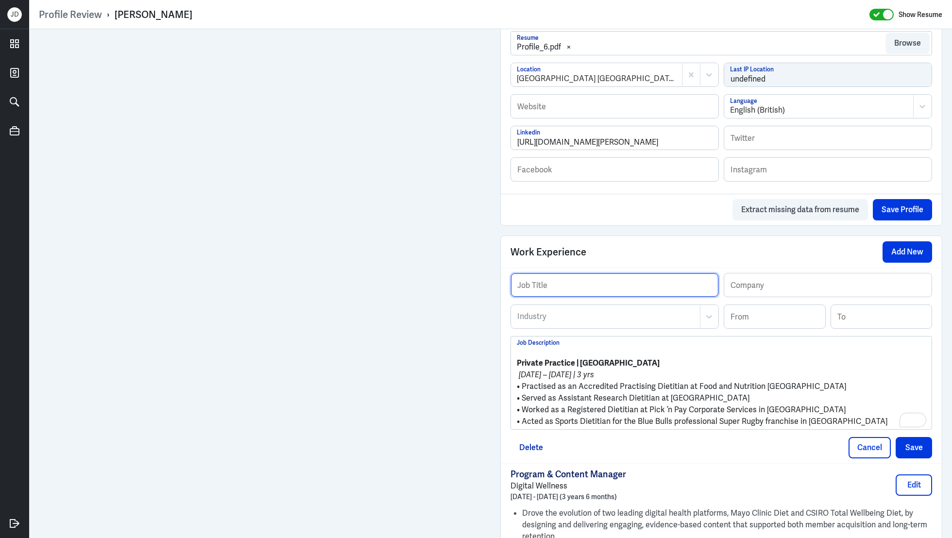
paste input "Accredited Practising Dietitian"
type input "Accredited Practising Dietitian"
drag, startPoint x: 573, startPoint y: 361, endPoint x: 510, endPoint y: 359, distance: 62.2
click at [510, 359] on div "Profile Review › [PERSON_NAME] Show Resume Admin Settings Update Resume Save Pr…" at bounding box center [490, 269] width 923 height 538
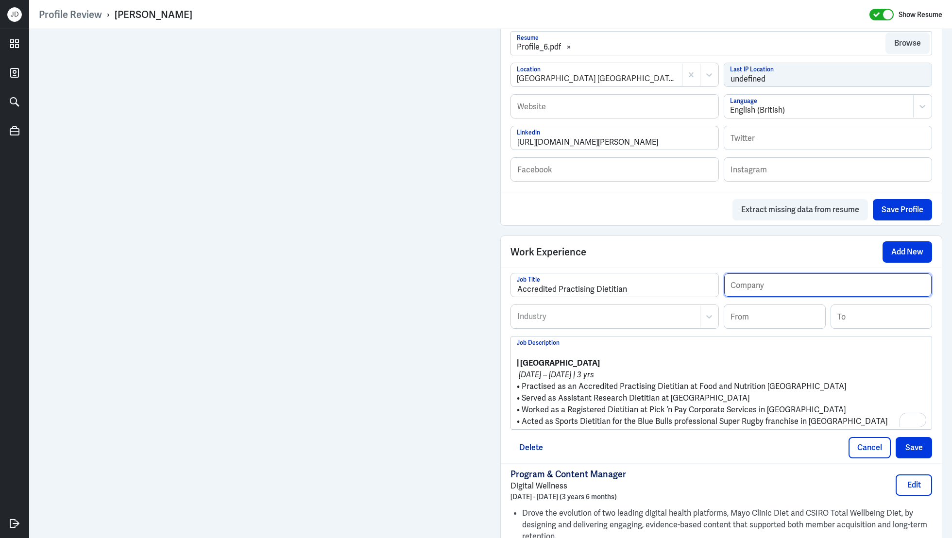
click at [758, 281] on input "text" at bounding box center [827, 284] width 207 height 23
paste input "Private Practice"
type input "Private Practice"
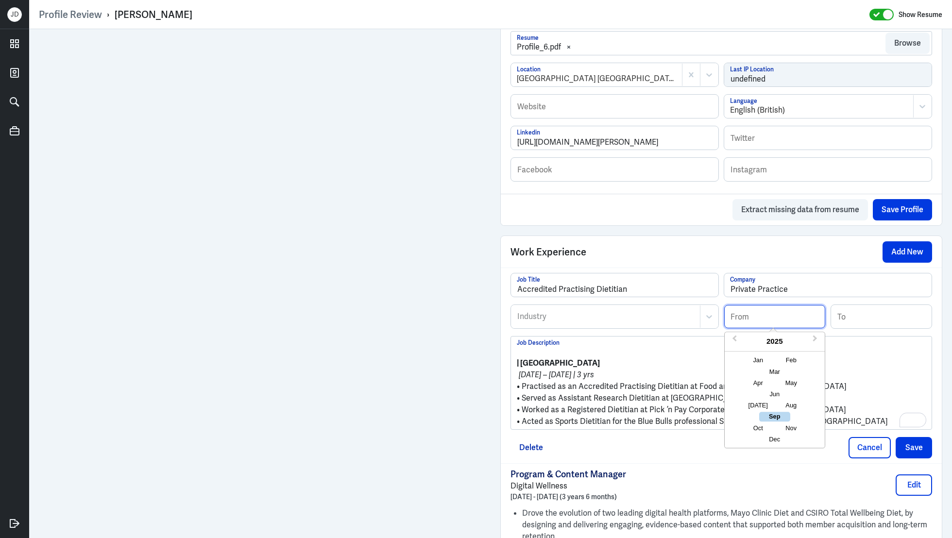
click at [756, 319] on input at bounding box center [774, 316] width 101 height 23
type input "01/2002"
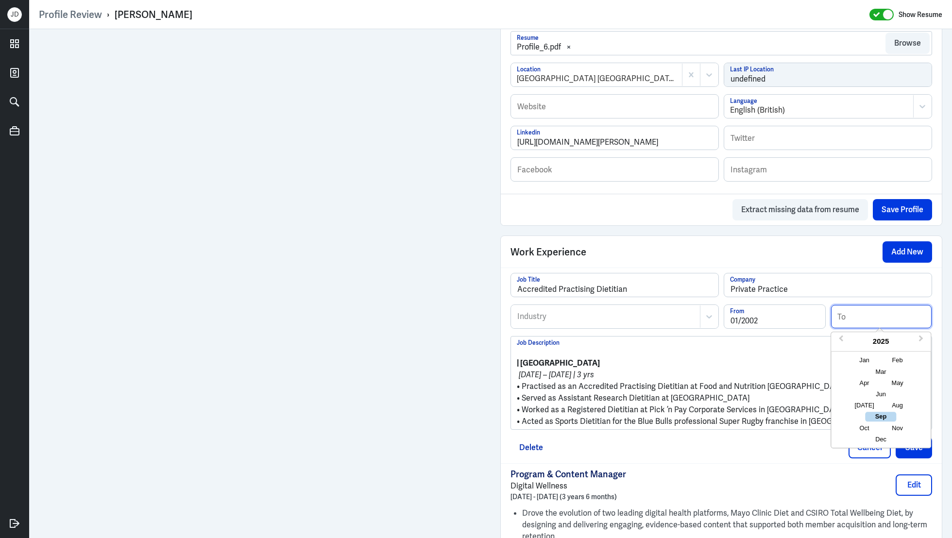
click at [861, 310] on input at bounding box center [881, 316] width 101 height 23
type input "12/2004"
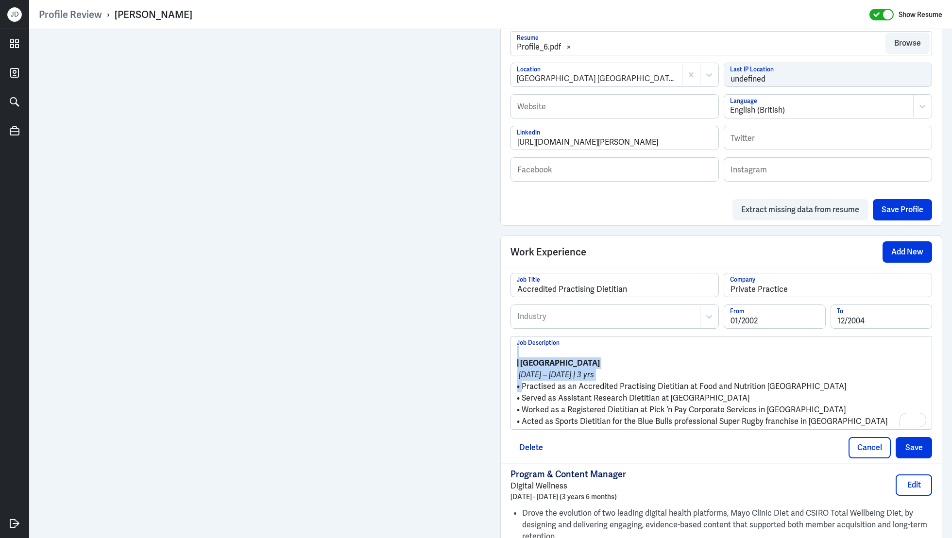
drag, startPoint x: 522, startPoint y: 384, endPoint x: 506, endPoint y: 342, distance: 44.9
click at [506, 342] on div "Accredited Practising Dietitian Job Title Private Practice Company Industry Ind…" at bounding box center [721, 365] width 441 height 195
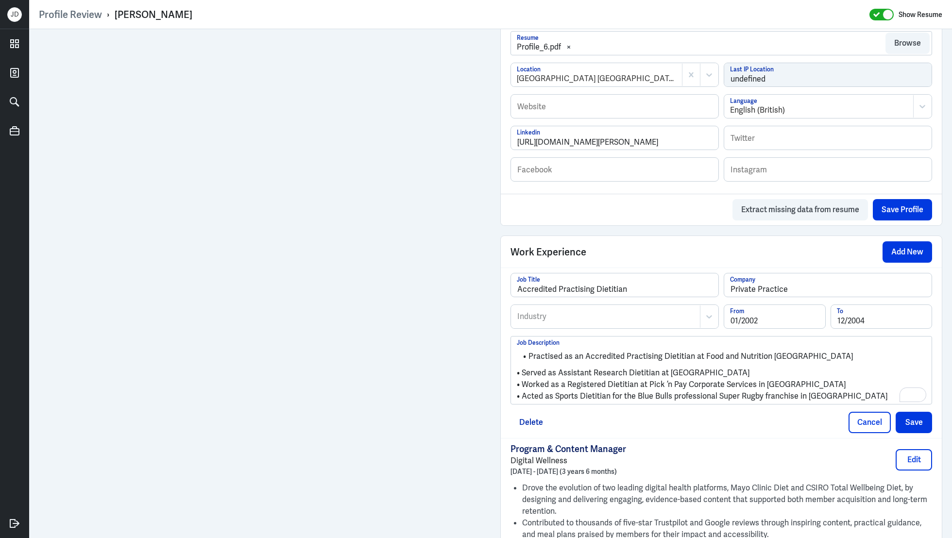
click at [524, 370] on p "• Served as Assistant Research Dietitian at [GEOGRAPHIC_DATA]" at bounding box center [721, 373] width 409 height 12
click at [526, 381] on p "• Worked as a Registered Dietitian at Pick ’n Pay Corporate Services in [GEOGRA…" at bounding box center [721, 384] width 409 height 12
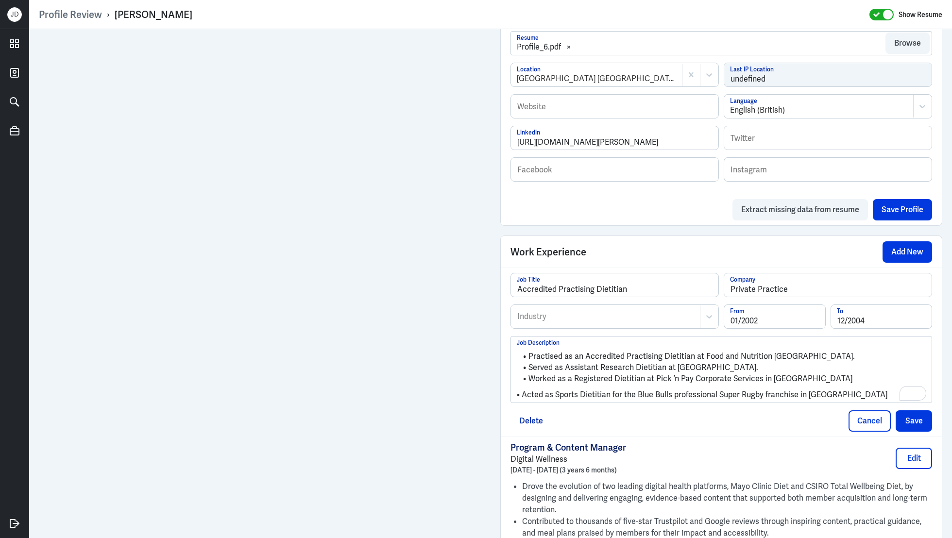
click at [522, 393] on p "• Acted as Sports Dietitian for the Blue Bulls professional Super Rugby franchi…" at bounding box center [721, 395] width 409 height 12
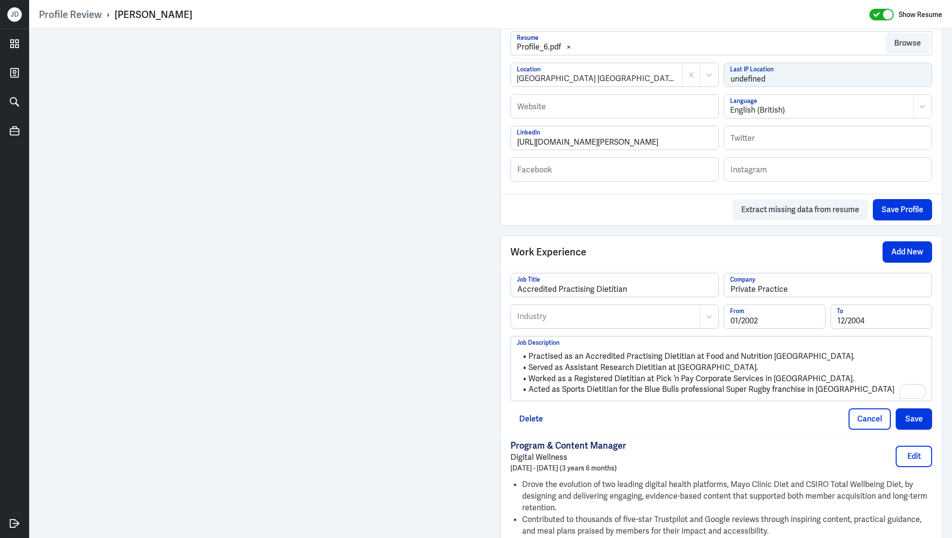
click at [633, 323] on div "Industry" at bounding box center [605, 316] width 188 height 22
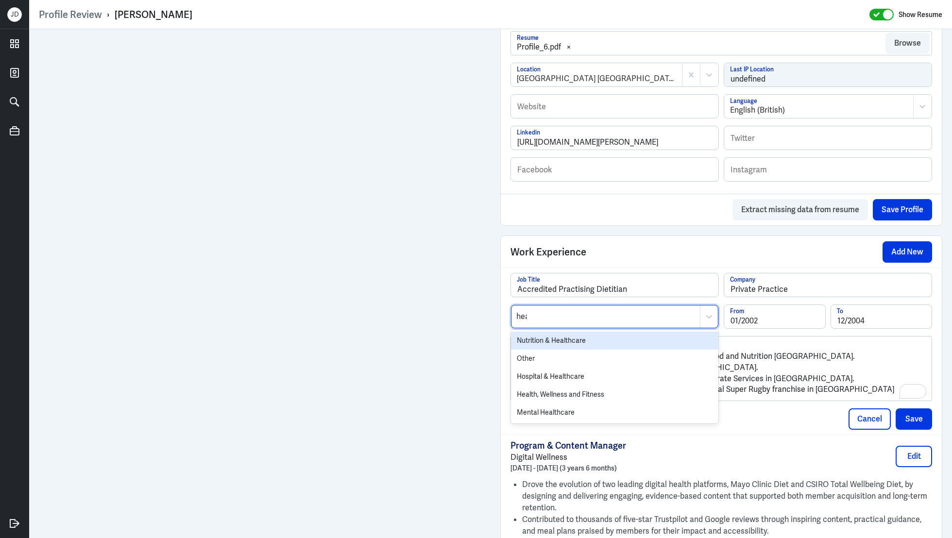
type input "heal"
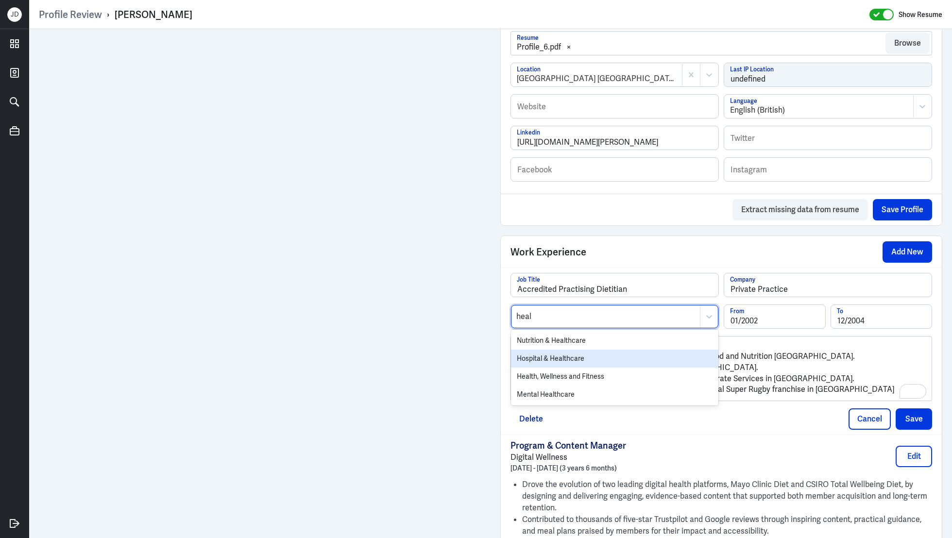
click at [600, 362] on div "Hospital & Healthcare" at bounding box center [614, 359] width 207 height 18
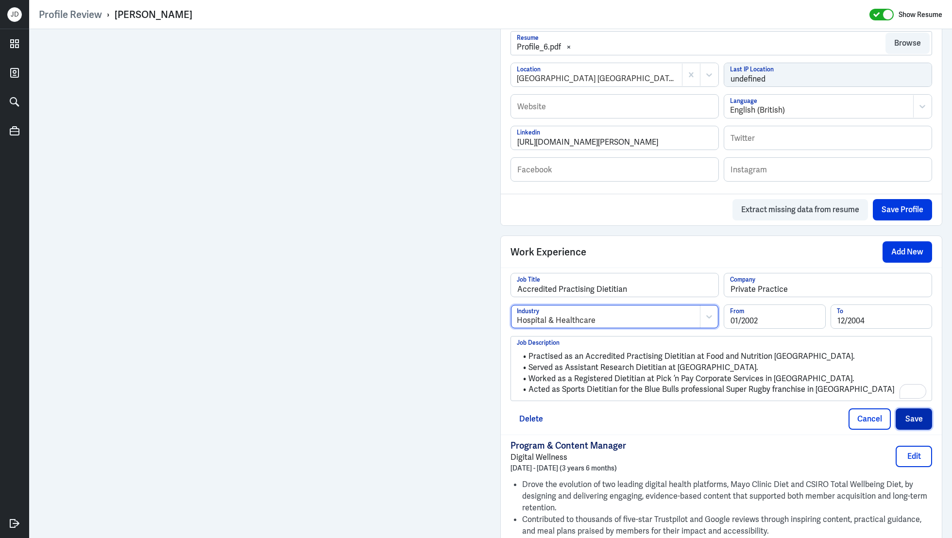
click at [916, 416] on button "Save" at bounding box center [914, 418] width 36 height 21
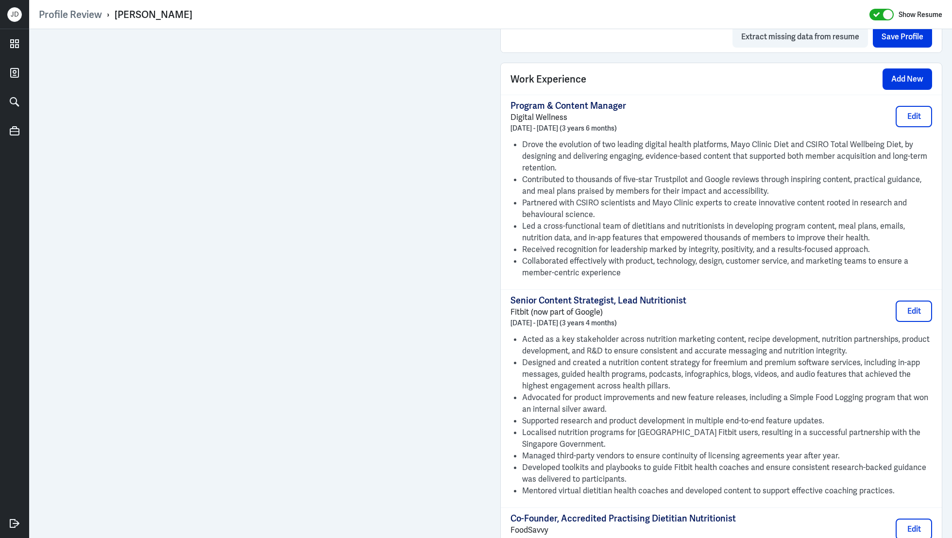
scroll to position [569, 0]
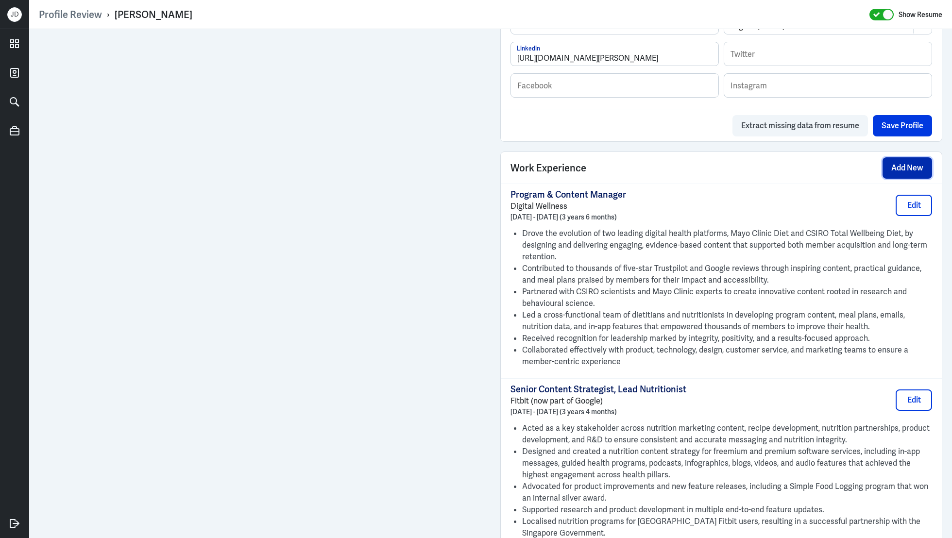
click at [894, 168] on button "Add New" at bounding box center [907, 167] width 50 height 21
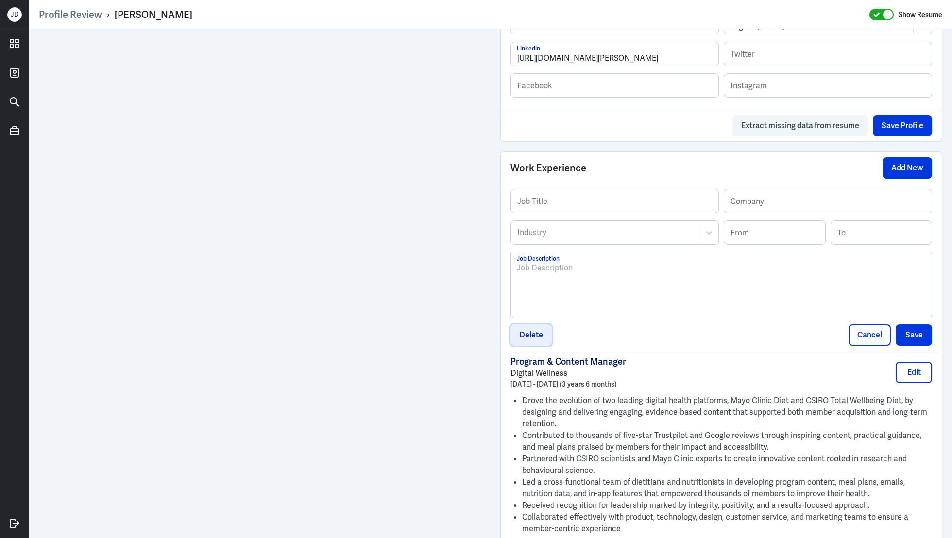
click at [536, 330] on button "Delete" at bounding box center [530, 334] width 41 height 21
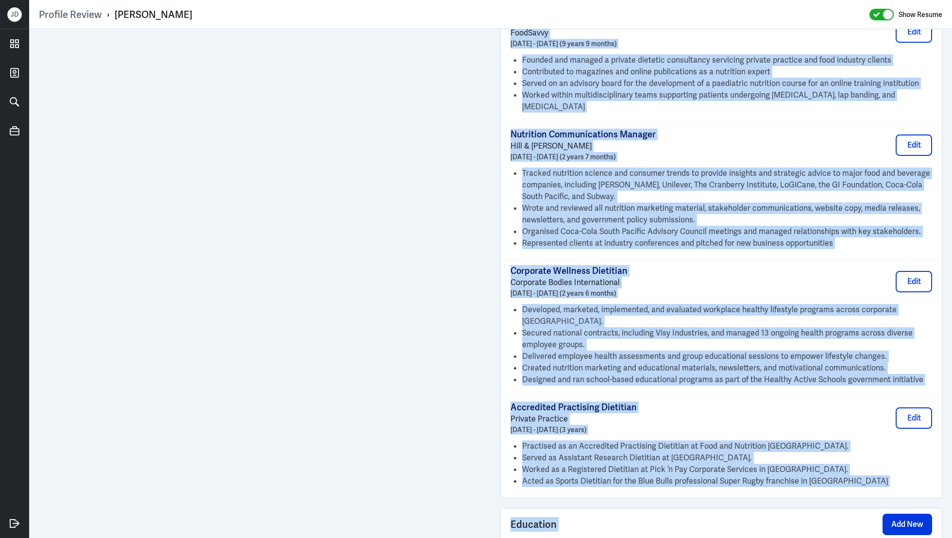
scroll to position [1161, 0]
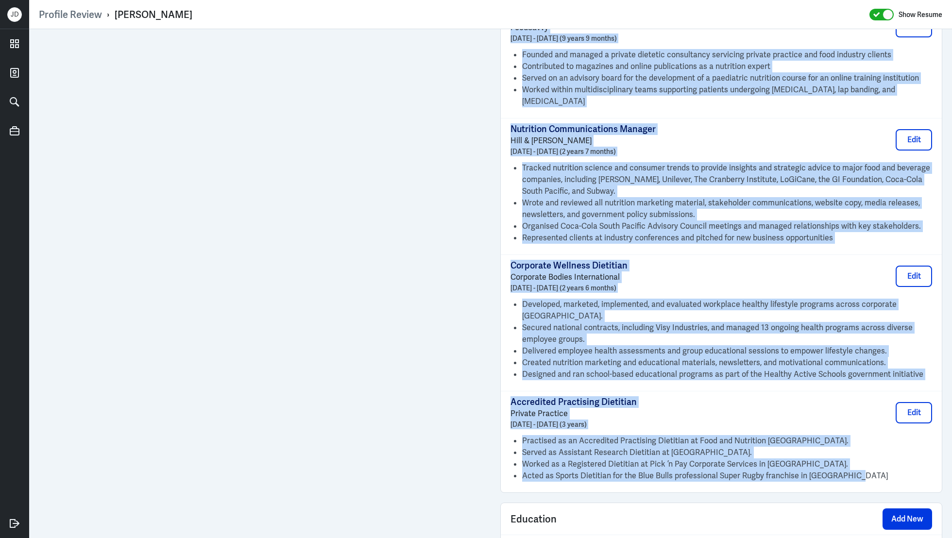
drag, startPoint x: 511, startPoint y: 193, endPoint x: 846, endPoint y: 472, distance: 435.2
click at [846, 472] on div "Program & Content Manager Digital Wellness [DATE] - [DATE] (3 years 6 months) E…" at bounding box center [721, 42] width 441 height 900
copy div "Program & Content Manager Digital Wellness [DATE] - [DATE] (3 years 6 months) E…"
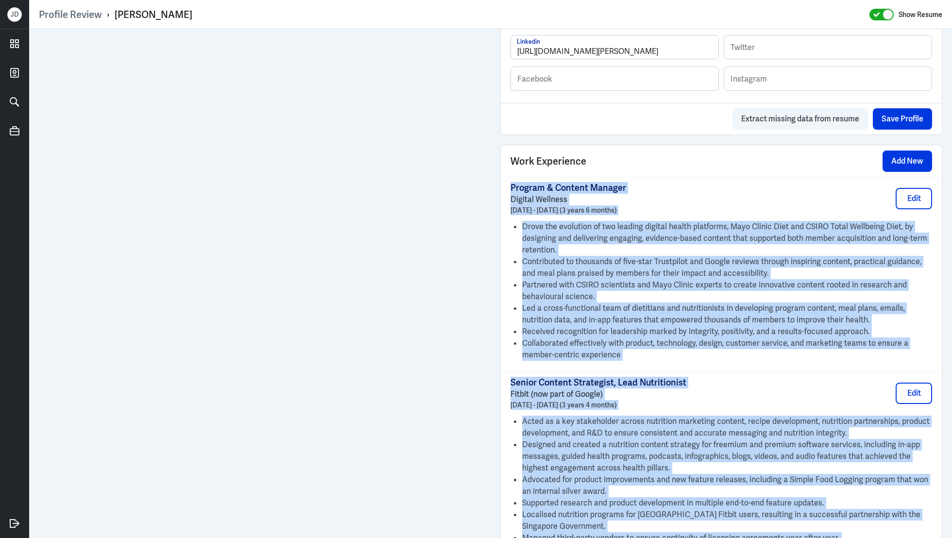
scroll to position [310, 0]
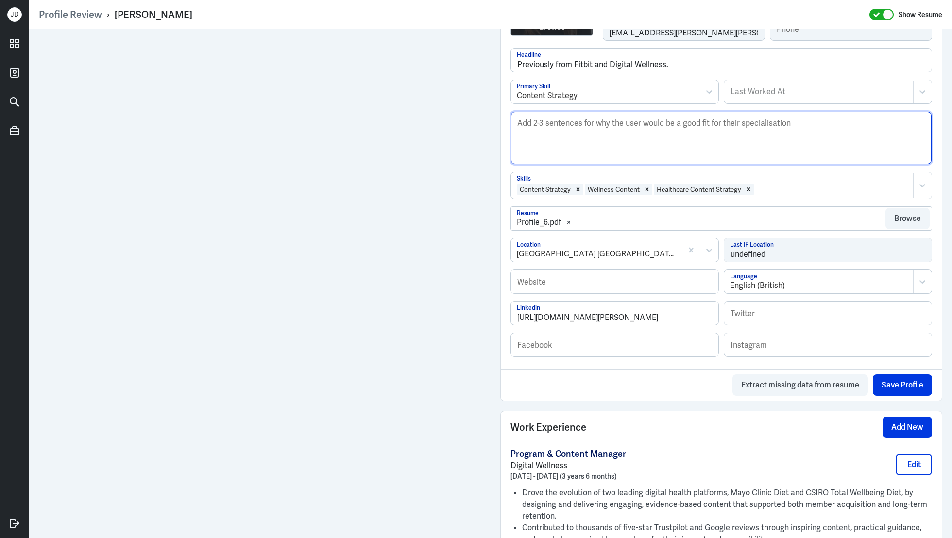
click at [631, 140] on textarea "Description" at bounding box center [721, 138] width 421 height 52
paste textarea "[PERSON_NAME] is an experienced content strategist and wellness leader with ove…"
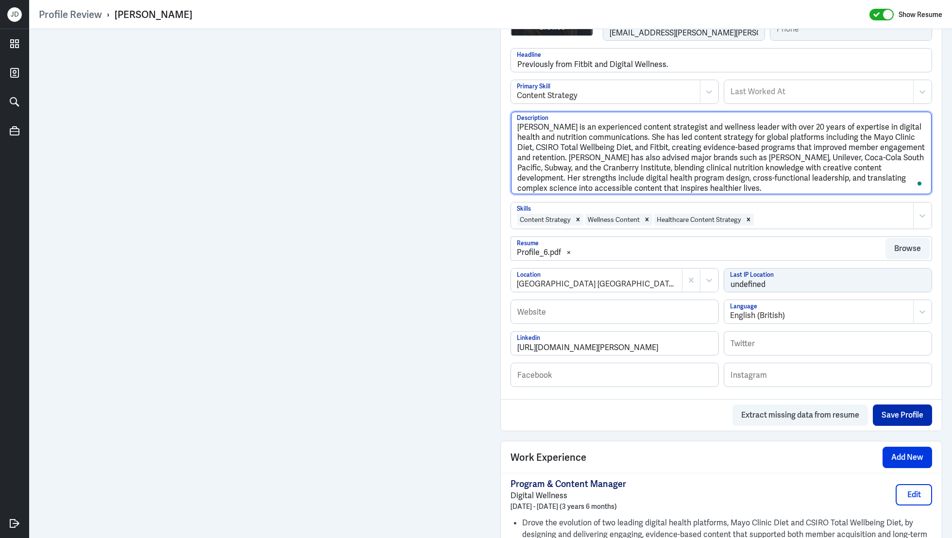
type textarea "[PERSON_NAME] is an experienced content strategist and wellness leader with ove…"
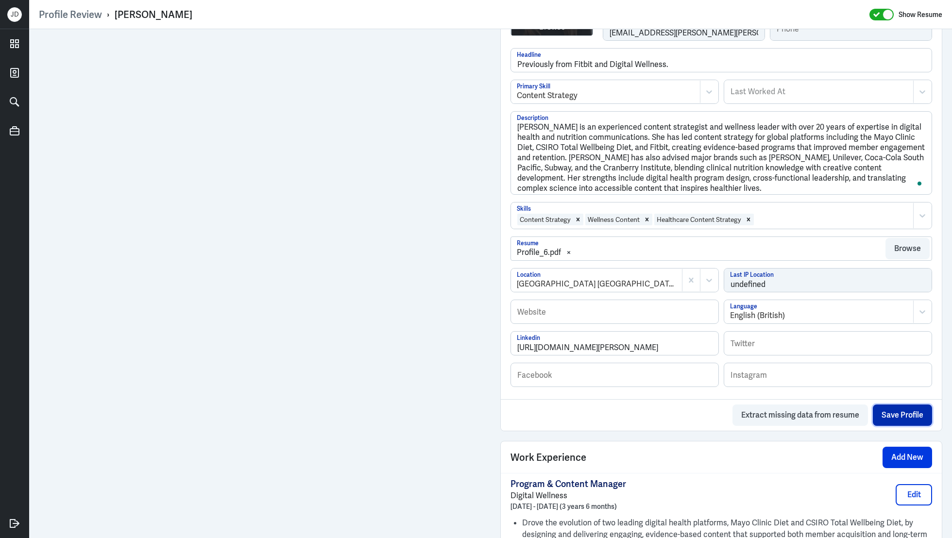
click at [904, 412] on button "Save Profile" at bounding box center [902, 415] width 59 height 21
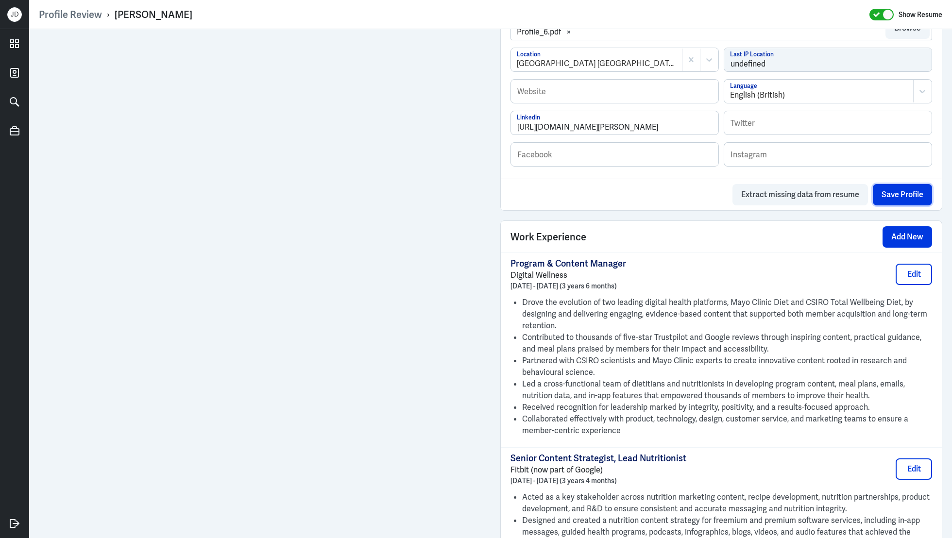
scroll to position [0, 0]
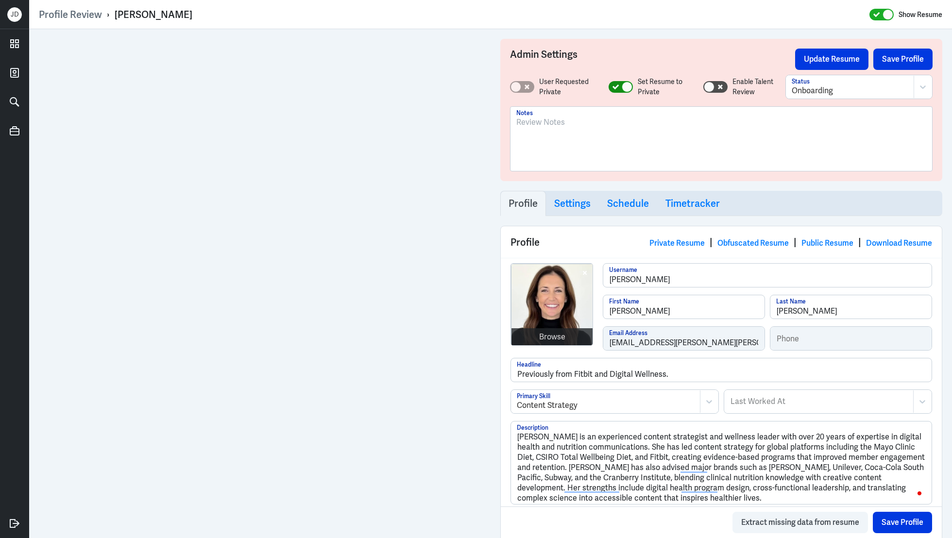
click at [622, 86] on div at bounding box center [627, 87] width 11 height 11
checkbox input "false"
click at [828, 88] on div at bounding box center [850, 91] width 117 height 12
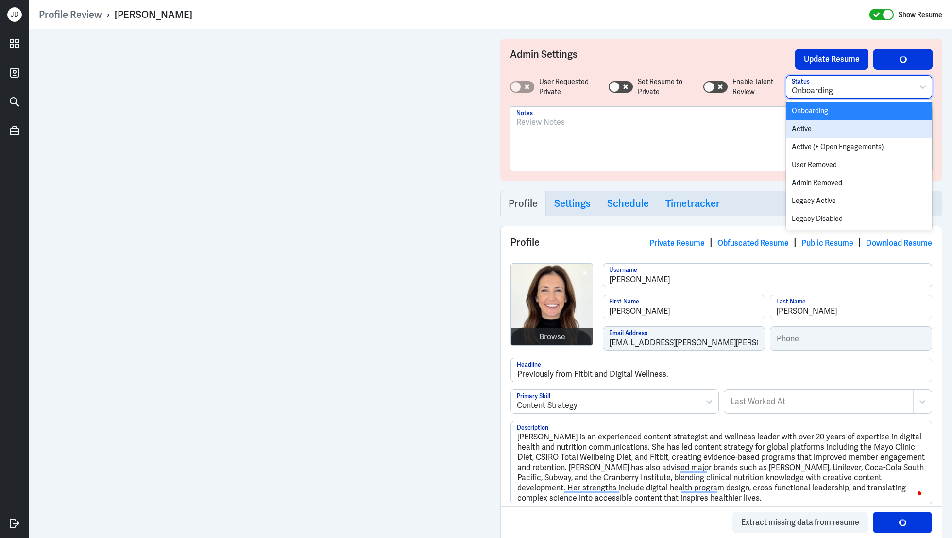
click at [810, 133] on div "Active" at bounding box center [859, 129] width 146 height 18
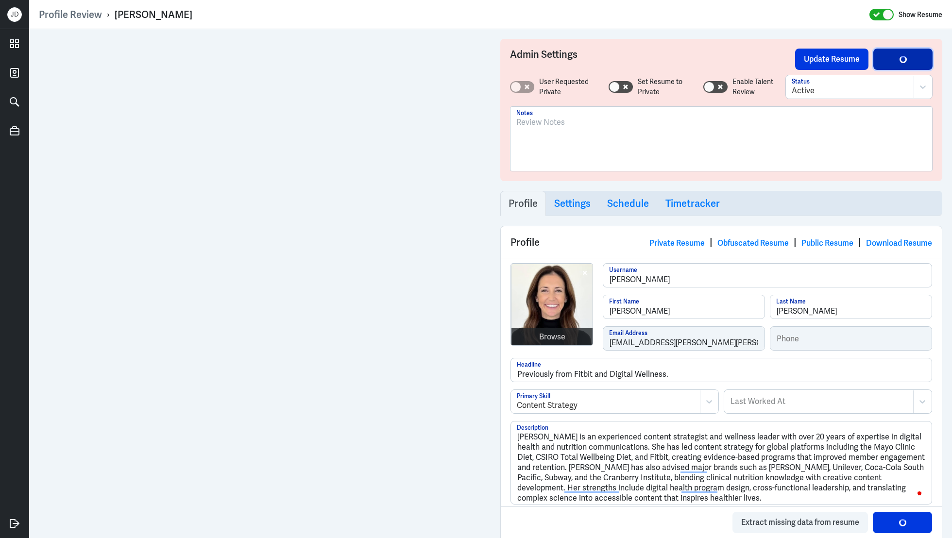
click at [915, 57] on button "Save Profile" at bounding box center [902, 59] width 59 height 21
click at [913, 62] on button "Save Profile" at bounding box center [902, 59] width 59 height 21
click at [832, 56] on button "Update Resume" at bounding box center [831, 59] width 73 height 21
click at [748, 245] on link "Obfuscated Resume" at bounding box center [752, 243] width 71 height 10
